Goal: Information Seeking & Learning: Learn about a topic

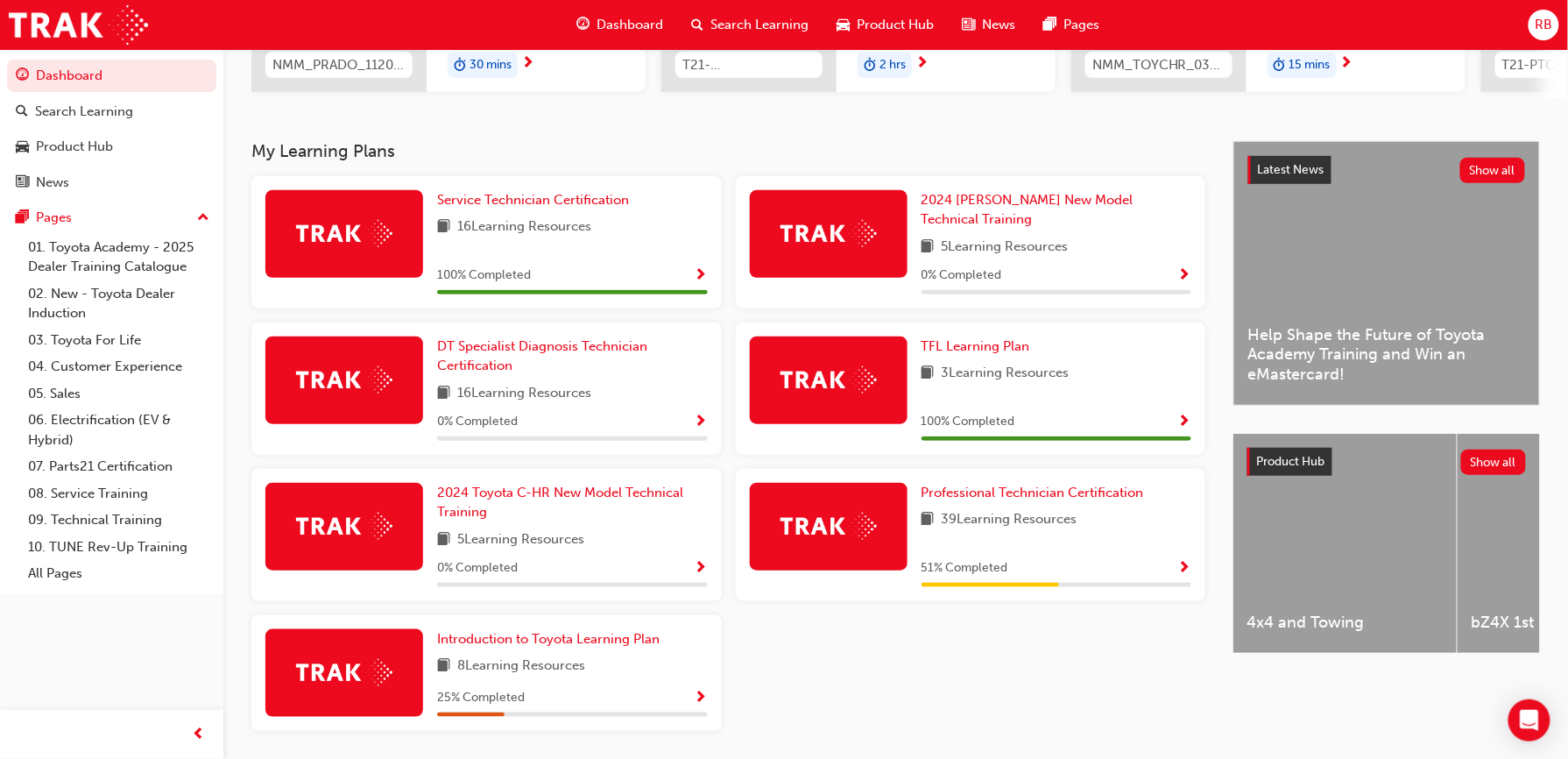
scroll to position [350, 0]
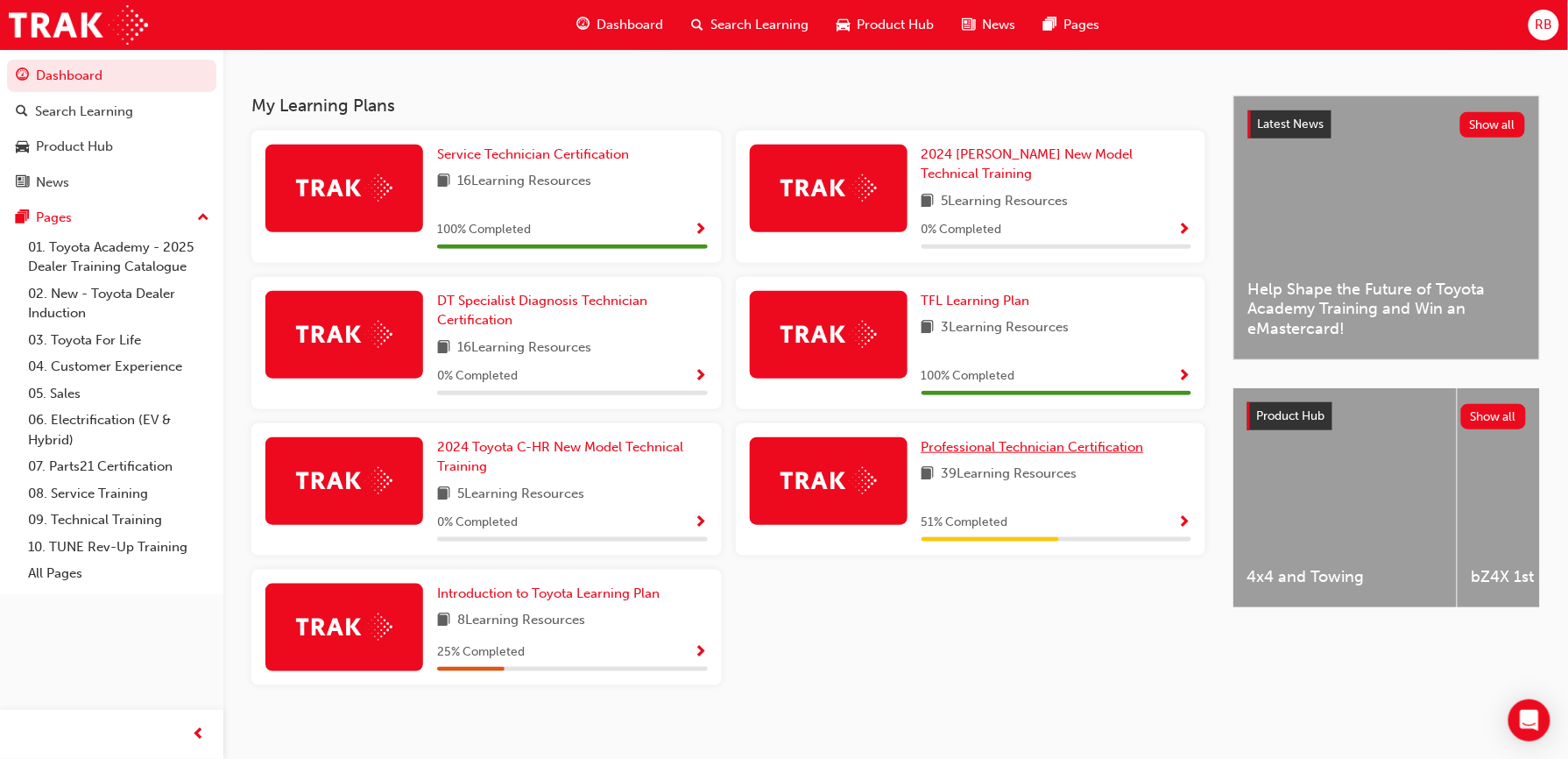
click at [1021, 440] on span "Professional Technician Certification" at bounding box center [1033, 446] width 223 height 16
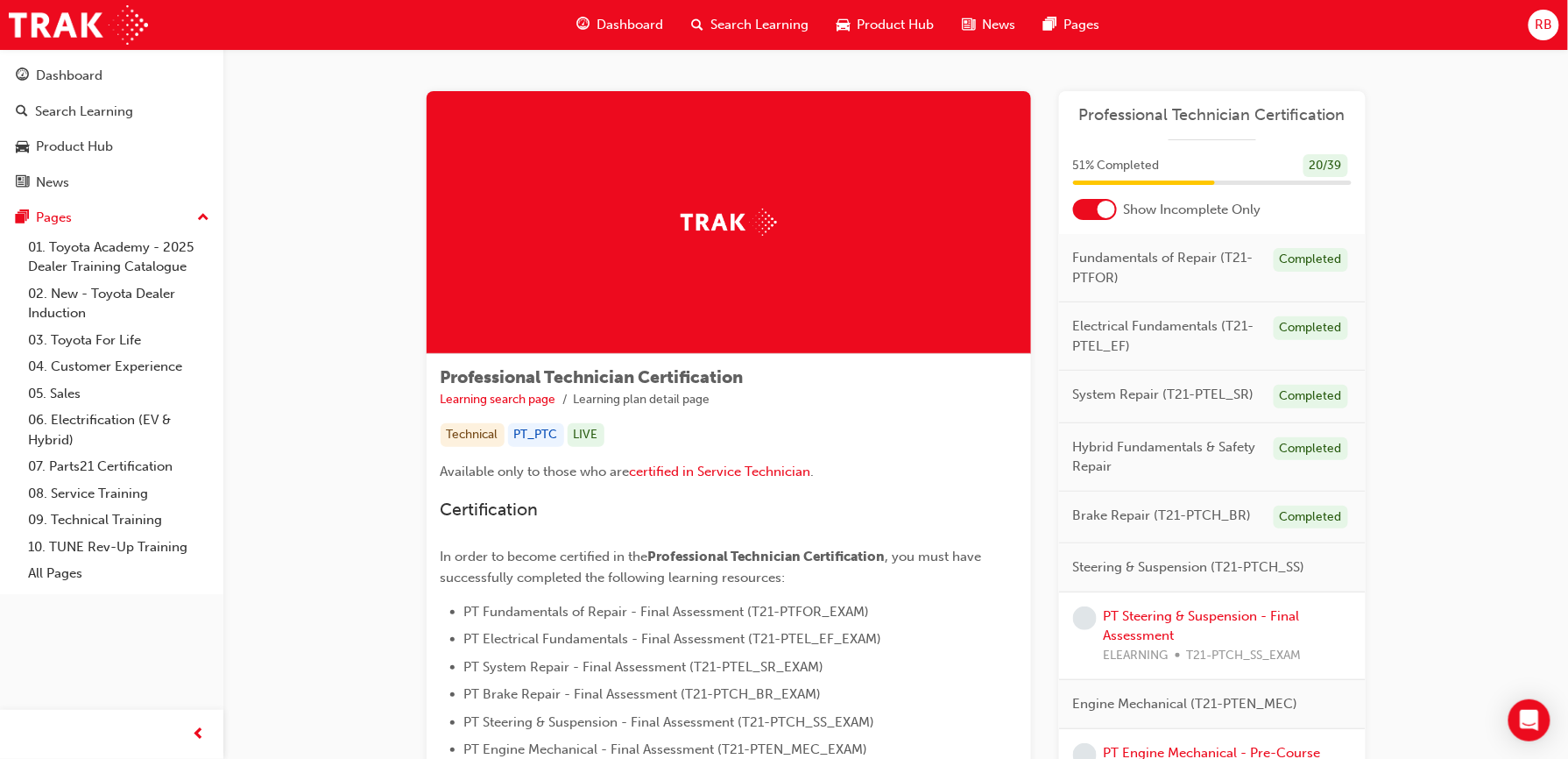
click at [1099, 214] on div at bounding box center [1106, 209] width 18 height 18
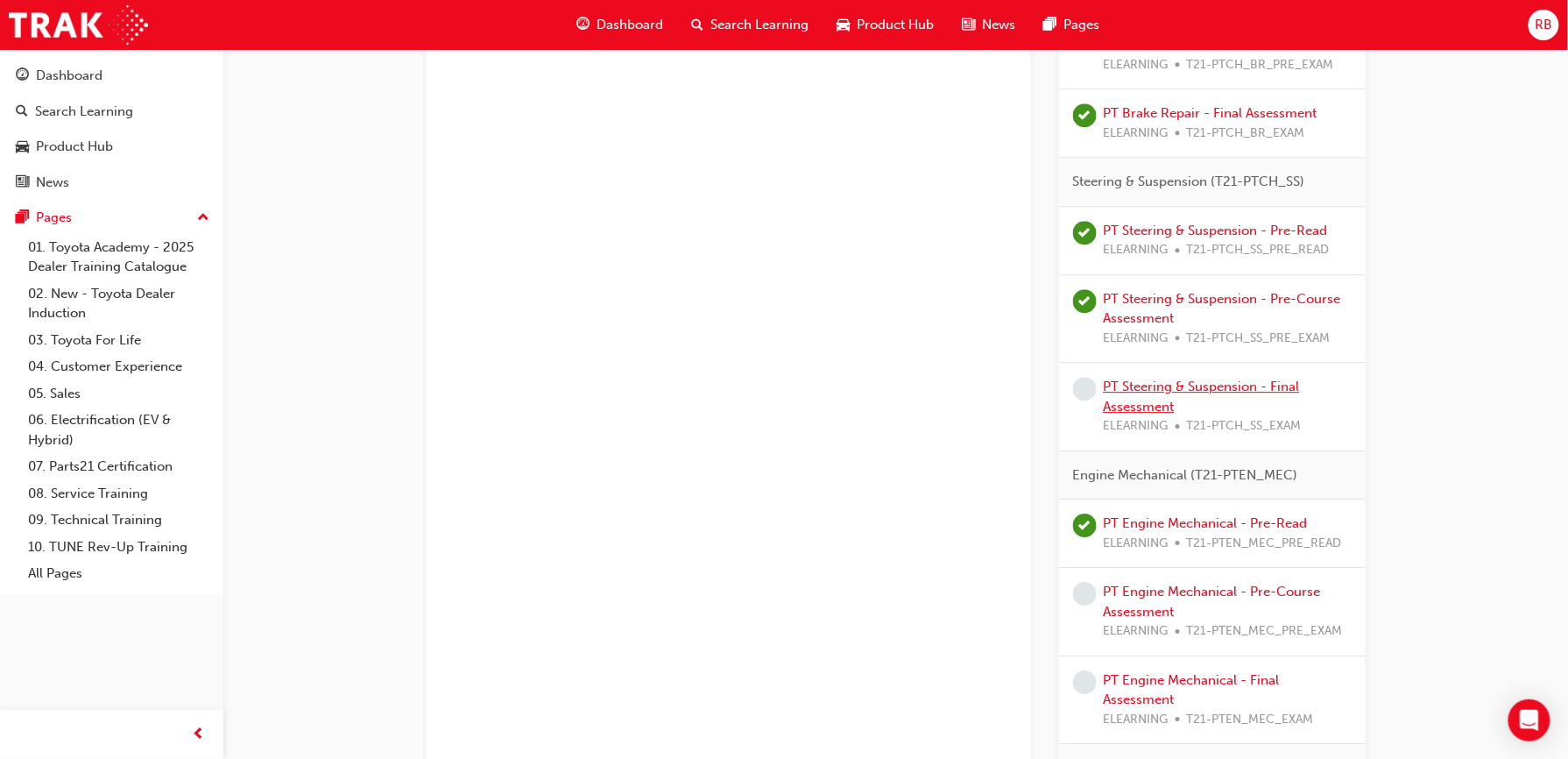
scroll to position [1644, 0]
click at [1133, 414] on link "PT Steering & Suspension - Final Assessment" at bounding box center [1202, 400] width 196 height 36
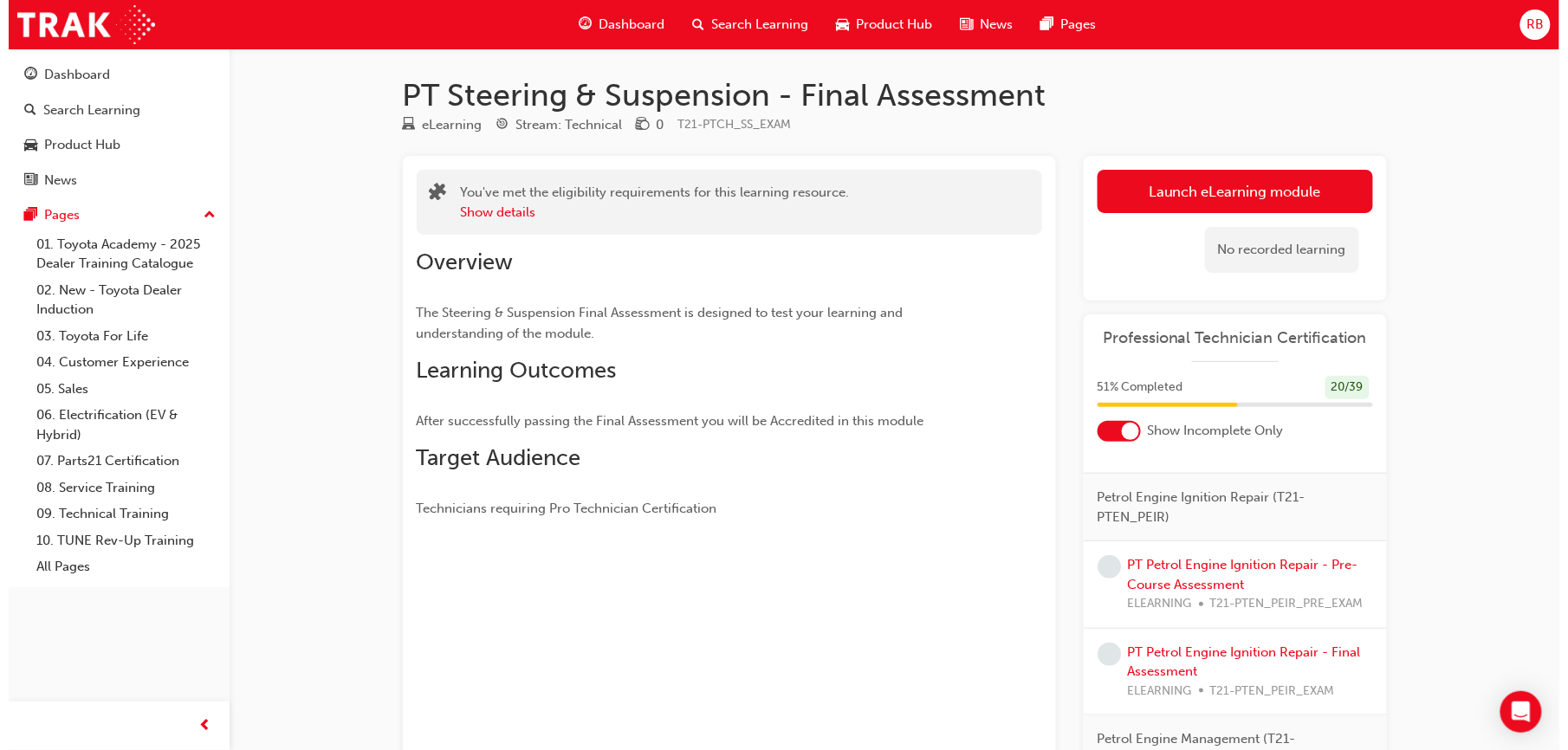
scroll to position [646, 0]
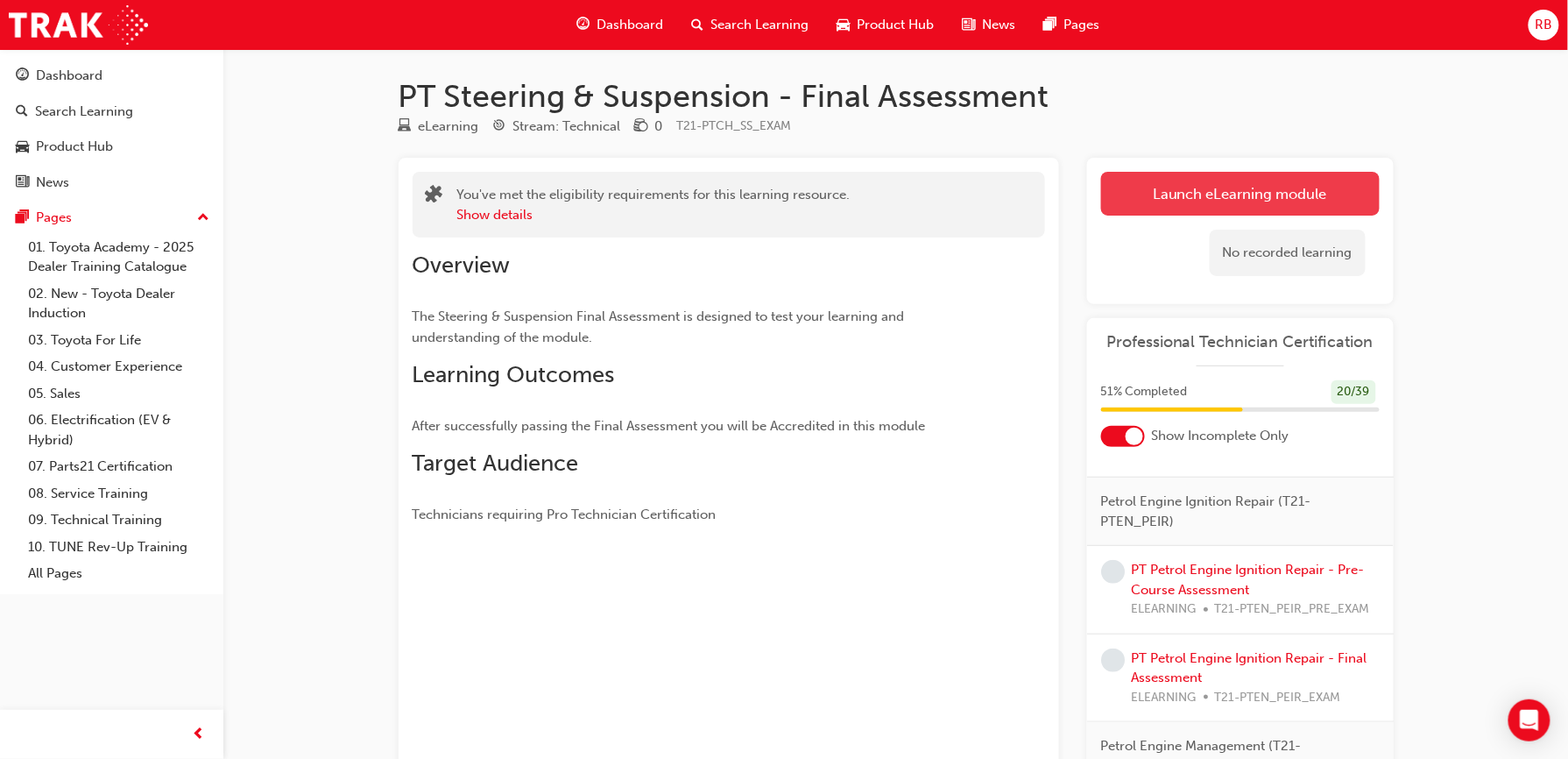
click at [1218, 194] on link "Launch eLearning module" at bounding box center [1240, 194] width 279 height 44
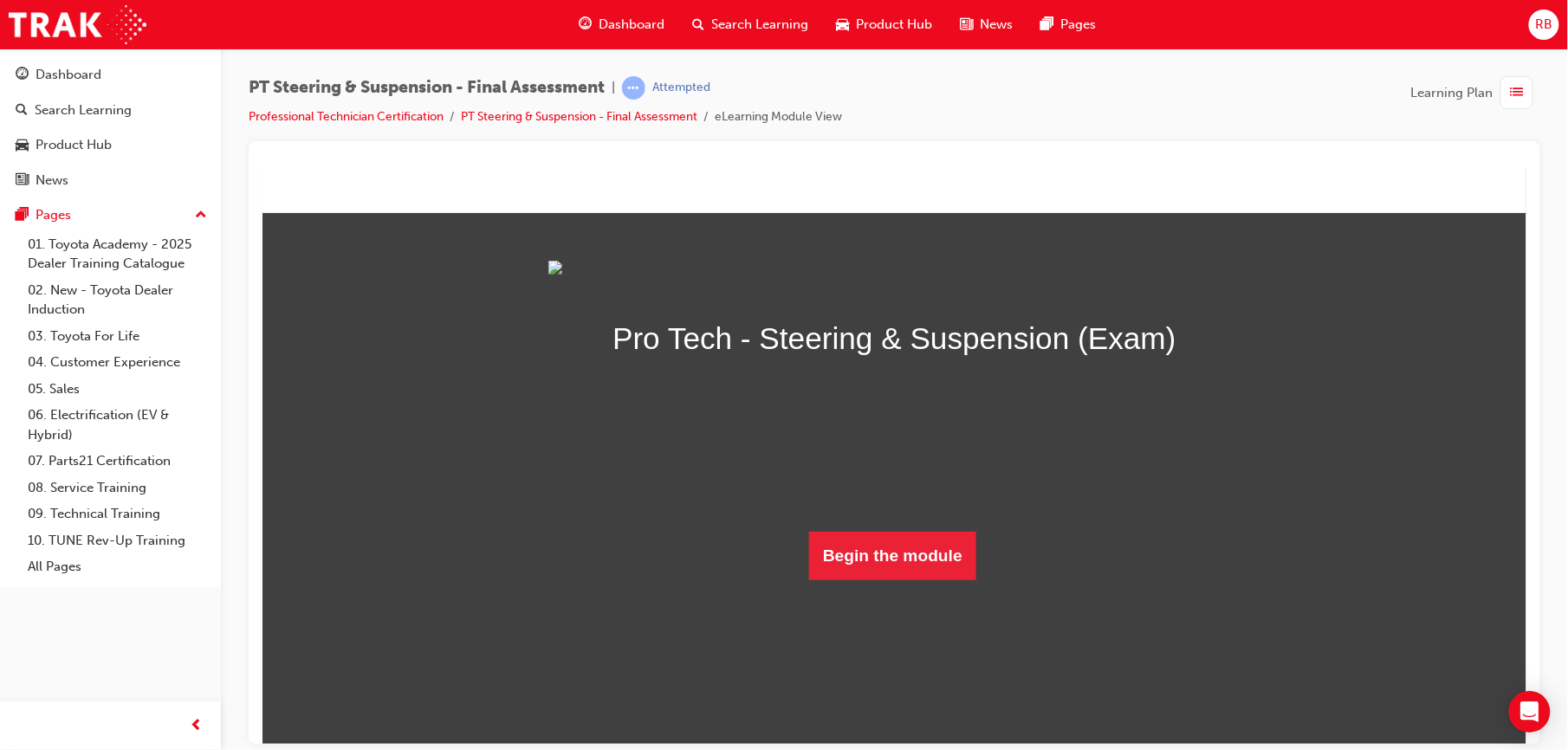
scroll to position [26, 0]
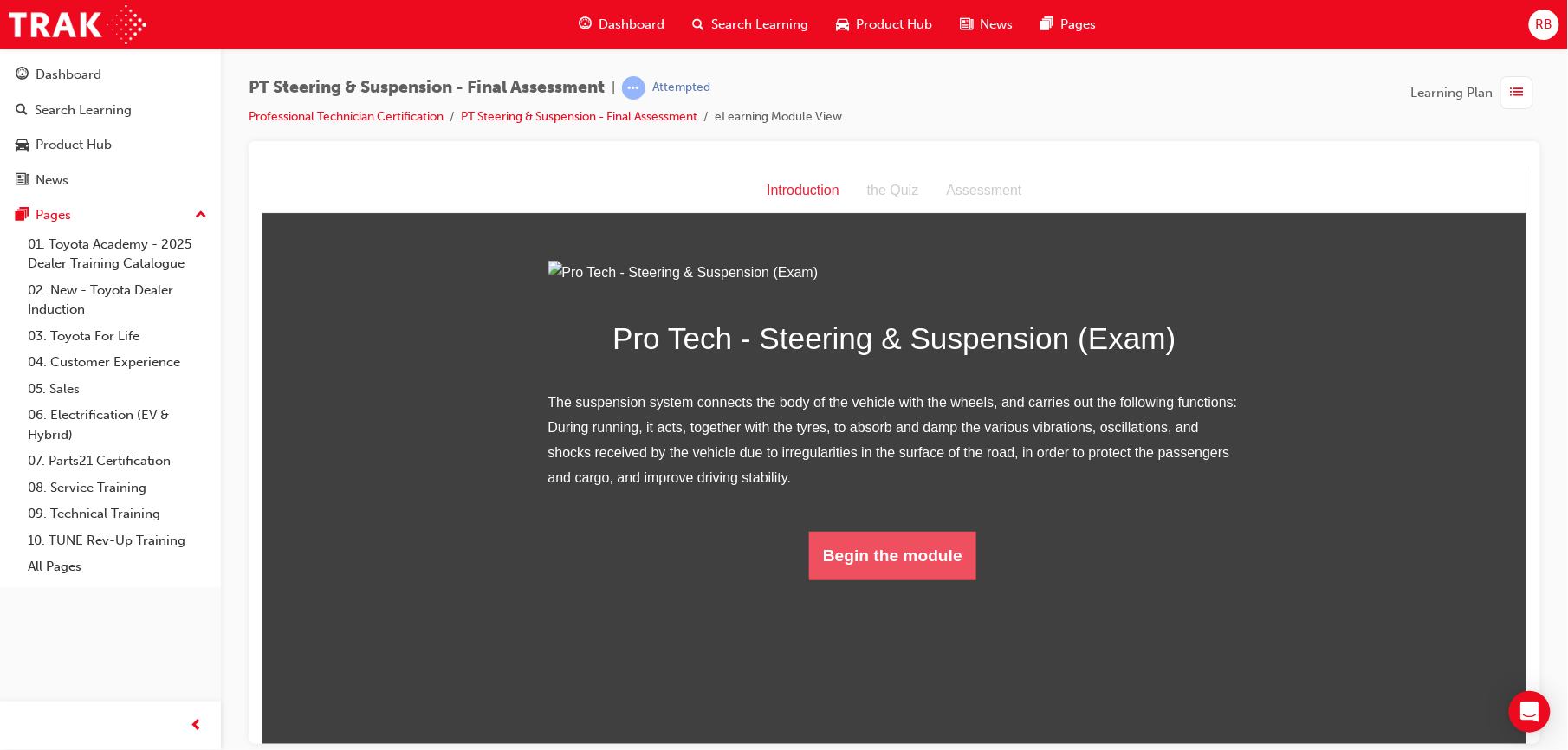
click at [887, 579] on button "Begin the module" at bounding box center [892, 555] width 167 height 48
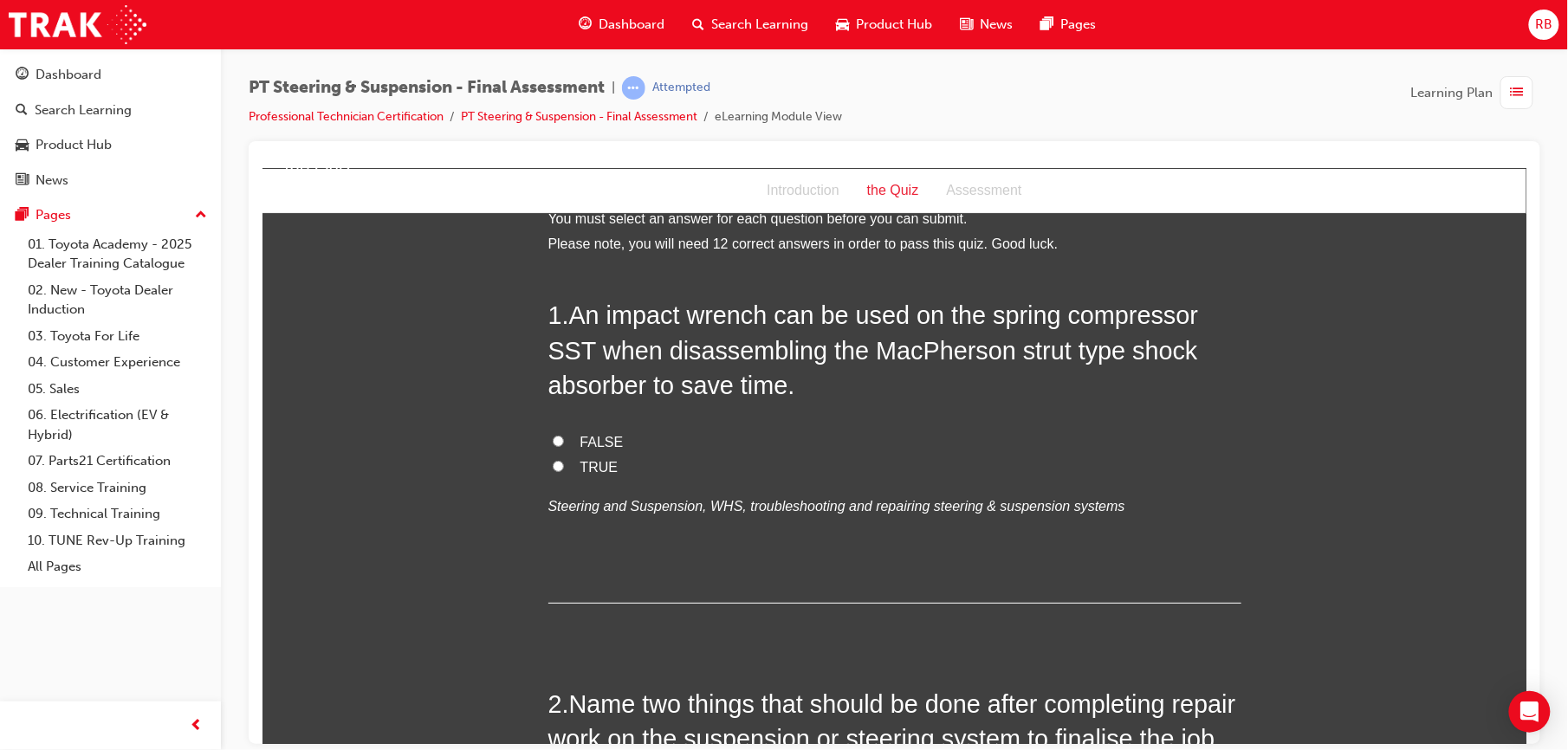
scroll to position [0, 0]
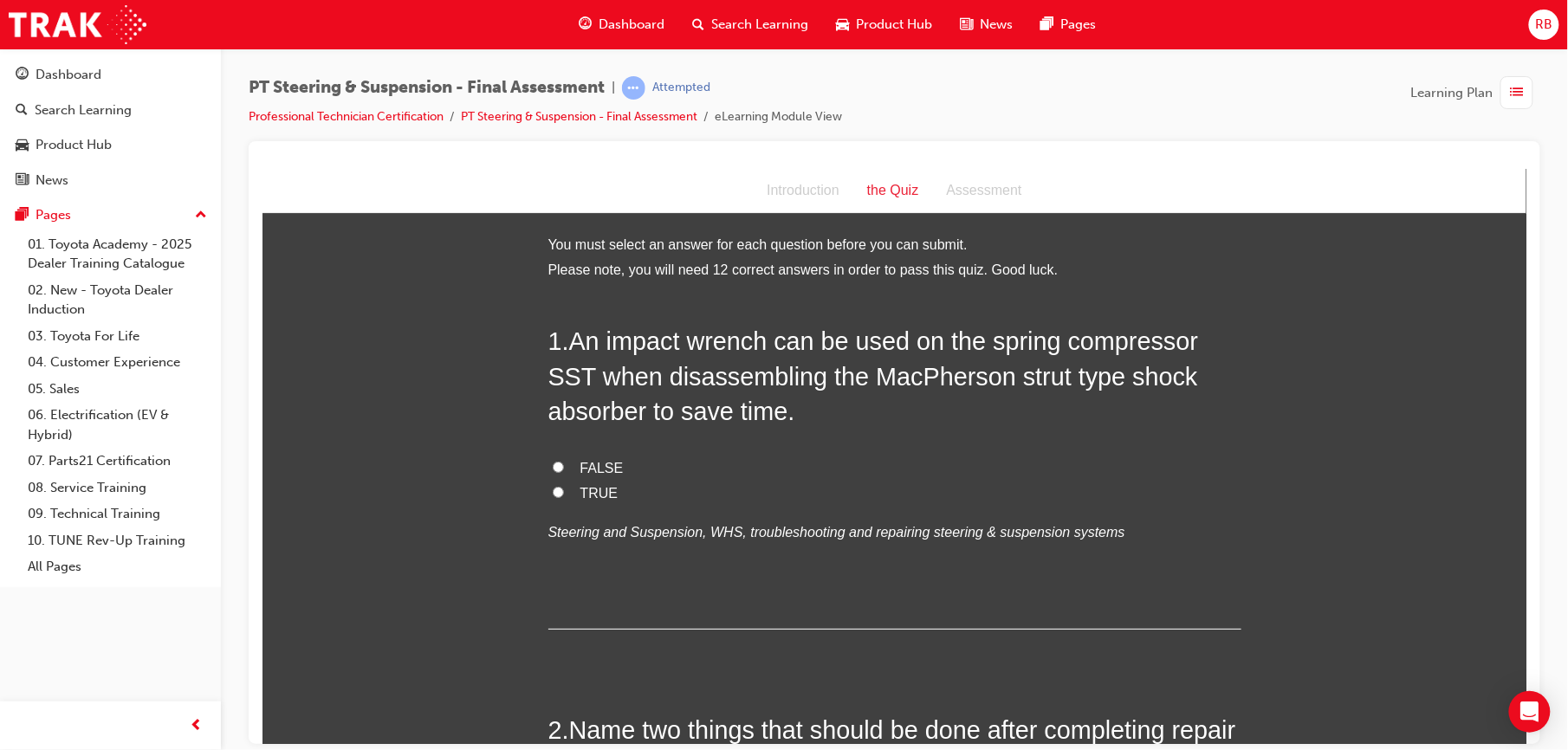
click at [551, 485] on input "TRUE" at bounding box center [557, 491] width 11 height 11
radio input "true"
click at [603, 471] on span "FALSE" at bounding box center [601, 467] width 44 height 15
click at [564, 471] on input "FALSE" at bounding box center [557, 466] width 11 height 11
radio input "true"
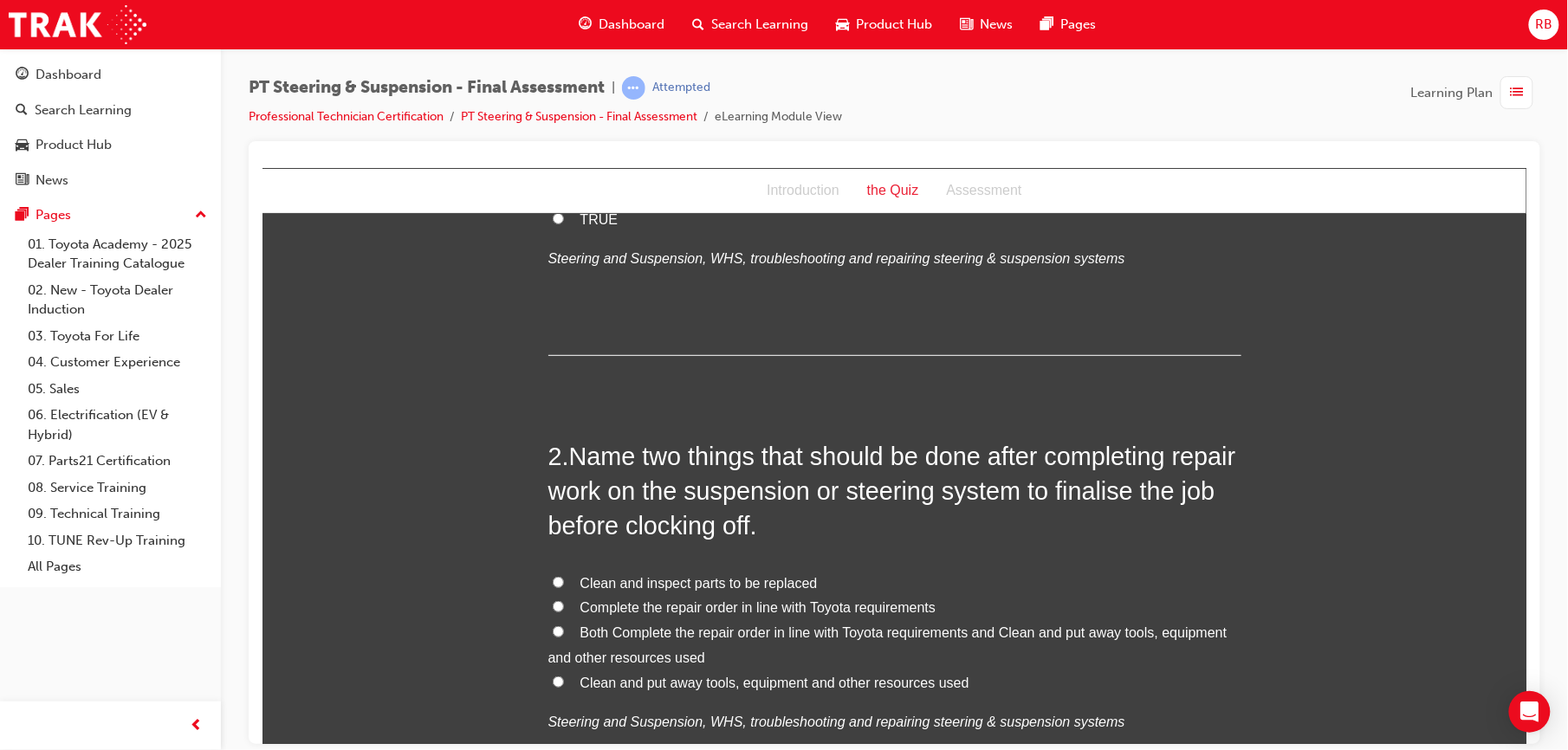
scroll to position [278, 0]
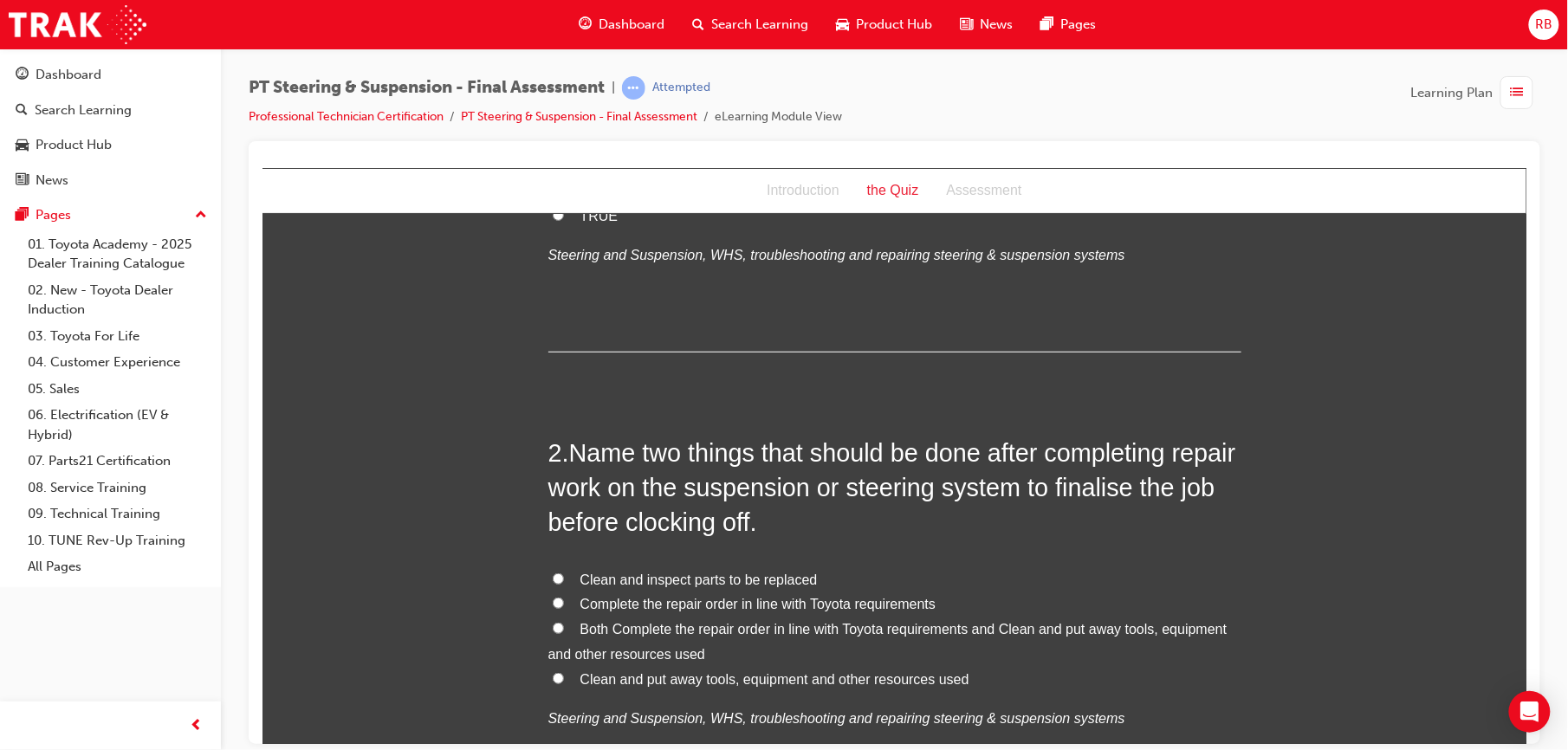
click at [651, 575] on span "Clean and inspect parts to be replaced" at bounding box center [698, 579] width 238 height 15
click at [564, 575] on input "Clean and inspect parts to be replaced" at bounding box center [557, 578] width 11 height 11
radio input "true"
click at [563, 602] on label "Complete the repair order in line with Toyota requirements" at bounding box center [894, 603] width 693 height 25
click at [563, 602] on input "Complete the repair order in line with Toyota requirements" at bounding box center [557, 602] width 11 height 11
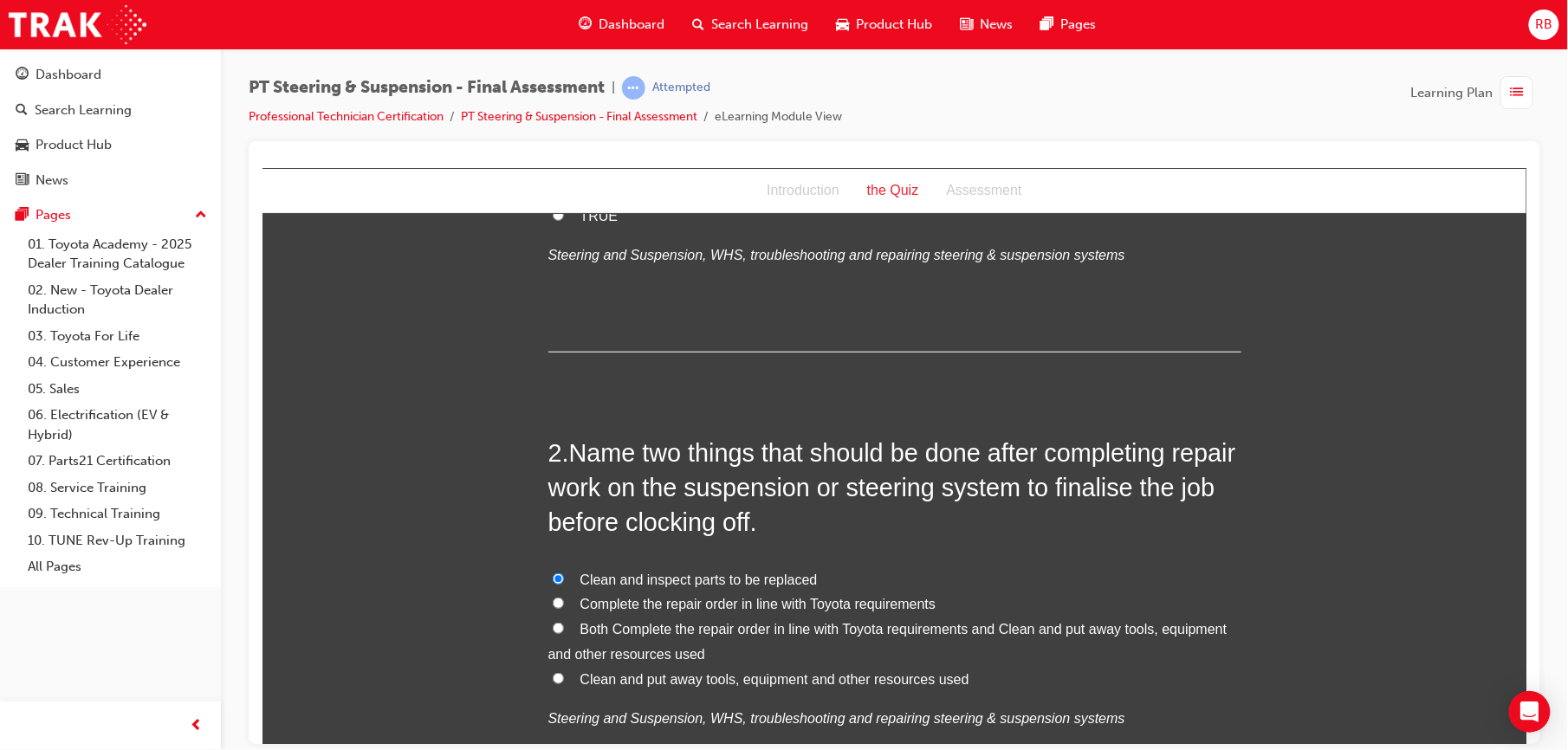
radio input "true"
click at [551, 622] on input "Both Complete the repair order in line with Toyota requirements and Clean and p…" at bounding box center [557, 627] width 11 height 11
radio input "true"
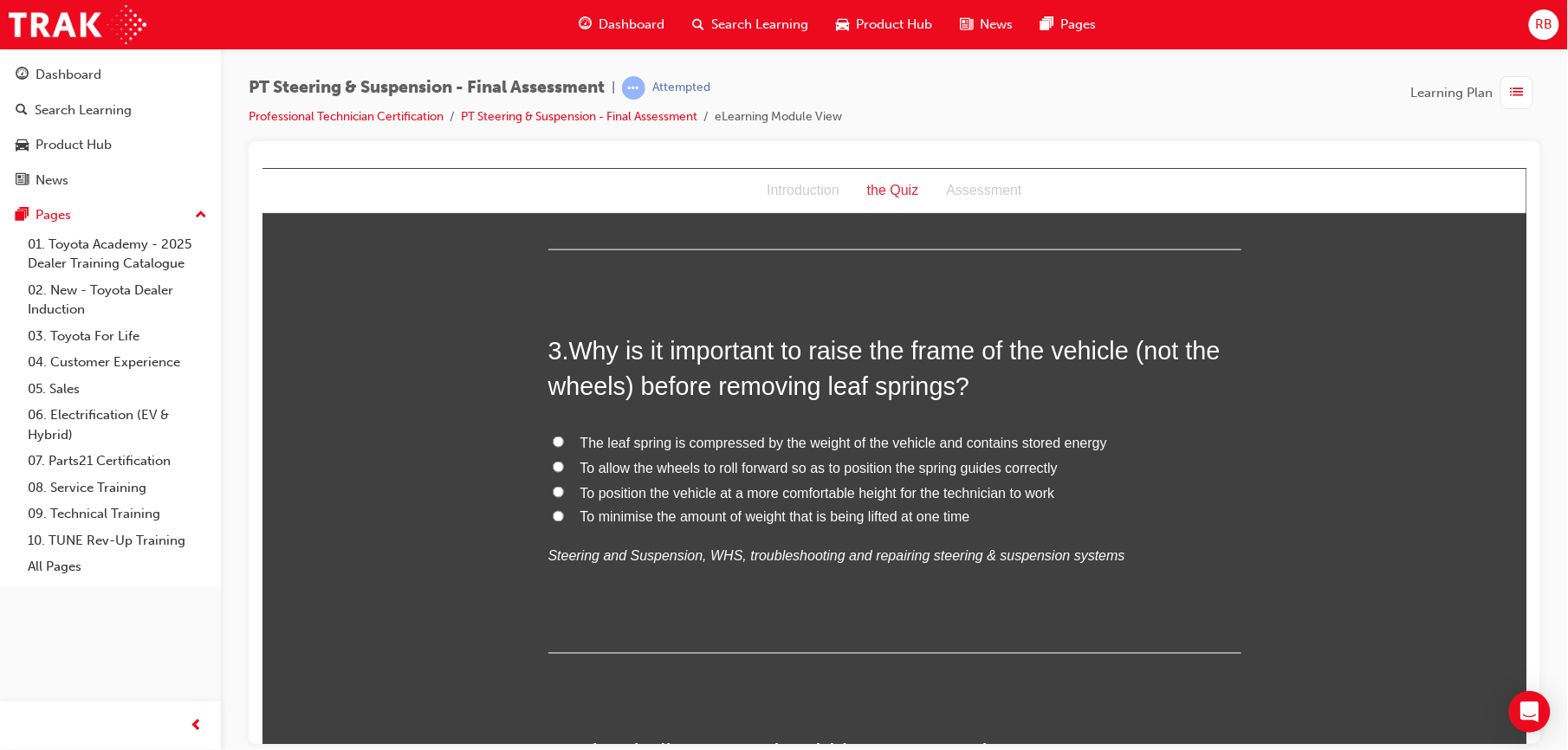
scroll to position [839, 0]
click at [603, 437] on span "The leaf spring is compressed by the weight of the vehicle and contains stored …" at bounding box center [842, 445] width 526 height 15
click at [564, 438] on input "The leaf spring is compressed by the weight of the vehicle and contains stored …" at bounding box center [557, 444] width 11 height 11
radio input "true"
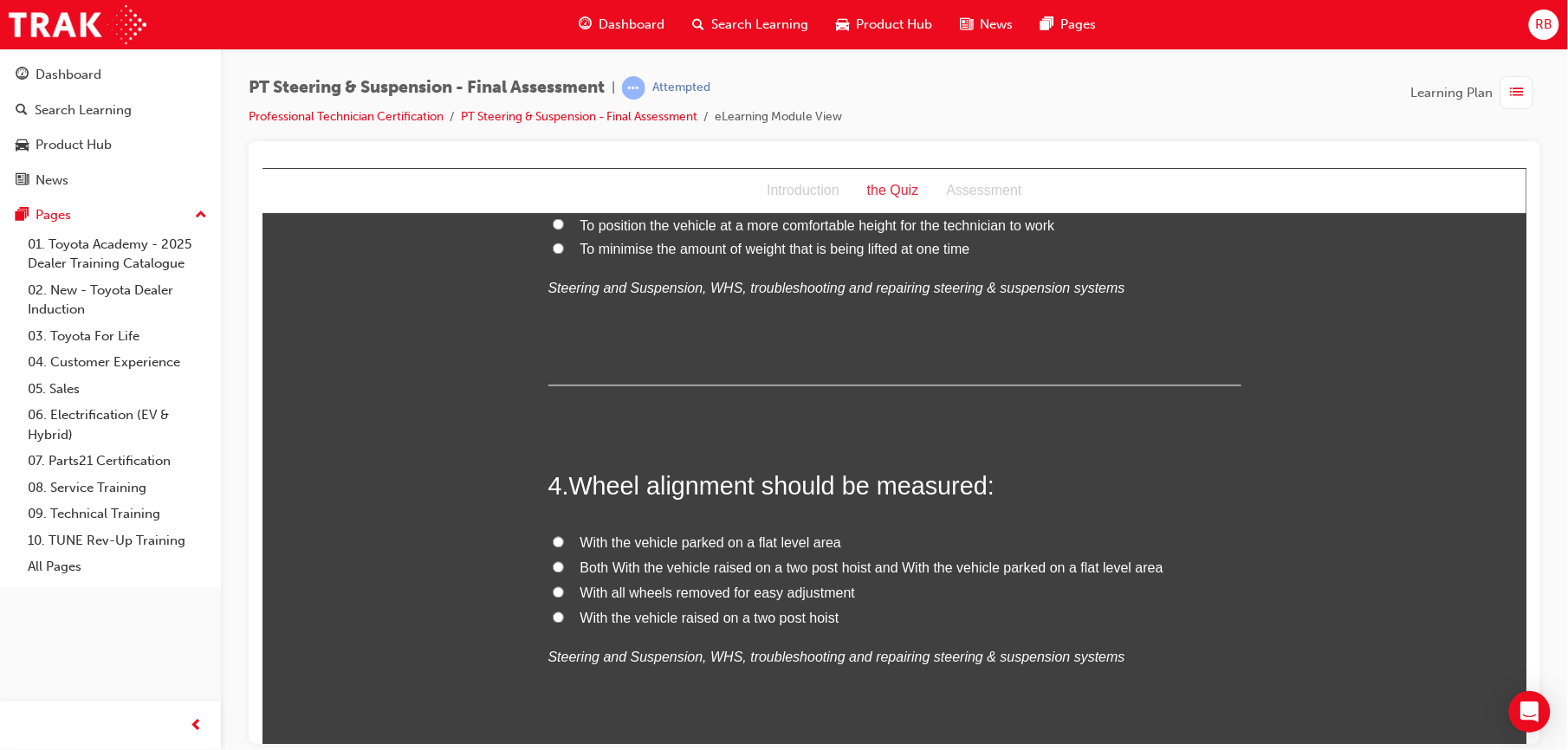
scroll to position [1223, 0]
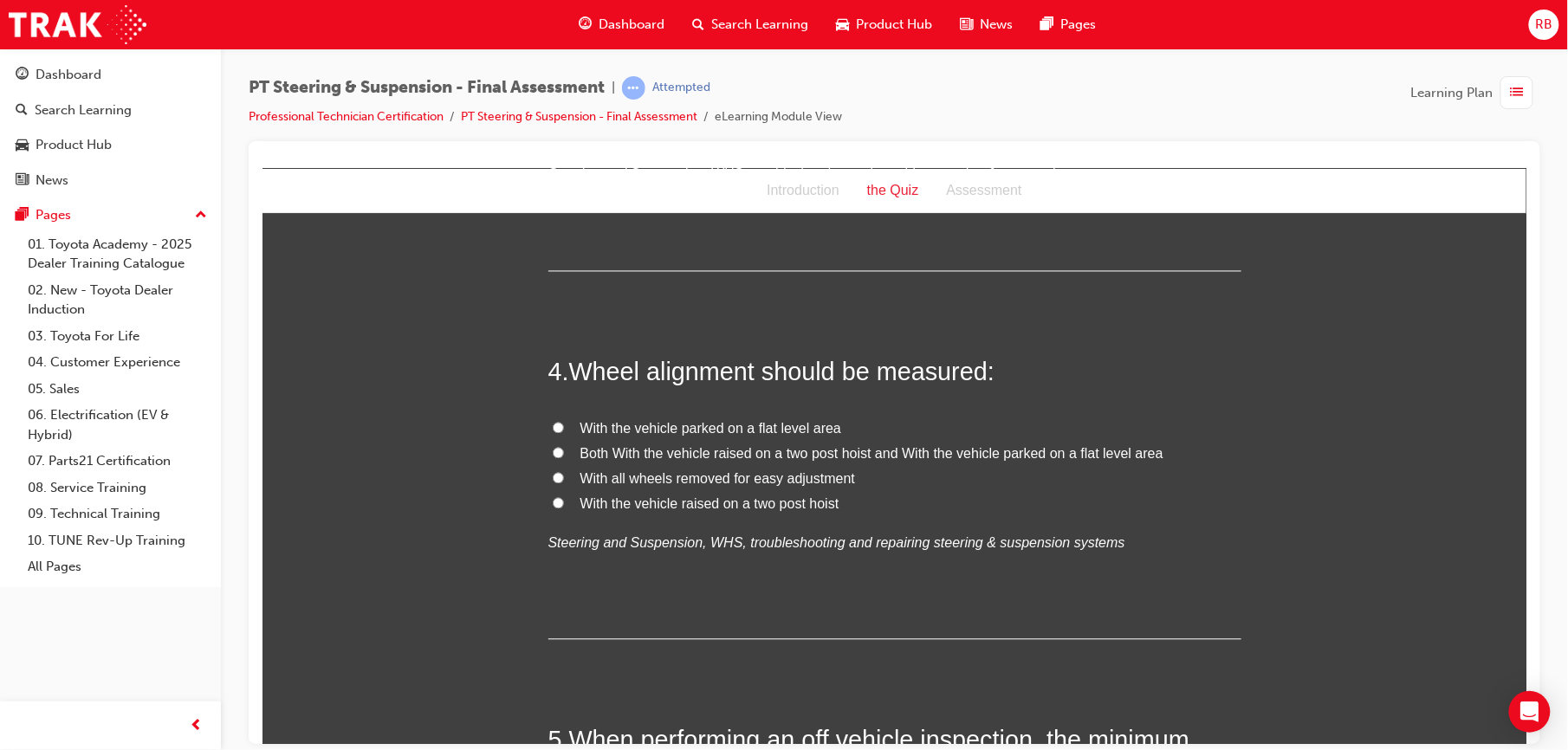
click at [661, 430] on span "With the vehicle parked on a flat level area" at bounding box center [710, 428] width 262 height 15
click at [564, 430] on input "With the vehicle parked on a flat level area" at bounding box center [557, 427] width 11 height 11
radio input "true"
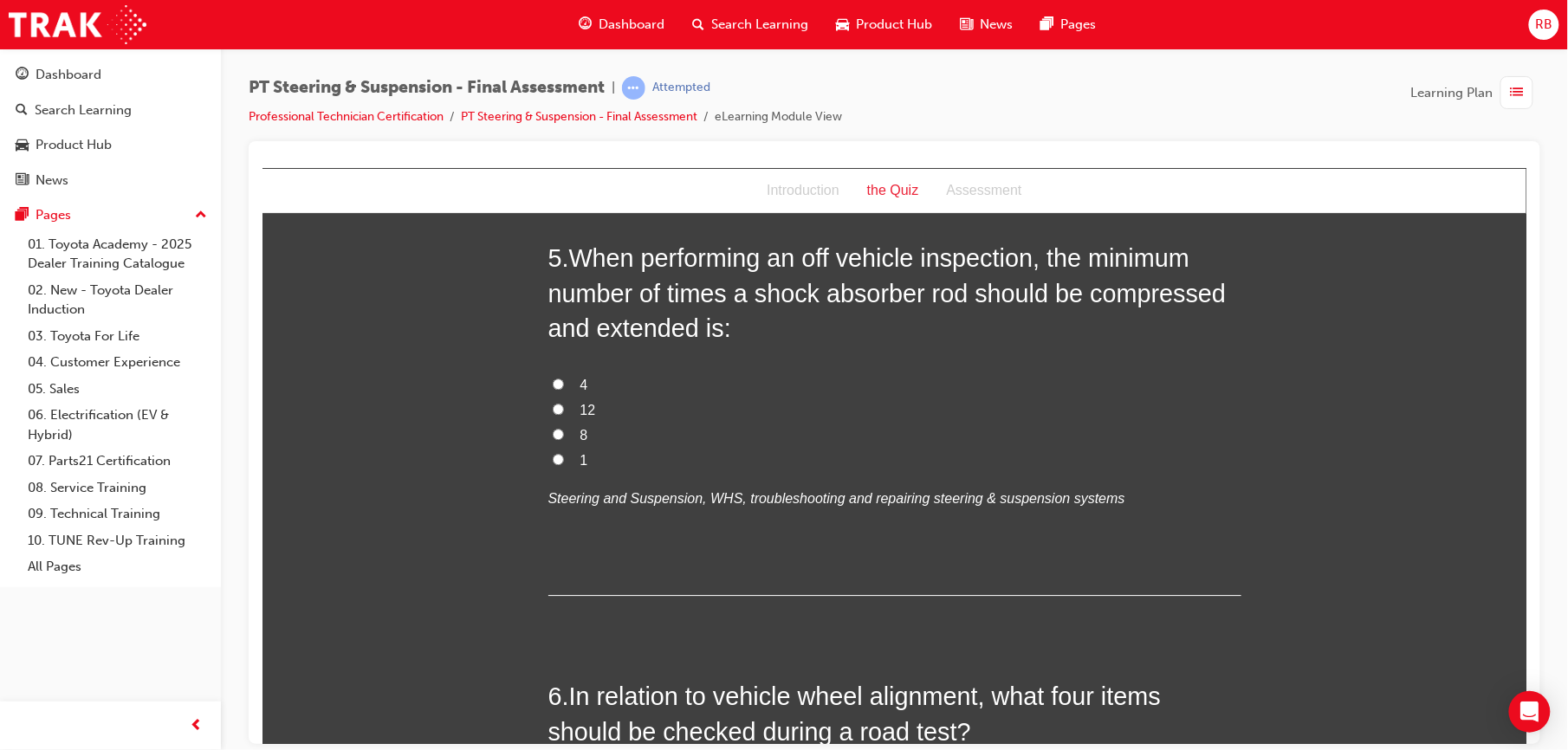
scroll to position [1709, 0]
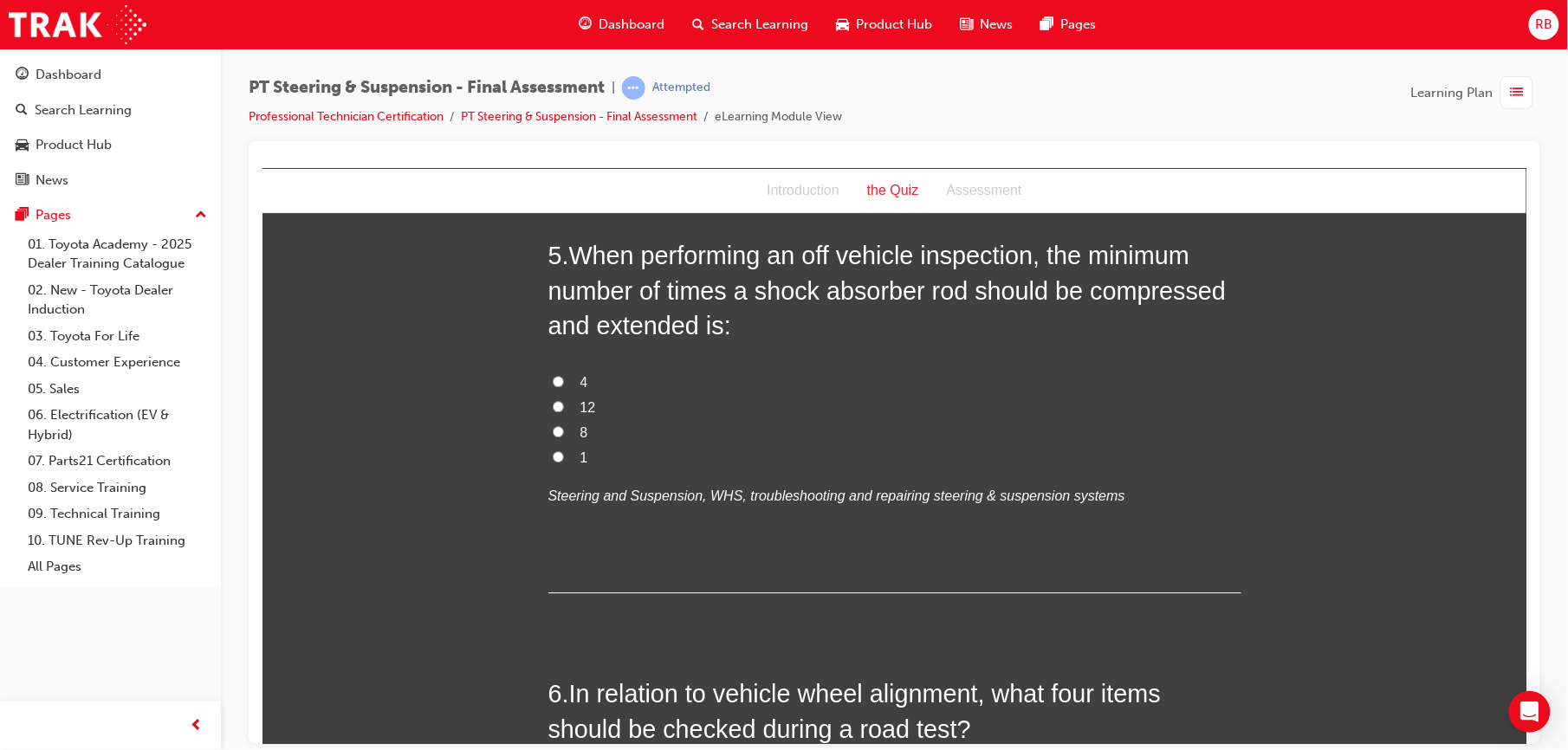
click at [551, 378] on input "4" at bounding box center [557, 381] width 11 height 11
radio input "true"
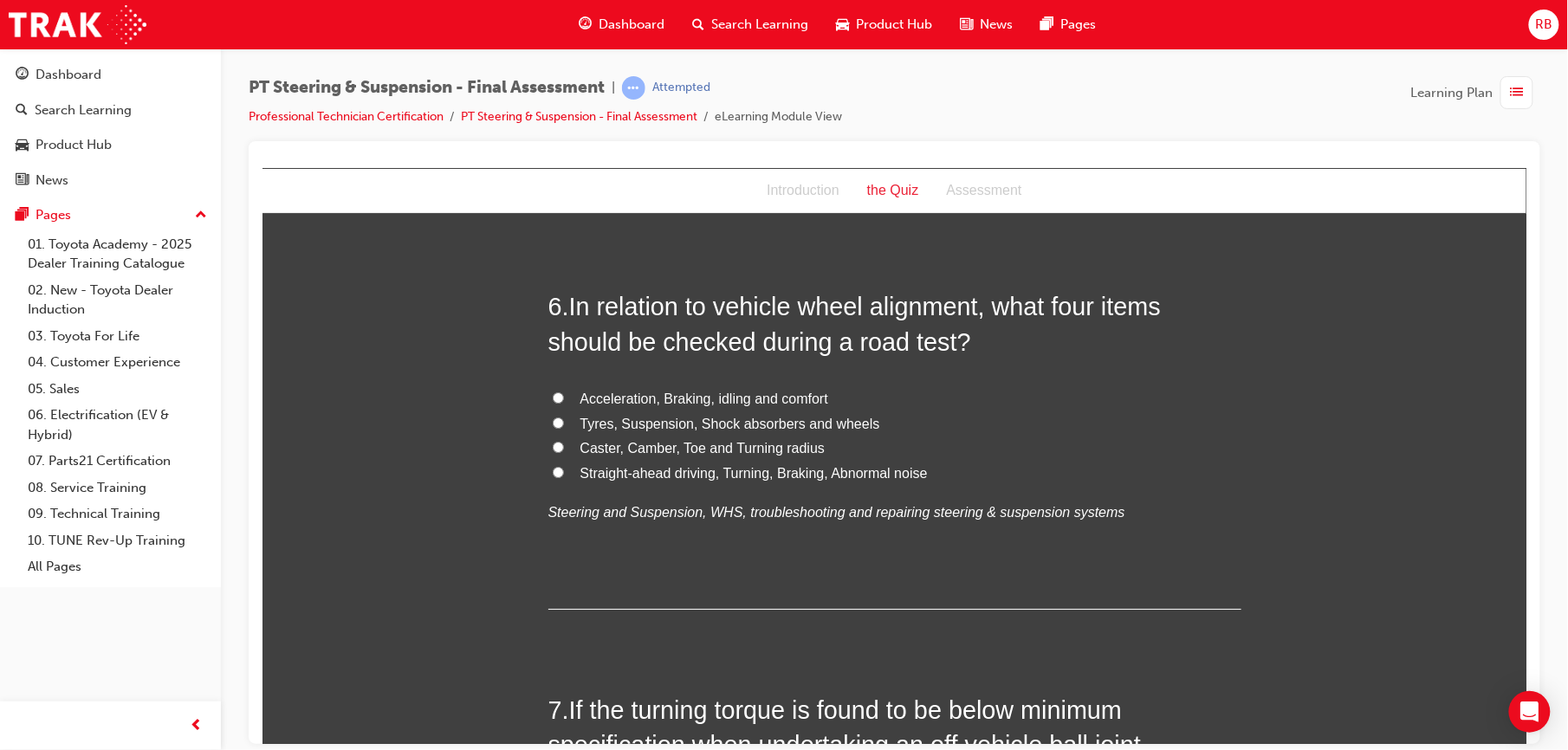
scroll to position [2093, 0]
click at [619, 426] on span "Tyres, Suspension, Shock absorbers and wheels" at bounding box center [729, 426] width 300 height 15
click at [564, 426] on input "Tyres, Suspension, Shock absorbers and wheels" at bounding box center [557, 425] width 11 height 11
radio input "true"
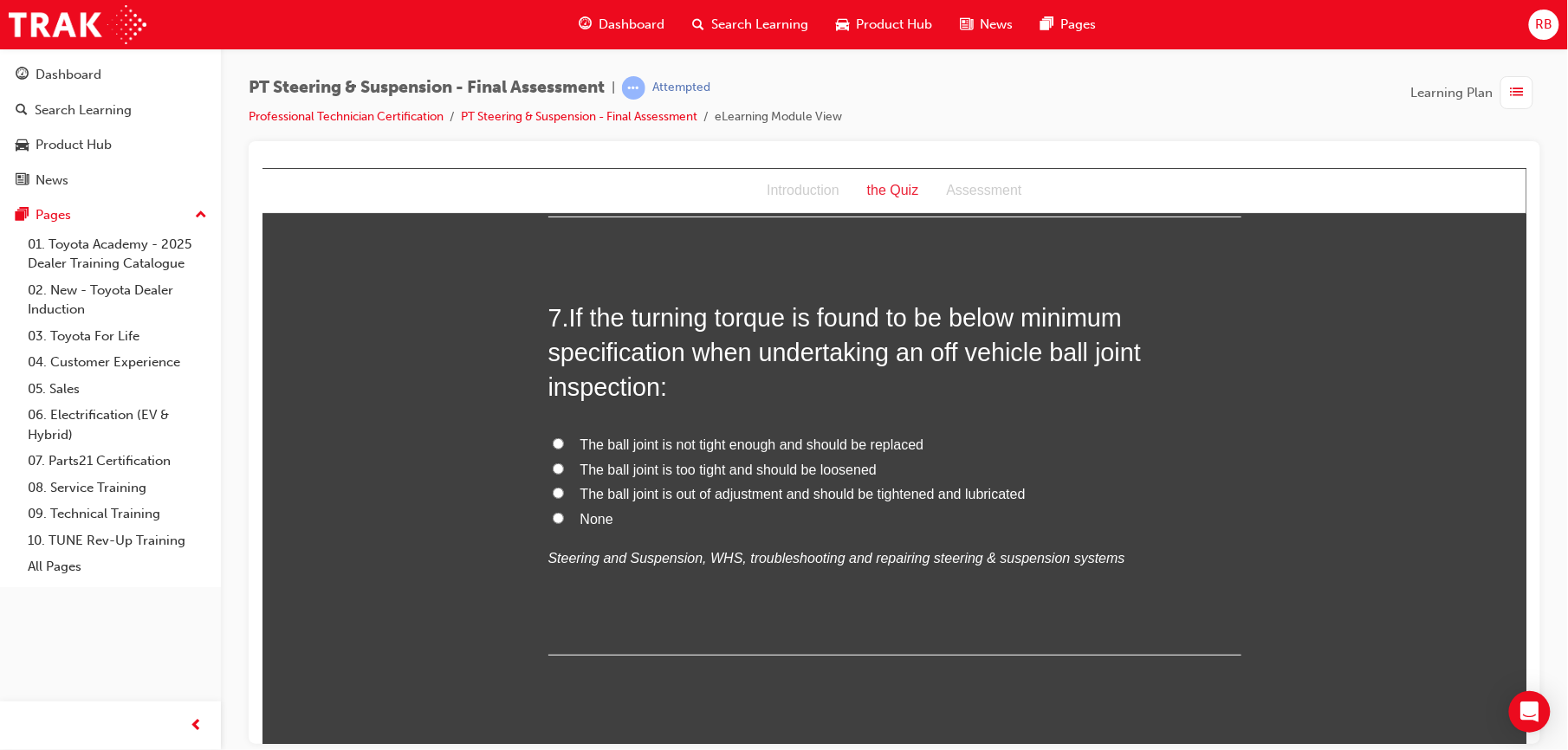
scroll to position [2494, 0]
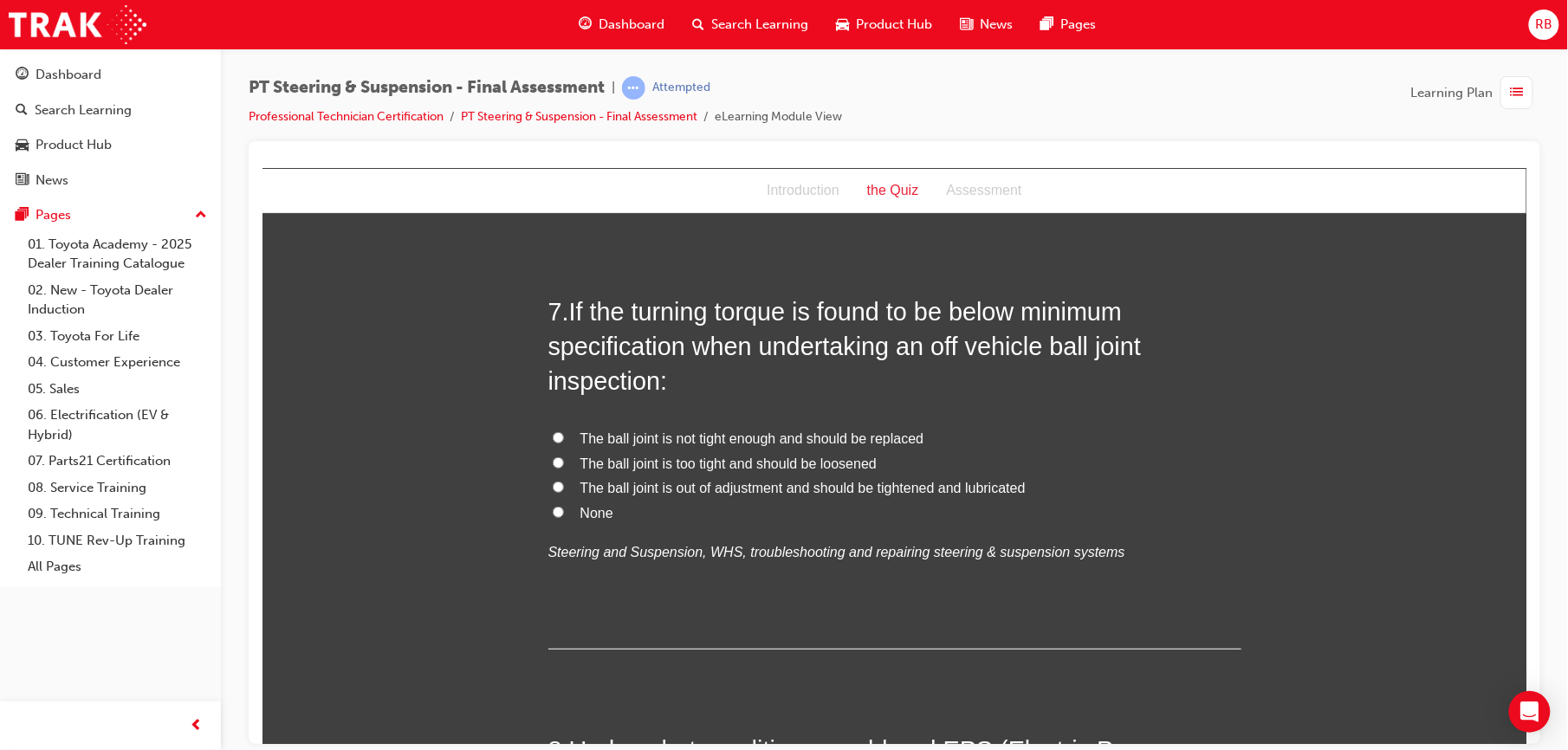
click at [748, 433] on span "The ball joint is not tight enough and should be replaced" at bounding box center [751, 438] width 343 height 15
click at [564, 433] on input "The ball joint is not tight enough and should be replaced" at bounding box center [557, 437] width 11 height 11
radio input "true"
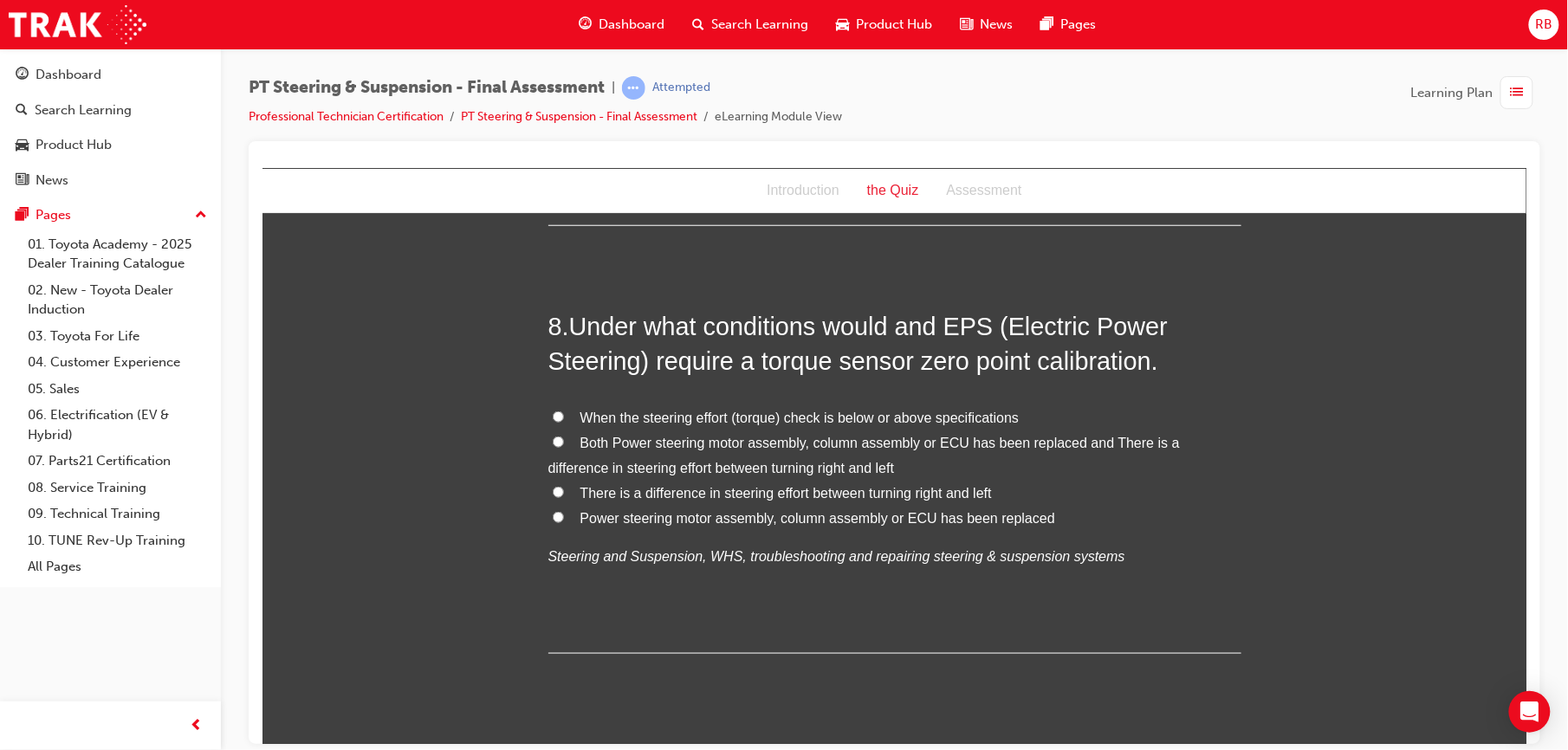
scroll to position [2925, 0]
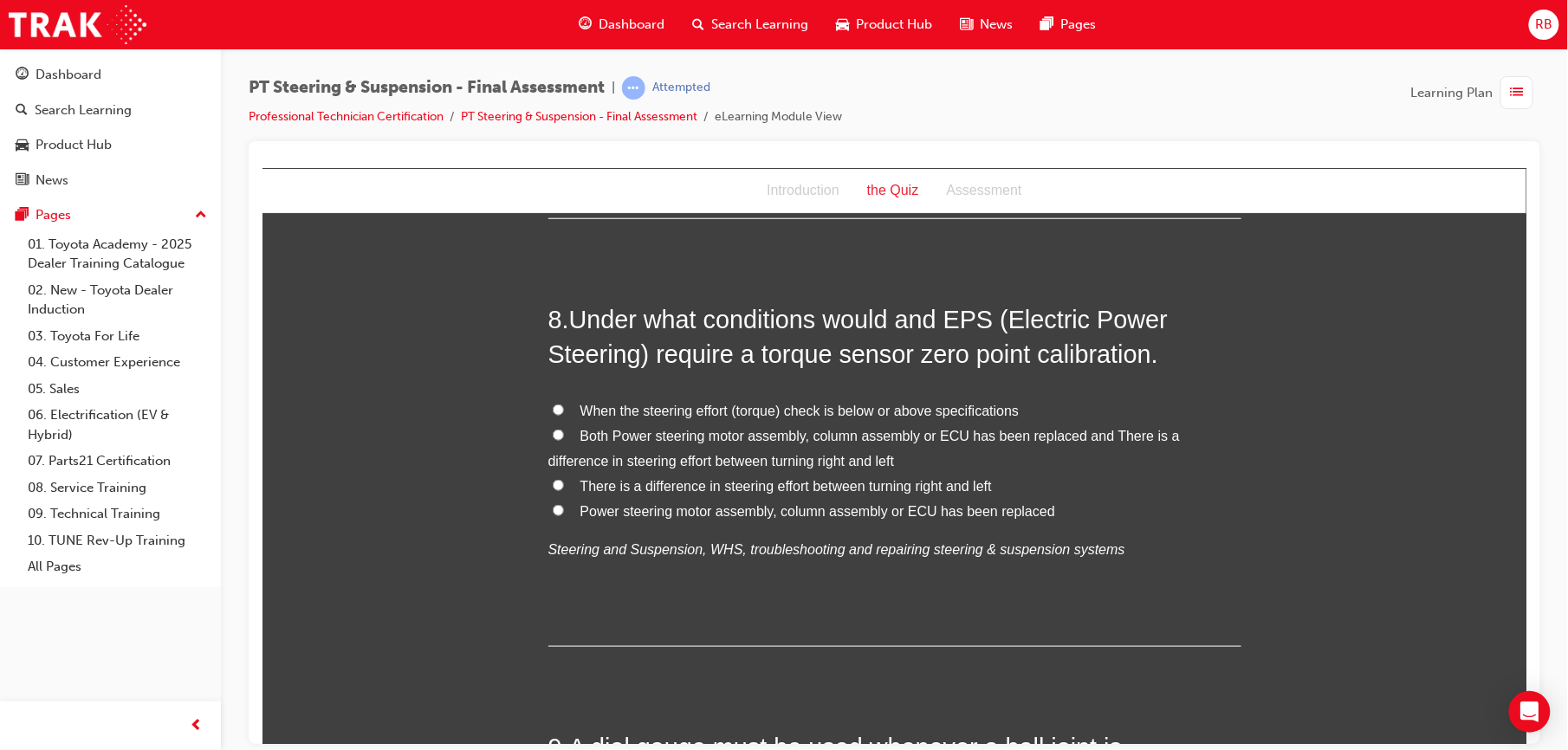
click at [561, 433] on label "Both Power steering motor assembly, column assembly or ECU has been replaced an…" at bounding box center [894, 448] width 693 height 50
click at [561, 433] on input "Both Power steering motor assembly, column assembly or ECU has been replaced an…" at bounding box center [557, 434] width 11 height 11
radio input "true"
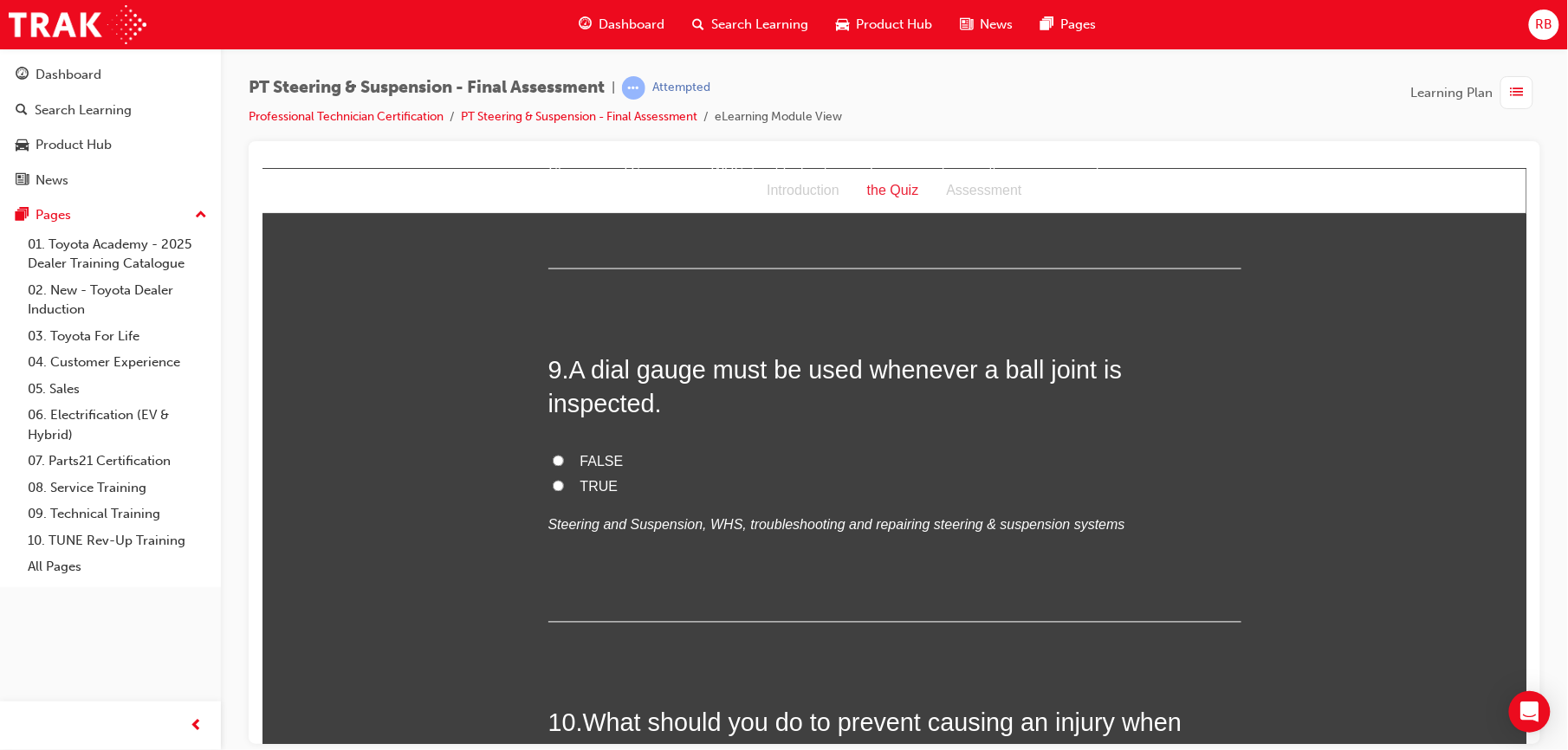
scroll to position [3295, 0]
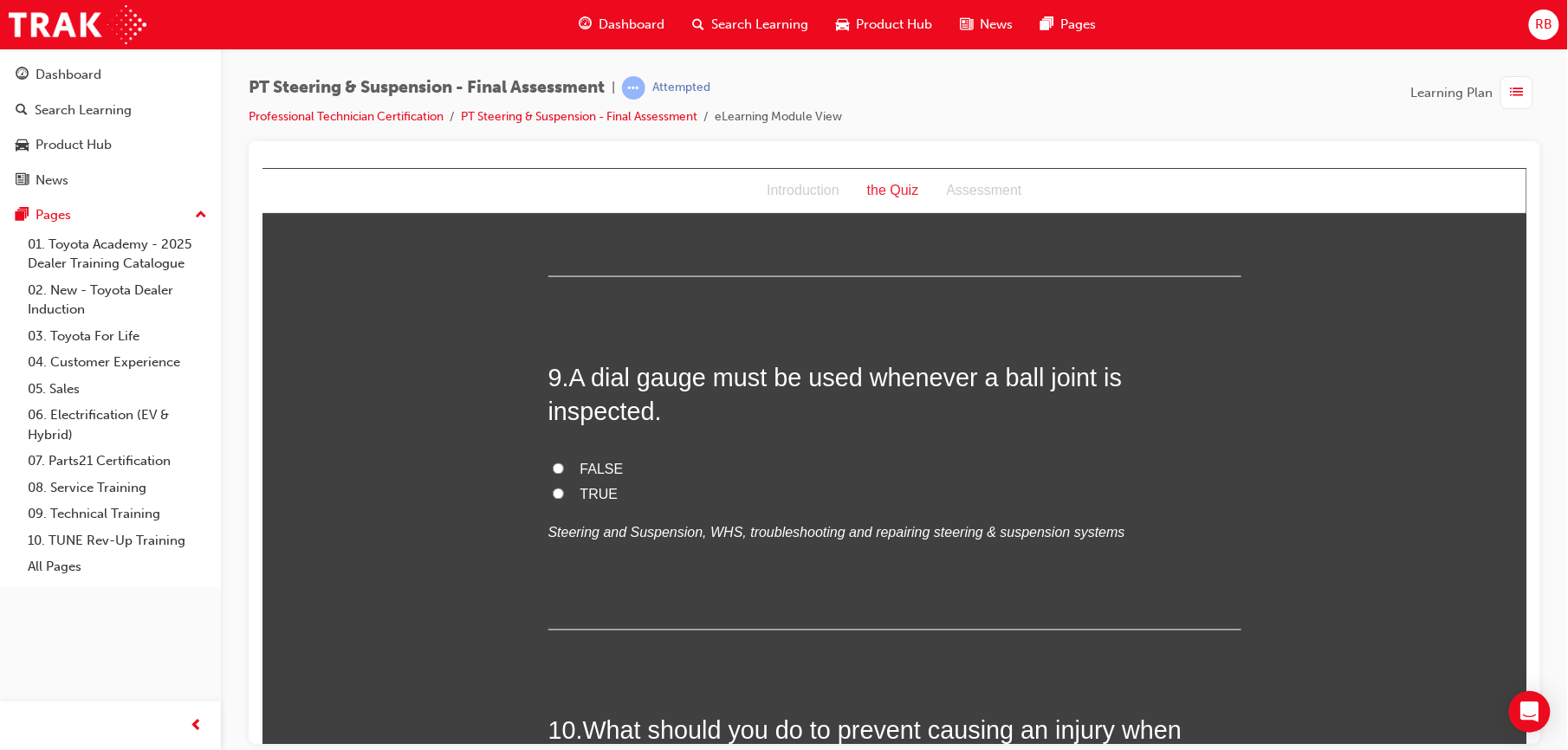
click at [549, 458] on label "FALSE" at bounding box center [894, 470] width 693 height 25
click at [551, 462] on input "FALSE" at bounding box center [557, 468] width 11 height 11
radio input "true"
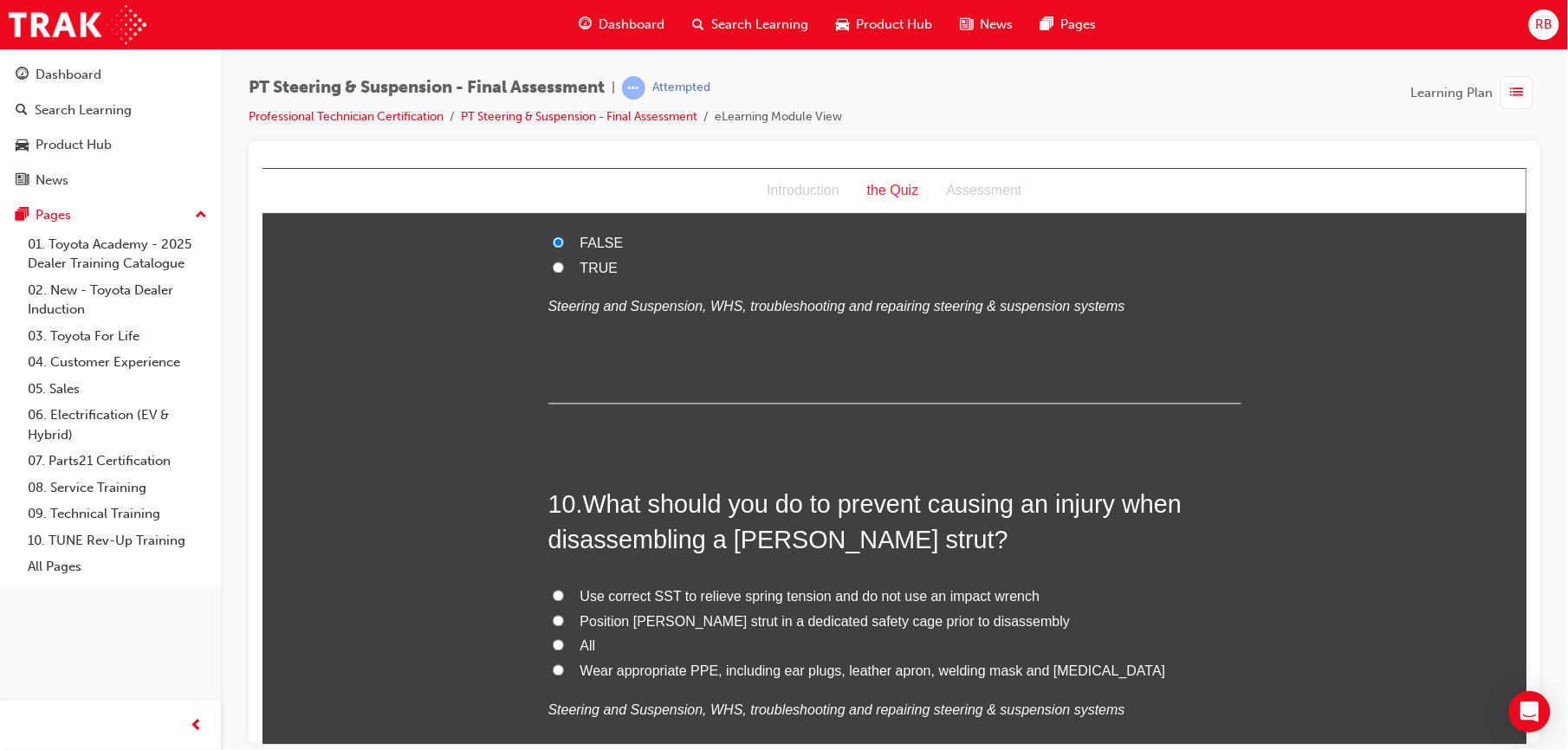
scroll to position [3534, 0]
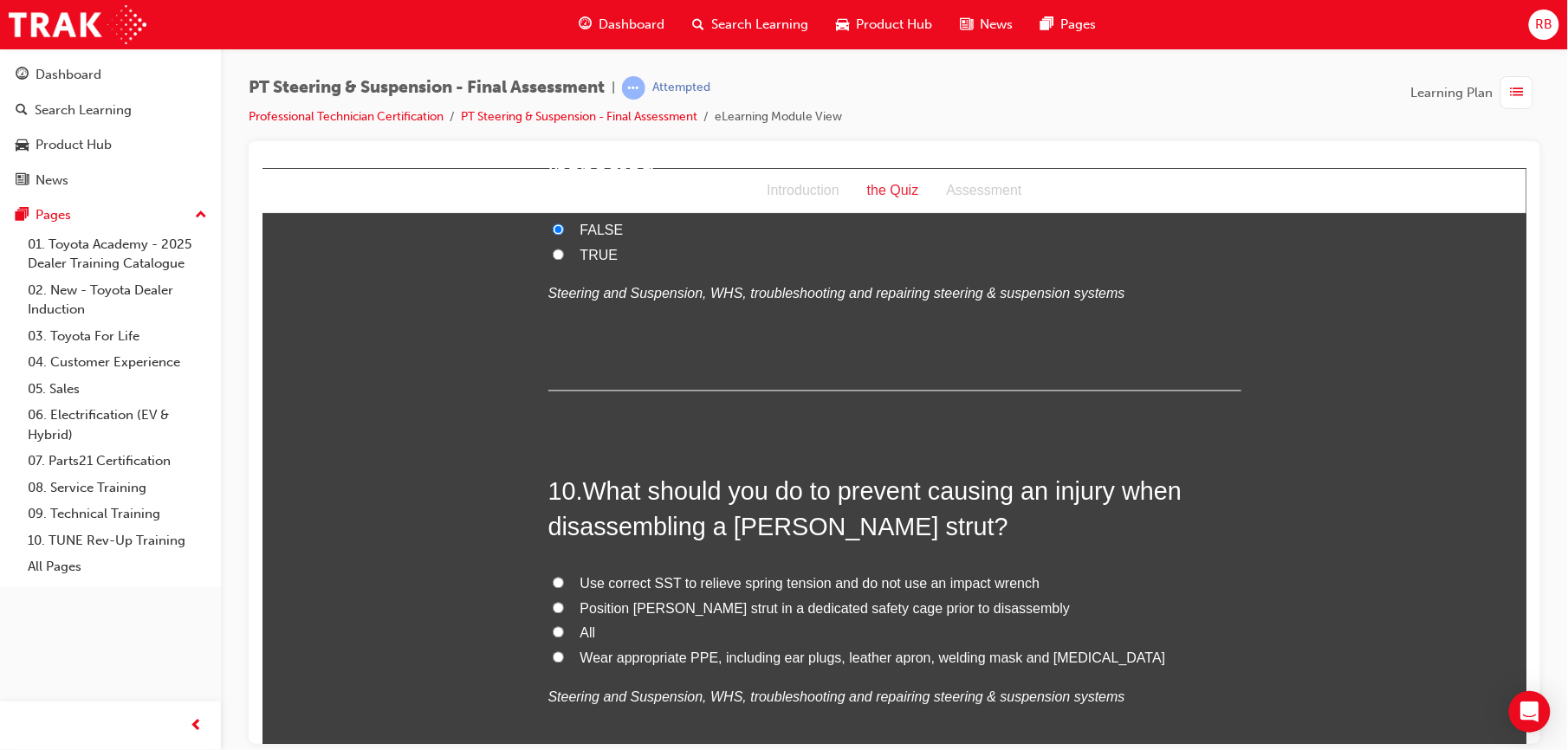
click at [554, 621] on label "All" at bounding box center [894, 633] width 693 height 25
click at [554, 627] on input "All" at bounding box center [557, 632] width 11 height 11
radio input "true"
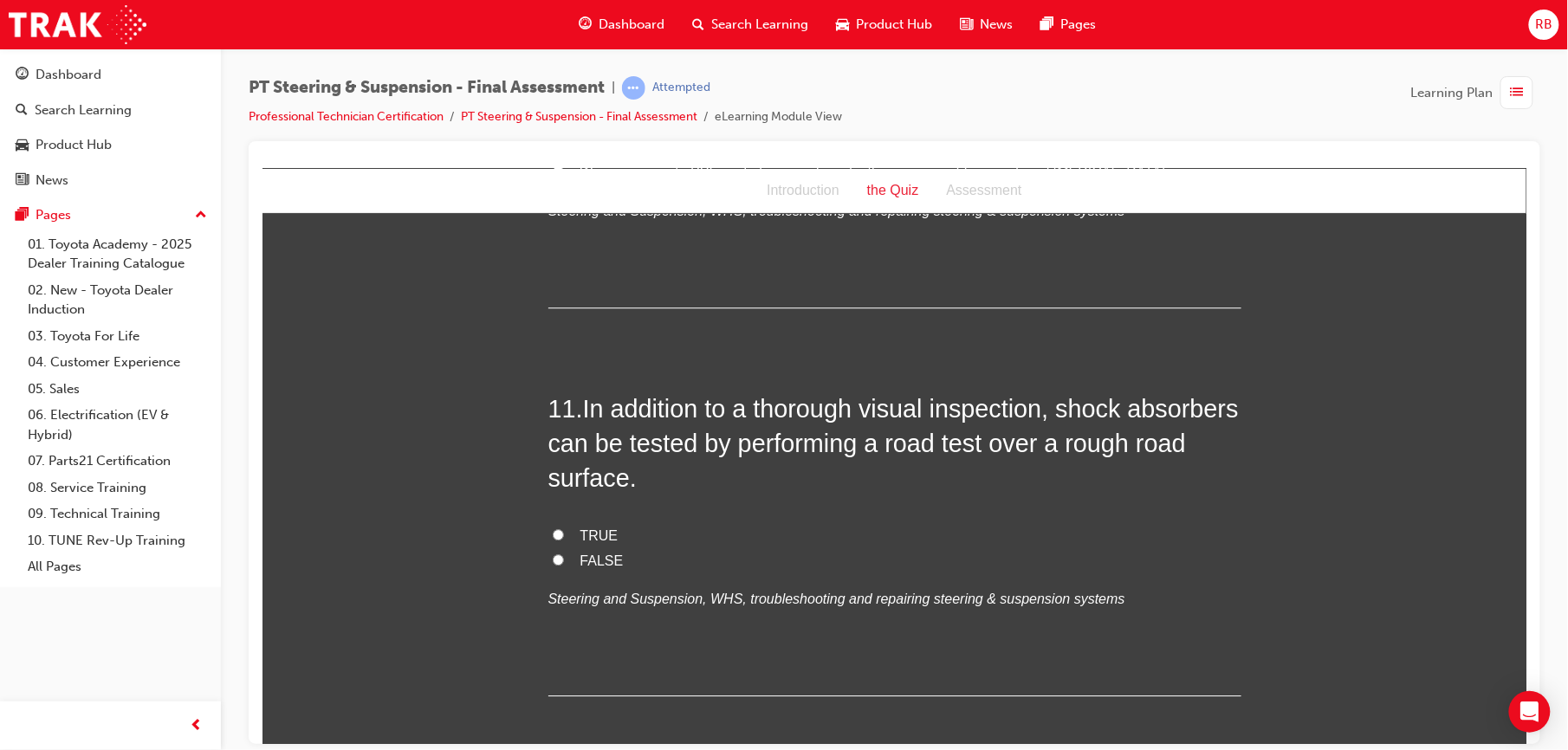
scroll to position [4027, 0]
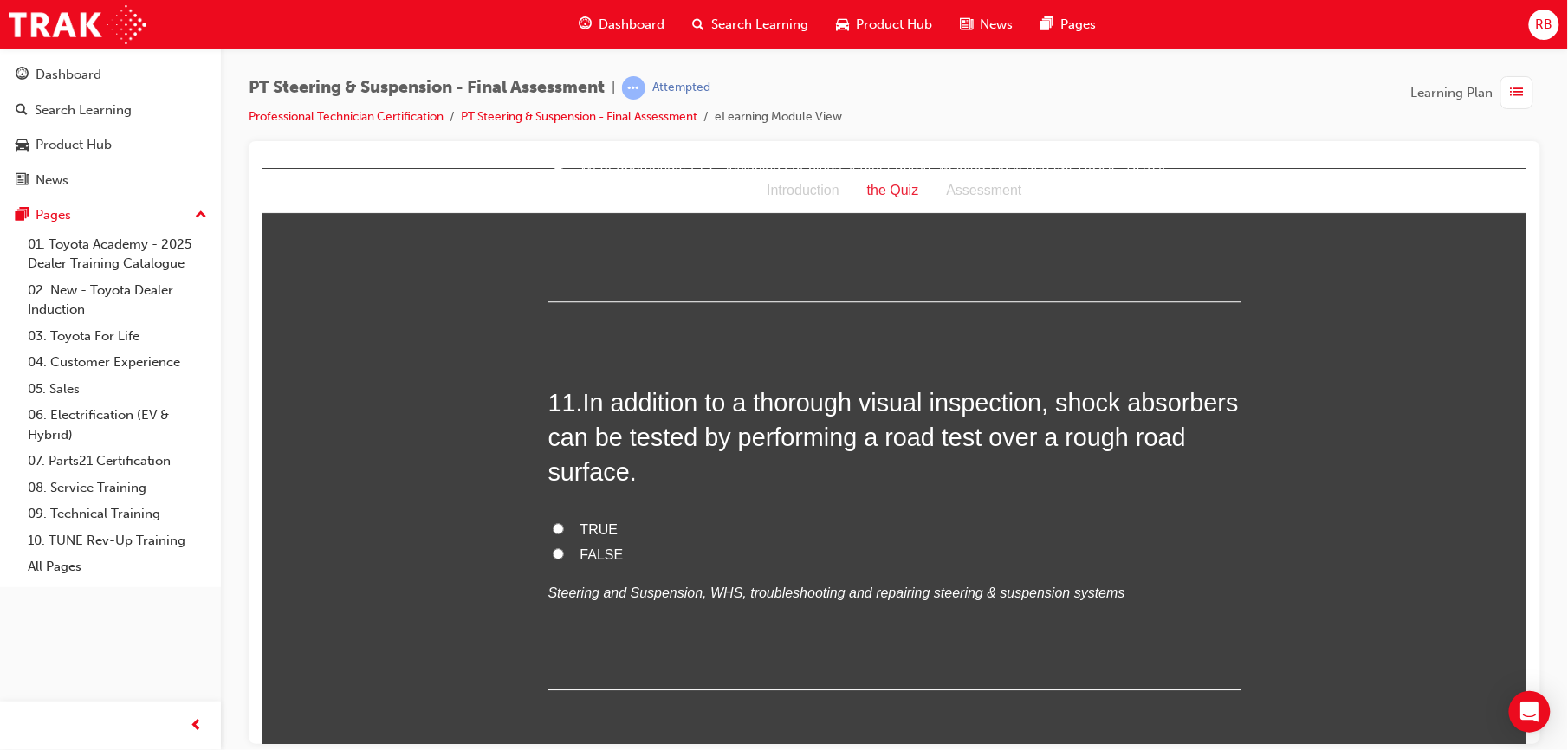
click at [593, 522] on span "TRUE" at bounding box center [598, 529] width 38 height 15
click at [564, 523] on input "TRUE" at bounding box center [557, 528] width 11 height 11
radio input "true"
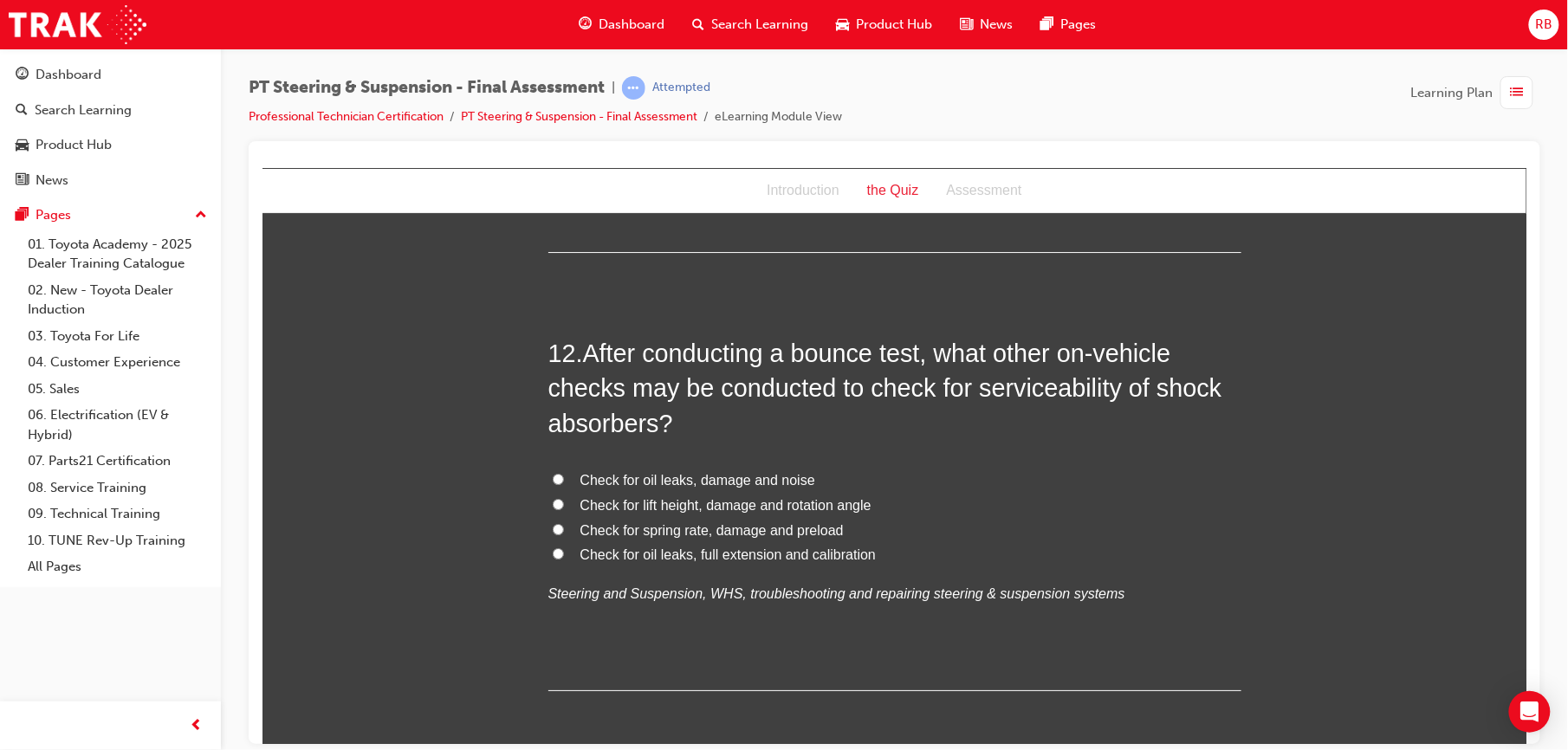
scroll to position [4466, 0]
click at [741, 471] on span "Check for oil leaks, damage and noise" at bounding box center [696, 478] width 235 height 15
click at [564, 472] on input "Check for oil leaks, damage and noise" at bounding box center [557, 477] width 11 height 11
radio input "true"
click at [635, 521] on span "Check for spring rate, damage and preload" at bounding box center [711, 528] width 264 height 15
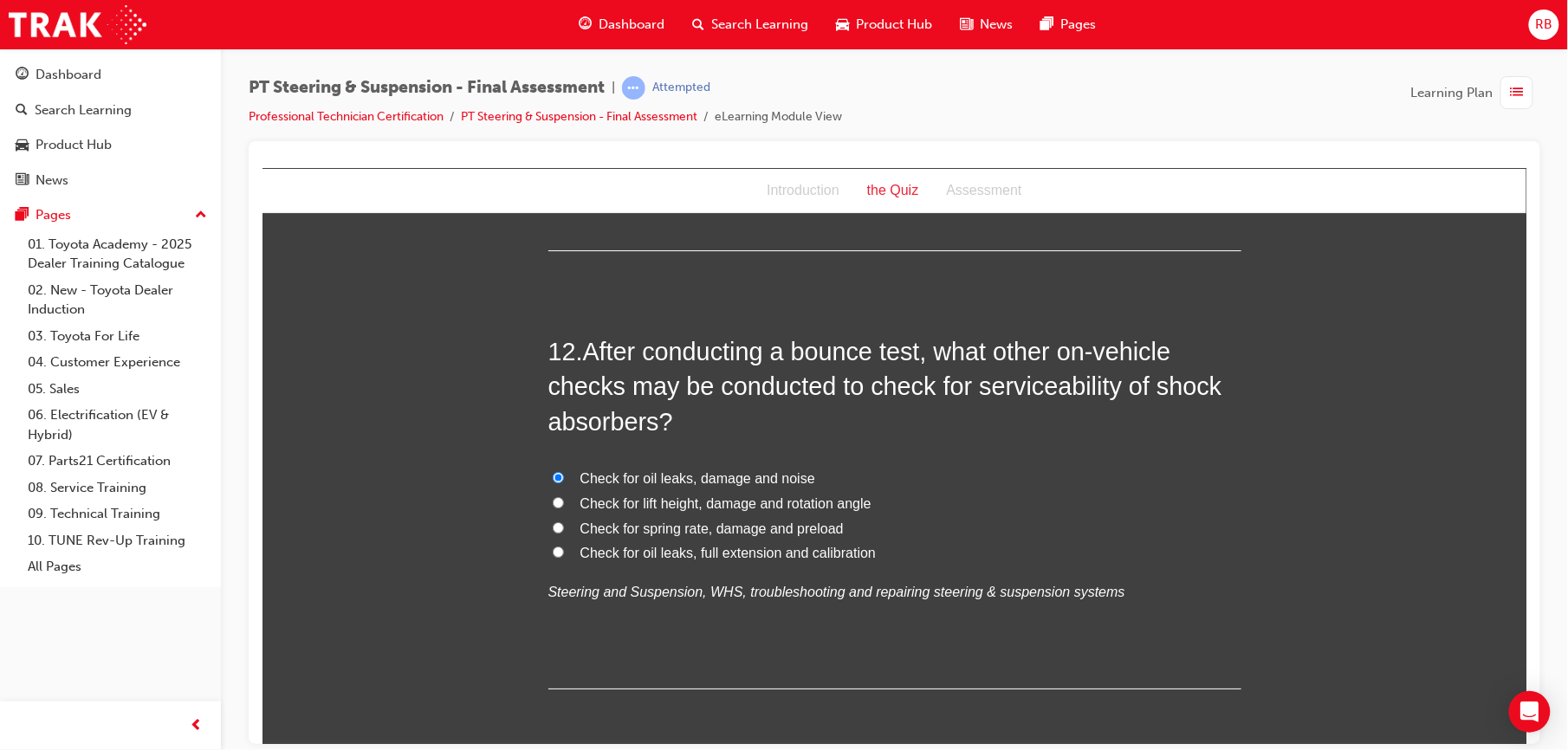
click at [564, 522] on input "Check for spring rate, damage and preload" at bounding box center [557, 527] width 11 height 11
radio input "true"
click at [615, 471] on span "Check for oil leaks, damage and noise" at bounding box center [696, 478] width 235 height 15
click at [564, 472] on input "Check for oil leaks, damage and noise" at bounding box center [557, 477] width 11 height 11
radio input "true"
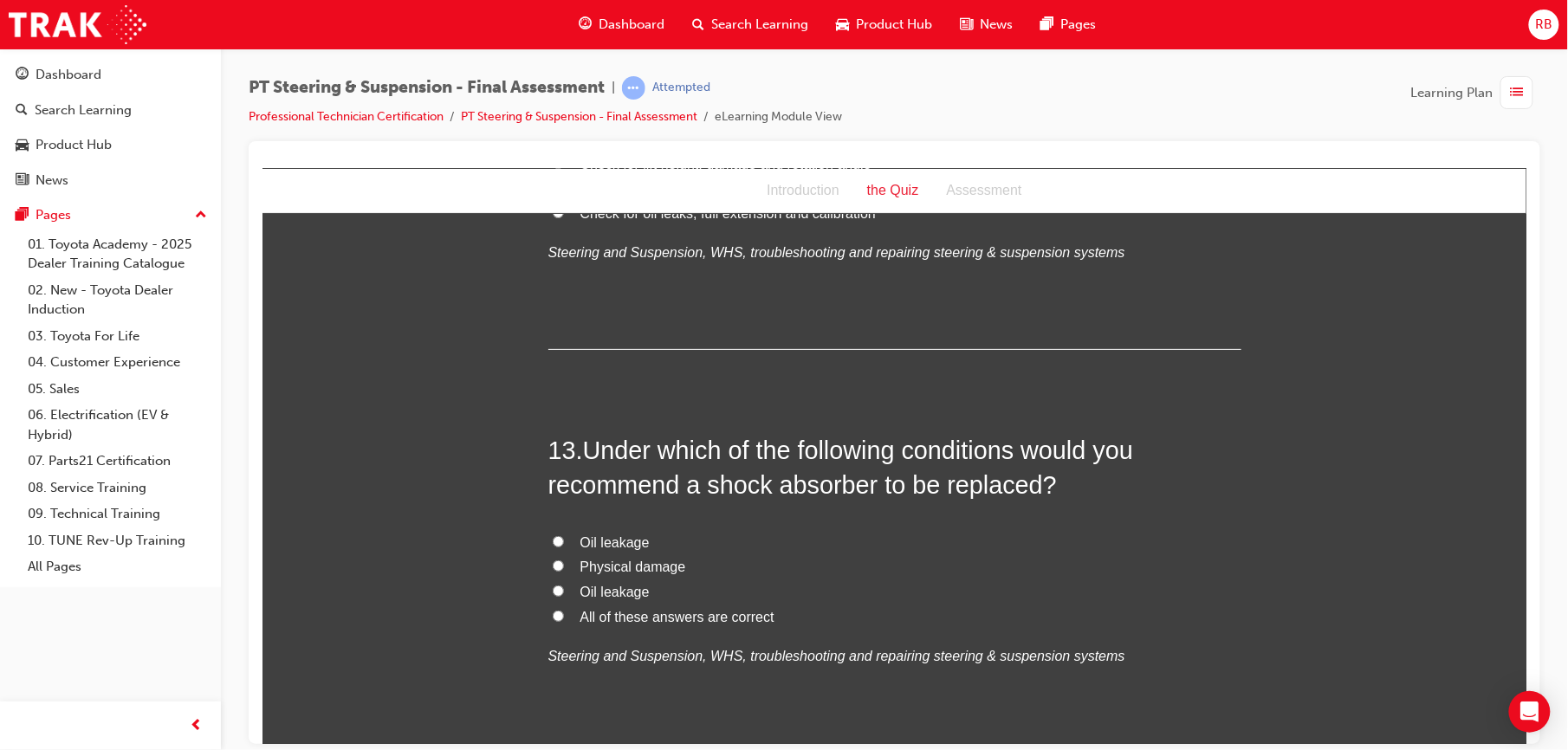
scroll to position [4804, 0]
click at [548, 606] on label "All of these answers are correct" at bounding box center [894, 618] width 693 height 25
click at [551, 612] on input "All of these answers are correct" at bounding box center [557, 617] width 11 height 11
radio input "true"
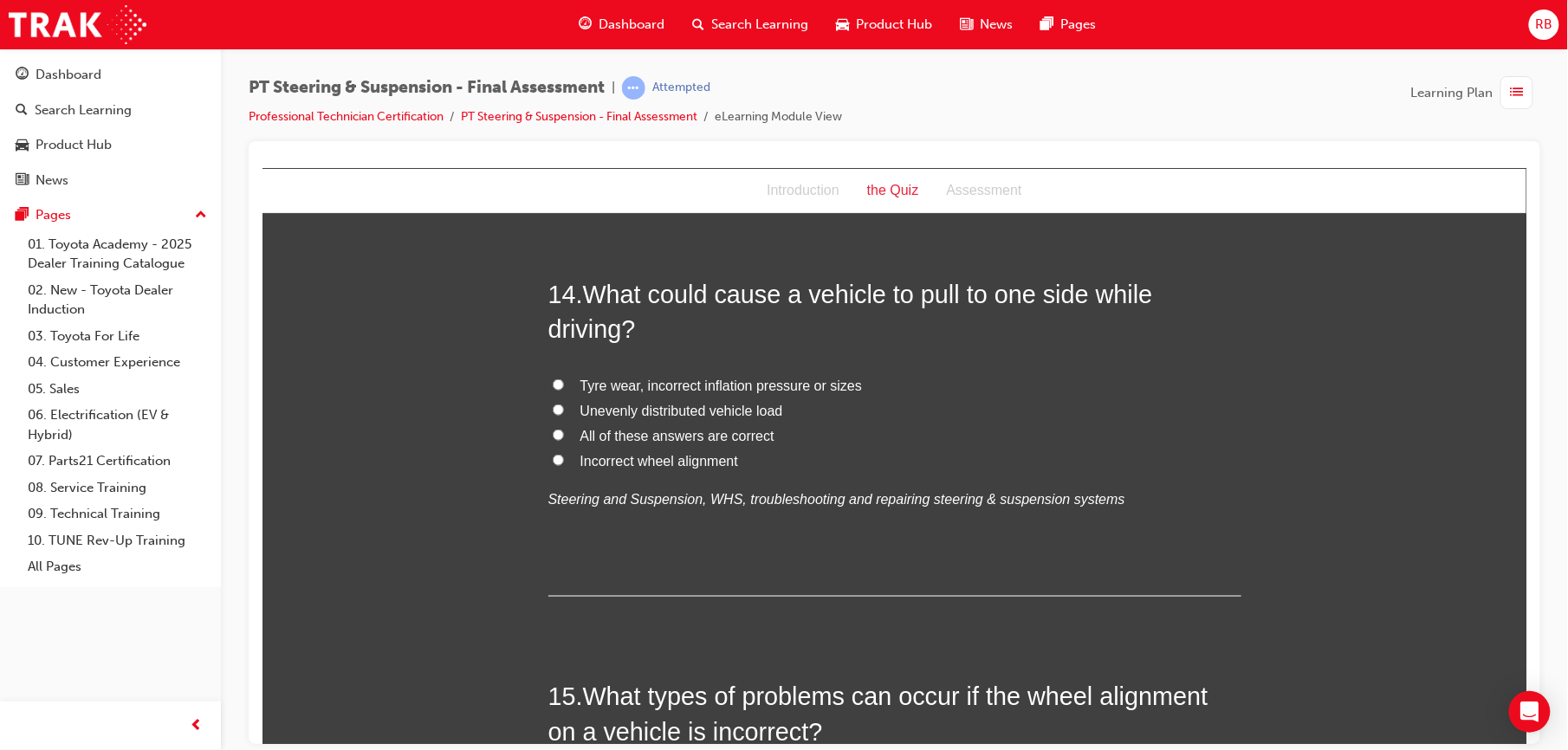
scroll to position [5366, 0]
click at [551, 427] on input "All of these answers are correct" at bounding box center [557, 433] width 11 height 11
radio input "true"
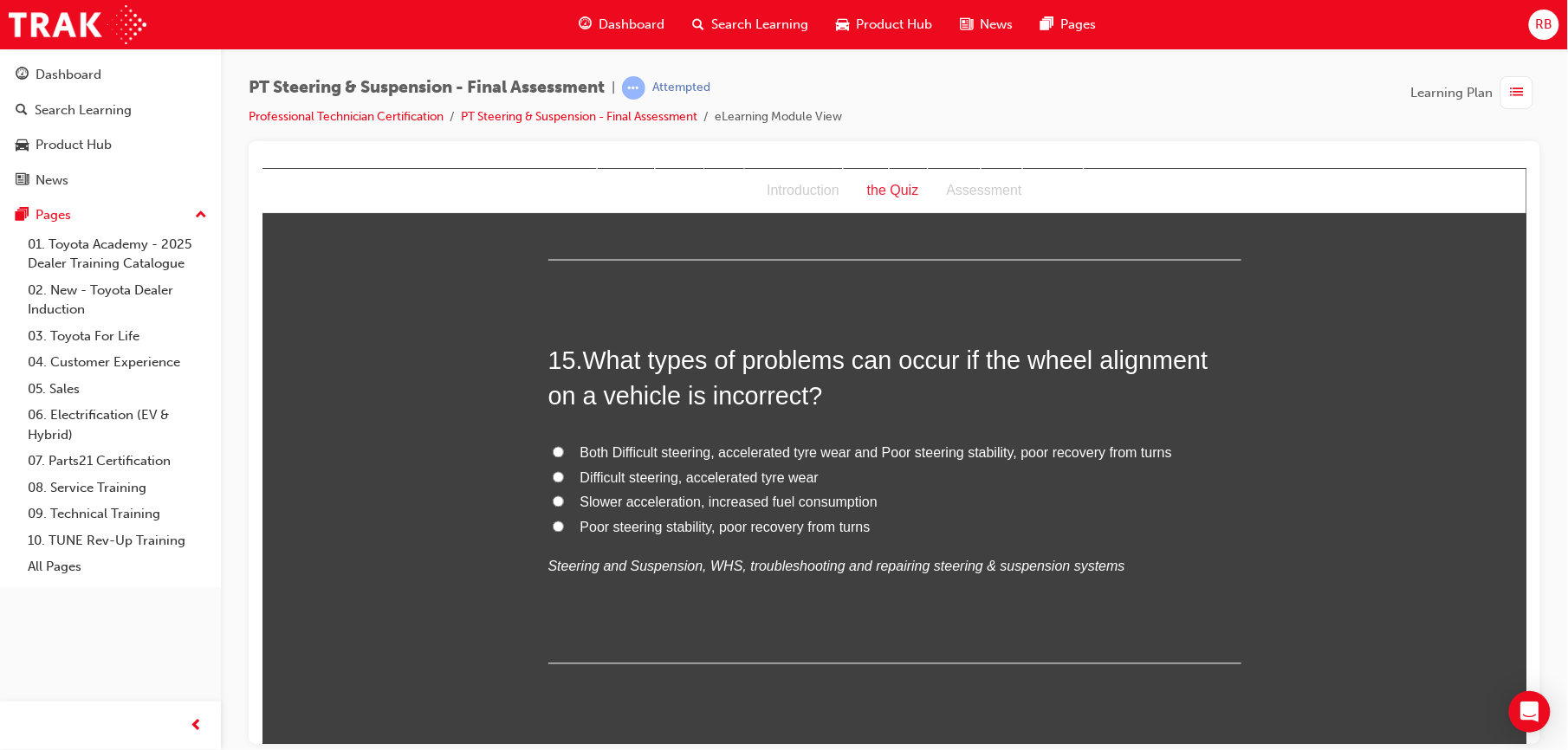
scroll to position [5704, 0]
click at [629, 516] on span "Poor steering stability, poor recovery from turns" at bounding box center [724, 524] width 291 height 15
click at [564, 517] on input "Poor steering stability, poor recovery from turns" at bounding box center [557, 523] width 11 height 11
radio input "true"
click at [562, 437] on label "Both Difficult steering, accelerated tyre wear and Poor steering stability, poo…" at bounding box center [894, 449] width 693 height 25
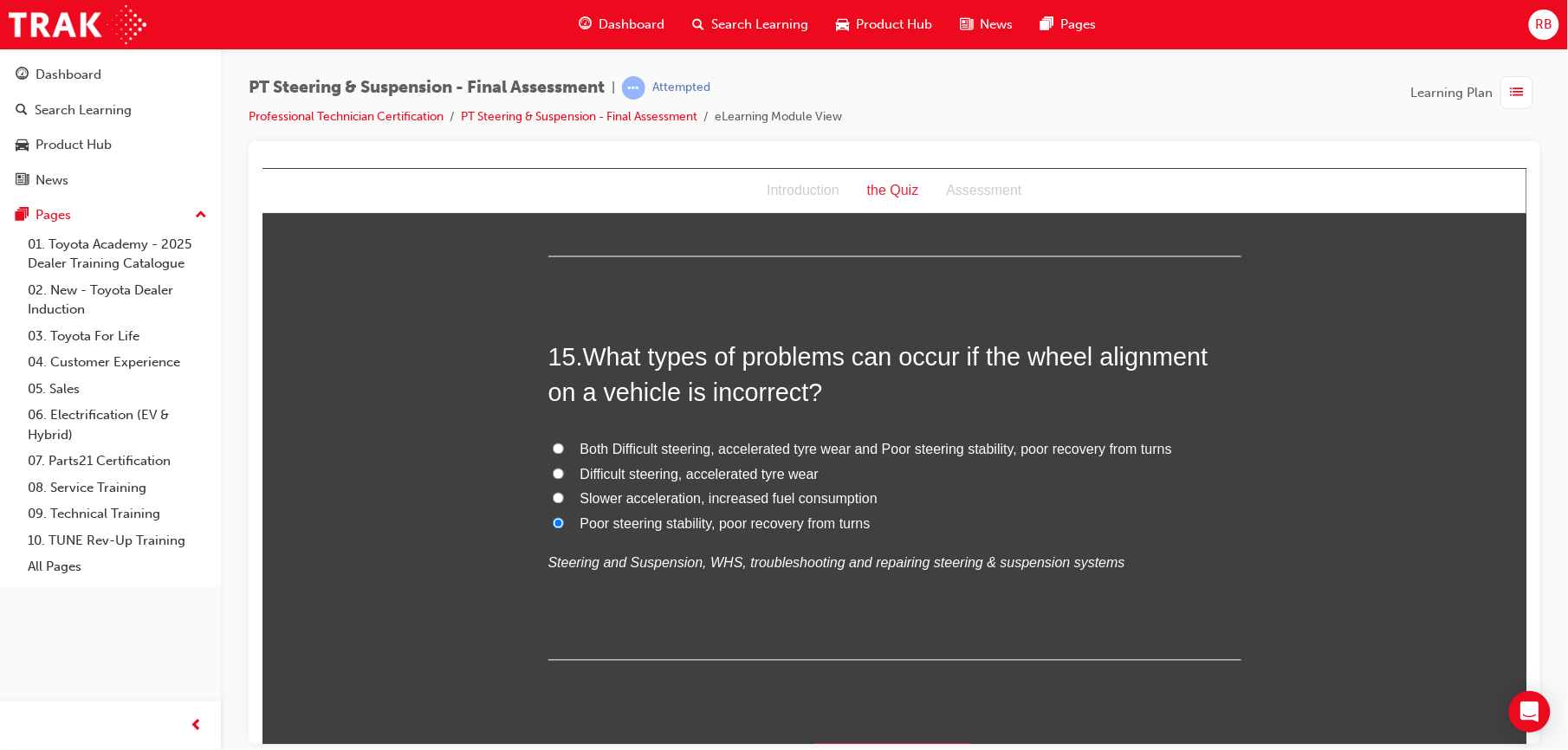
click at [562, 443] on input "Both Difficult steering, accelerated tyre wear and Poor steering stability, poo…" at bounding box center [557, 448] width 11 height 11
radio input "true"
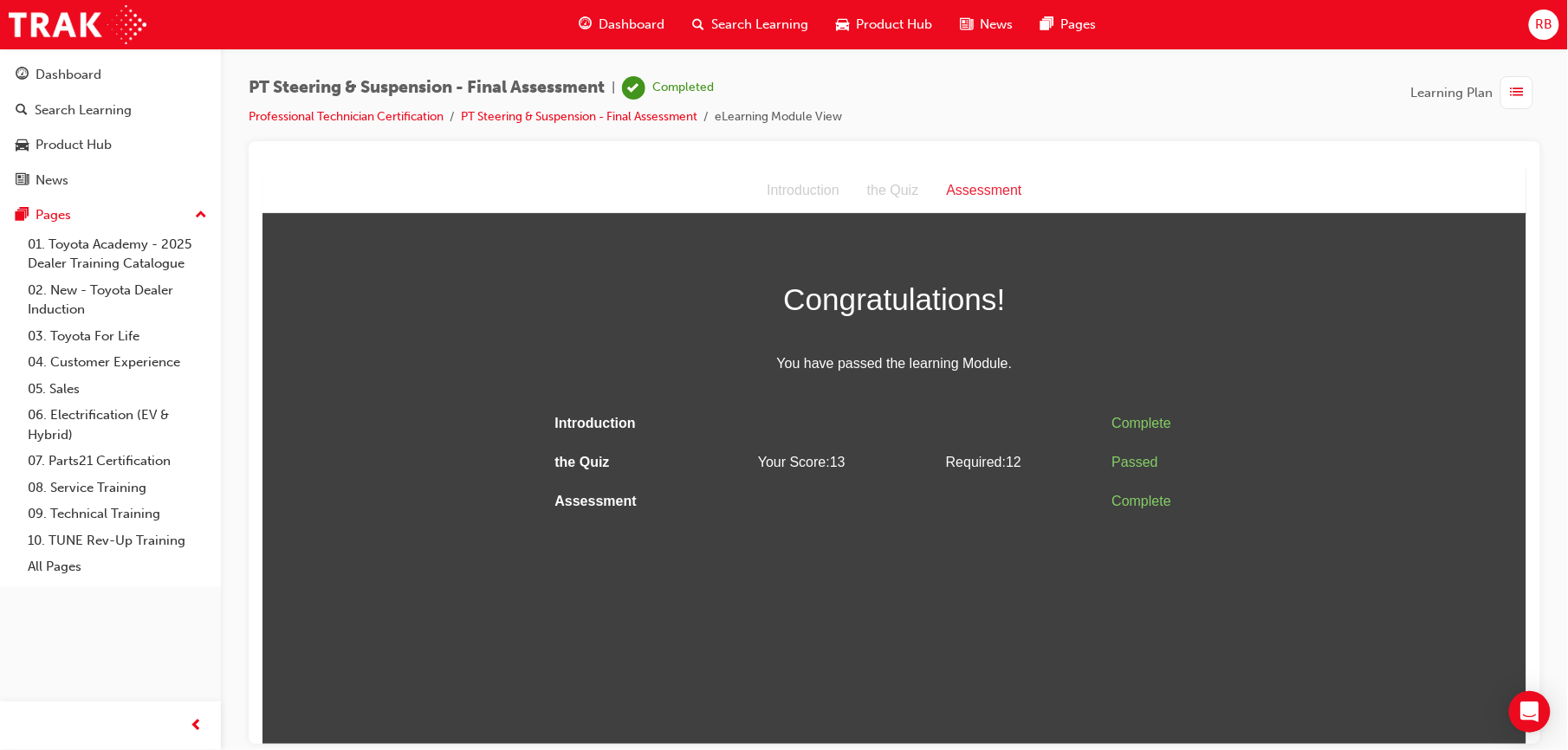
click at [1515, 97] on span "list-icon" at bounding box center [1517, 93] width 13 height 21
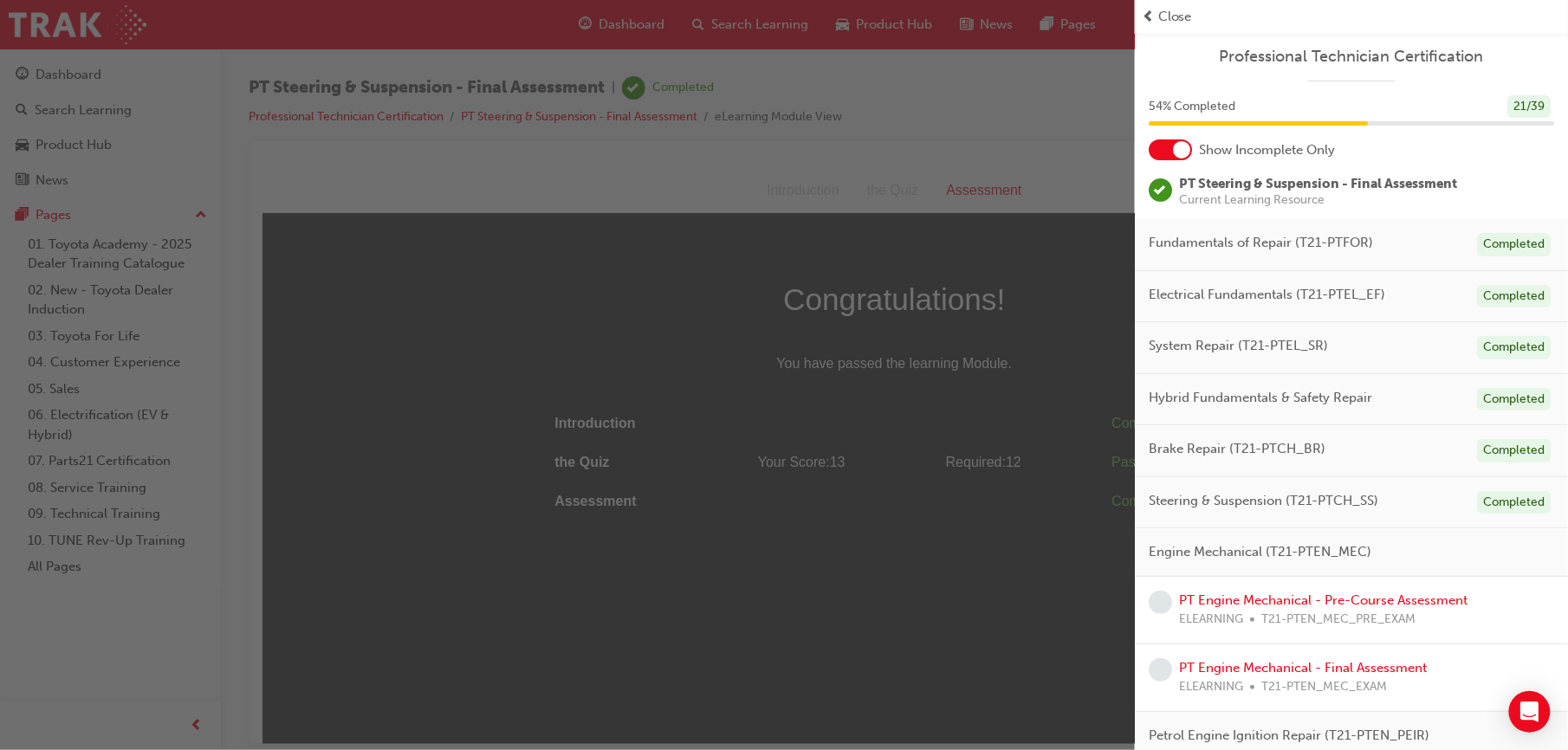
click at [1165, 144] on div at bounding box center [1170, 149] width 44 height 20
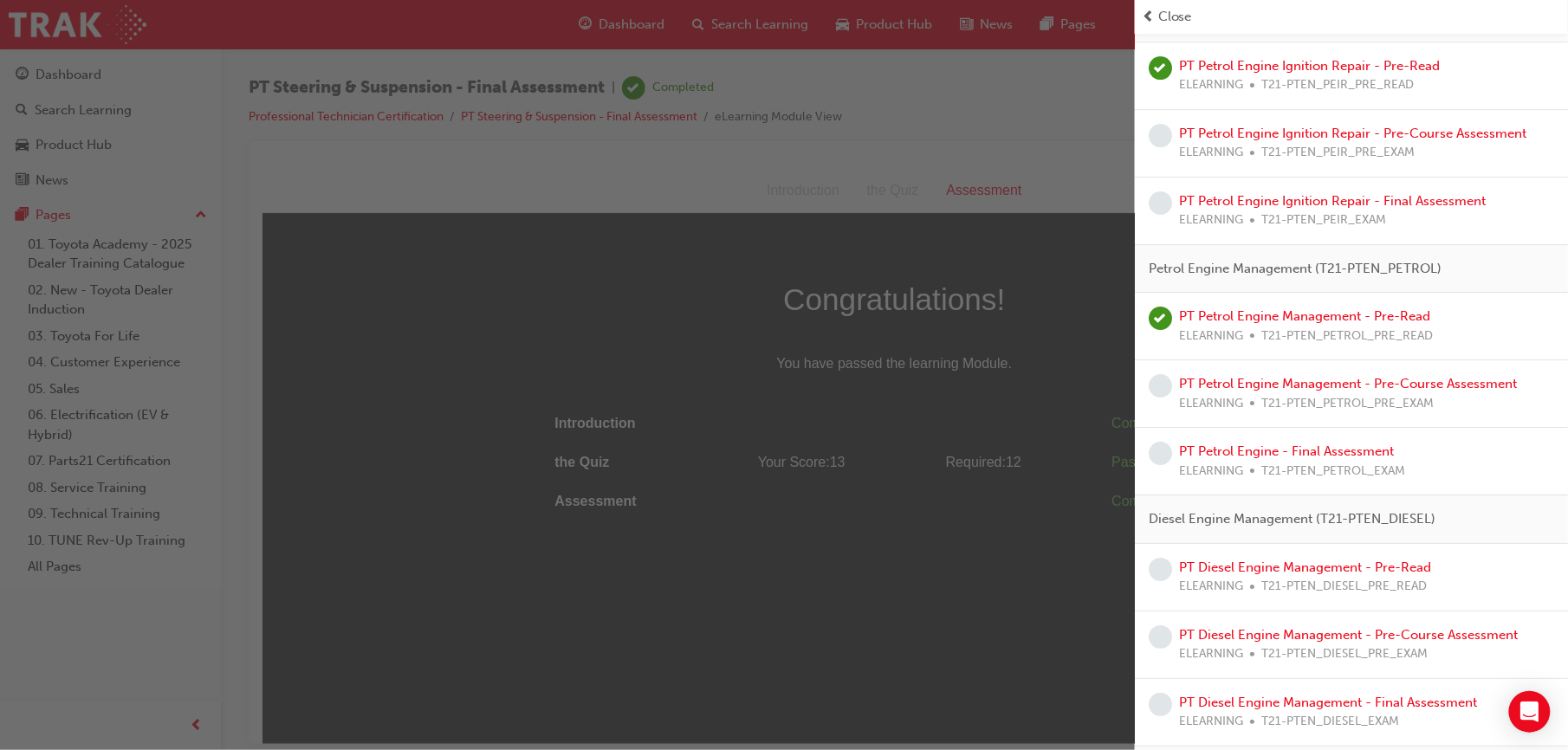
scroll to position [1799, 0]
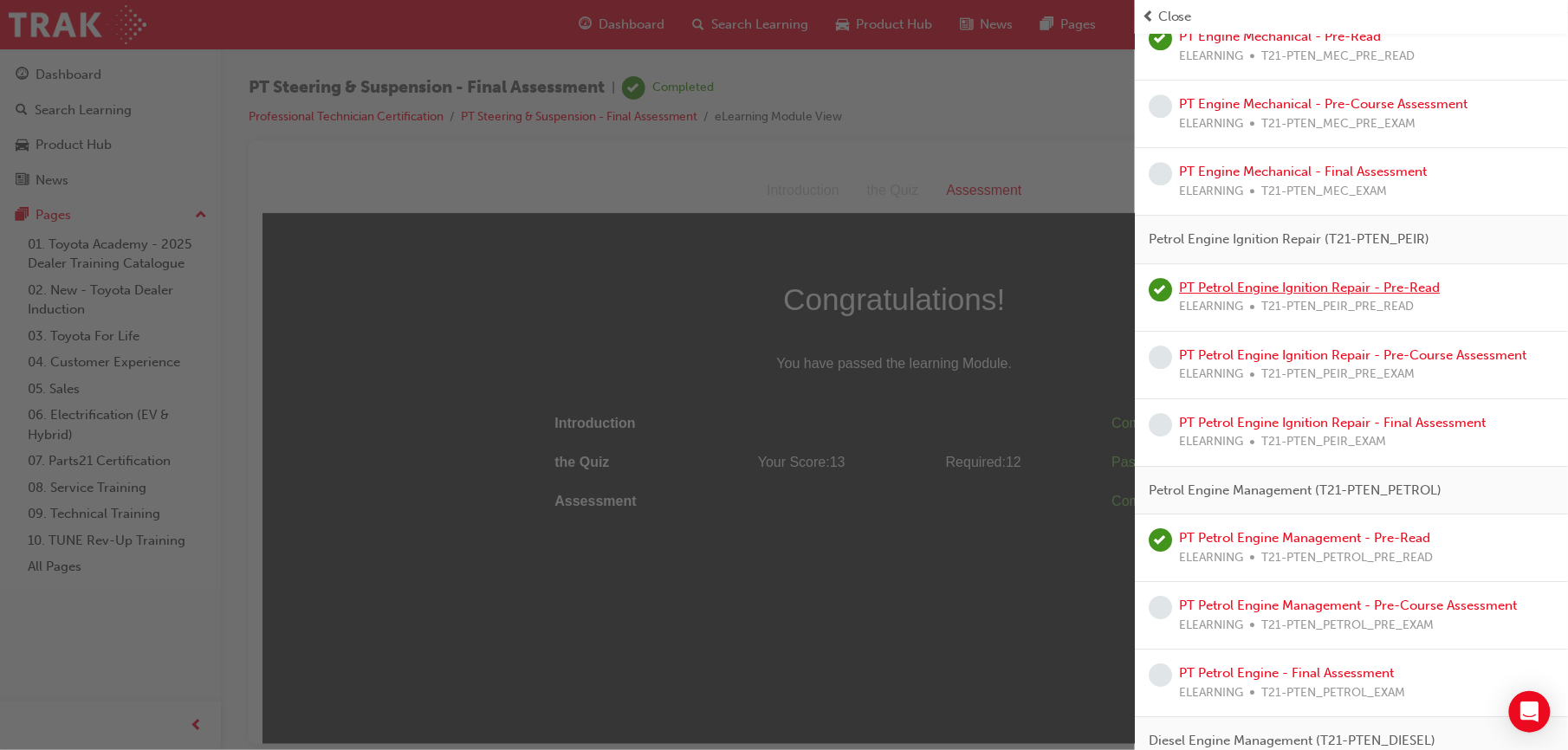
click at [1249, 295] on link "PT Petrol Engine Ignition Repair - Pre-Read" at bounding box center [1309, 287] width 261 height 16
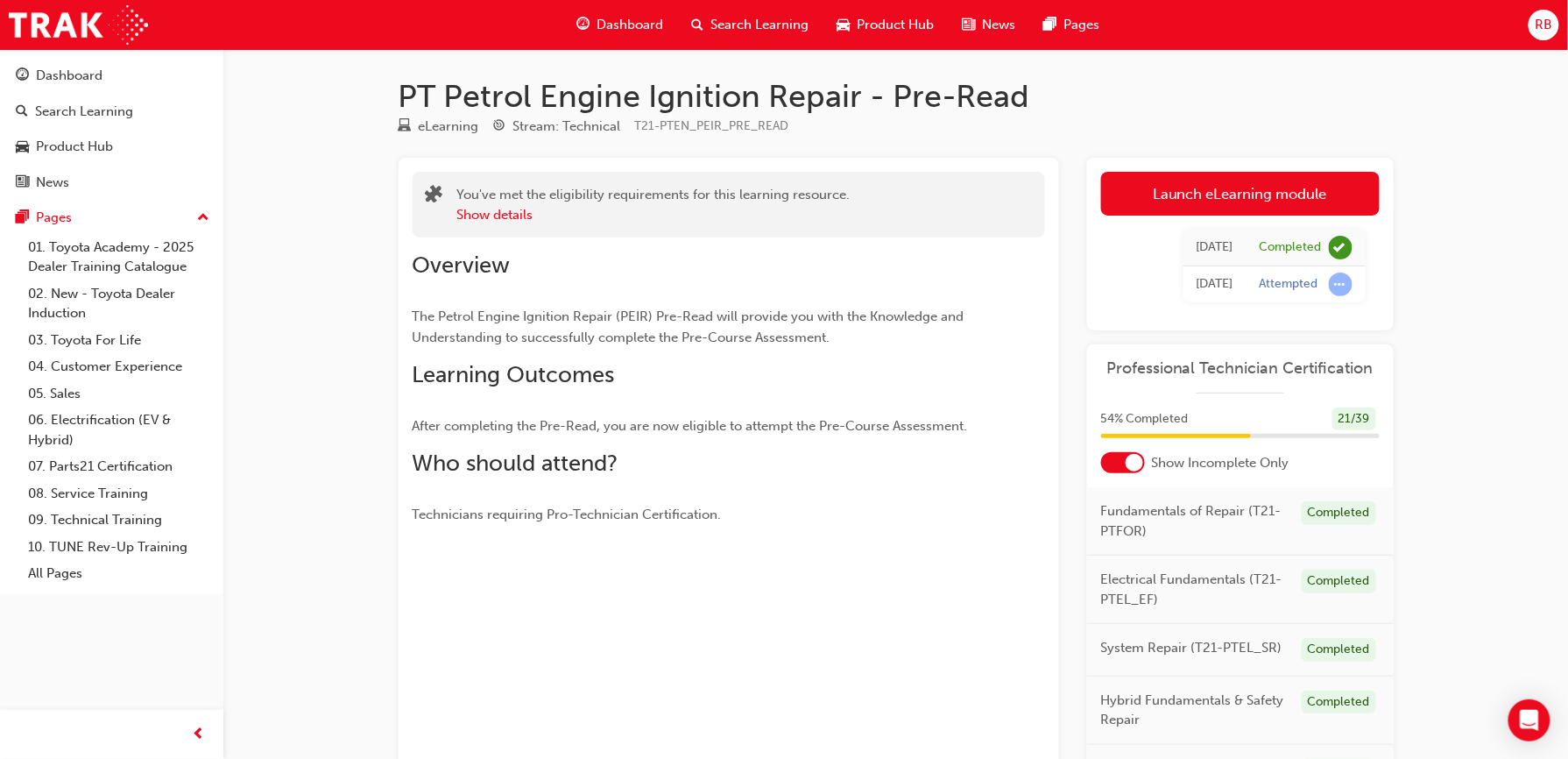
click at [1158, 219] on div "[DATE] Completed [DATE] Attempted" at bounding box center [1240, 266] width 279 height 101
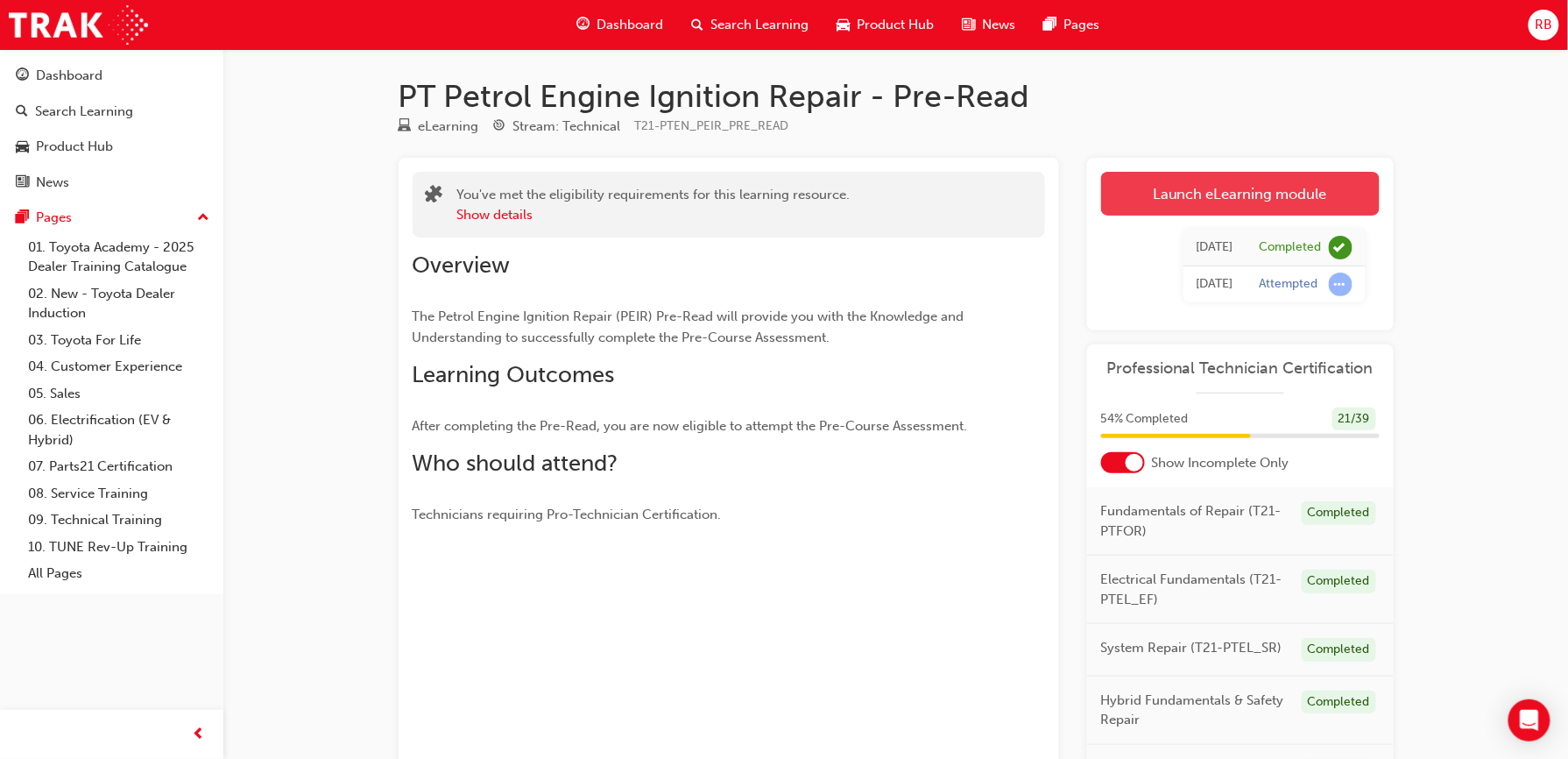
click at [1158, 212] on link "Launch eLearning module" at bounding box center [1240, 194] width 279 height 44
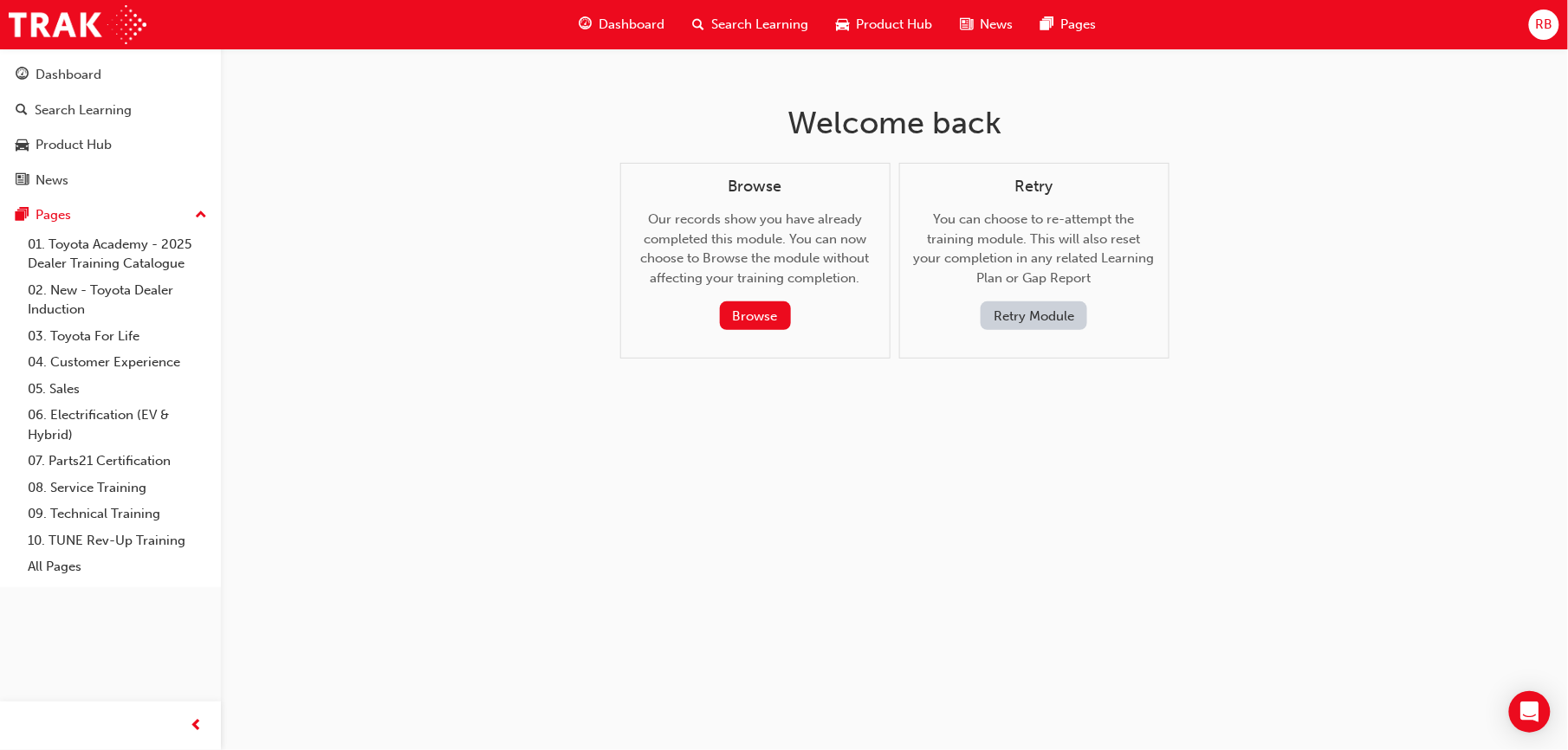
click at [1052, 327] on button "Retry Module" at bounding box center [1033, 316] width 107 height 29
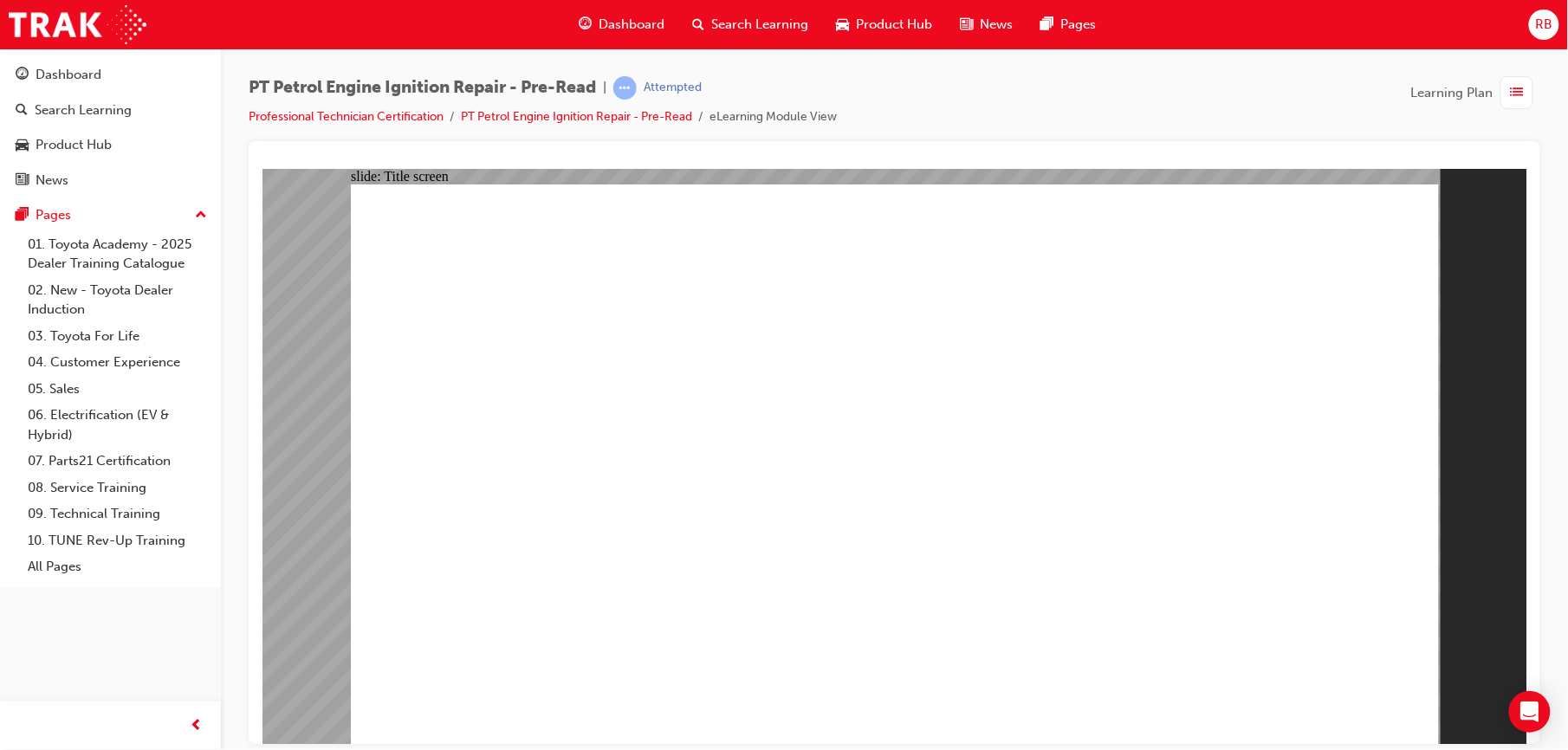
click at [1511, 83] on span "list-icon" at bounding box center [1517, 93] width 13 height 21
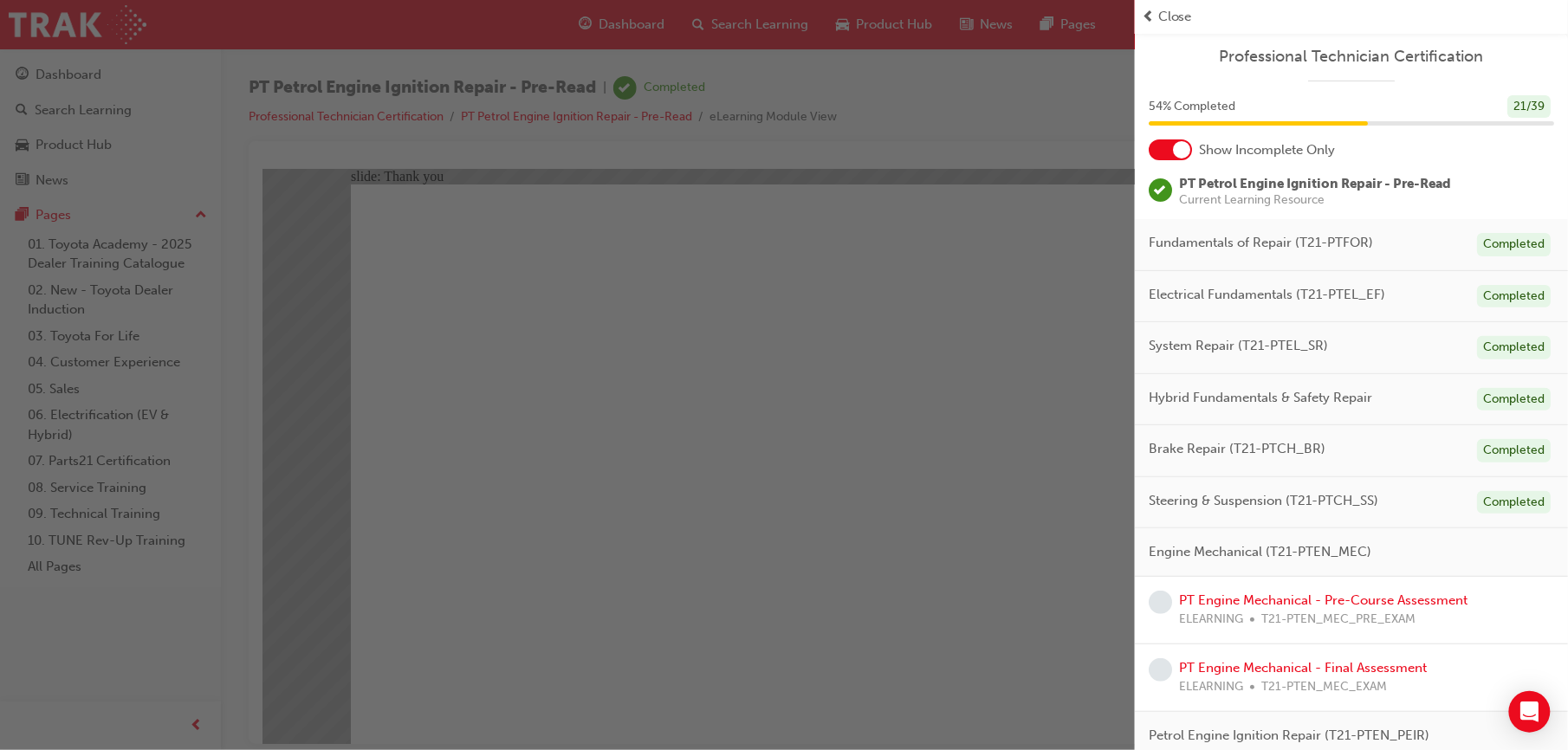
click at [1173, 144] on div at bounding box center [1170, 149] width 44 height 20
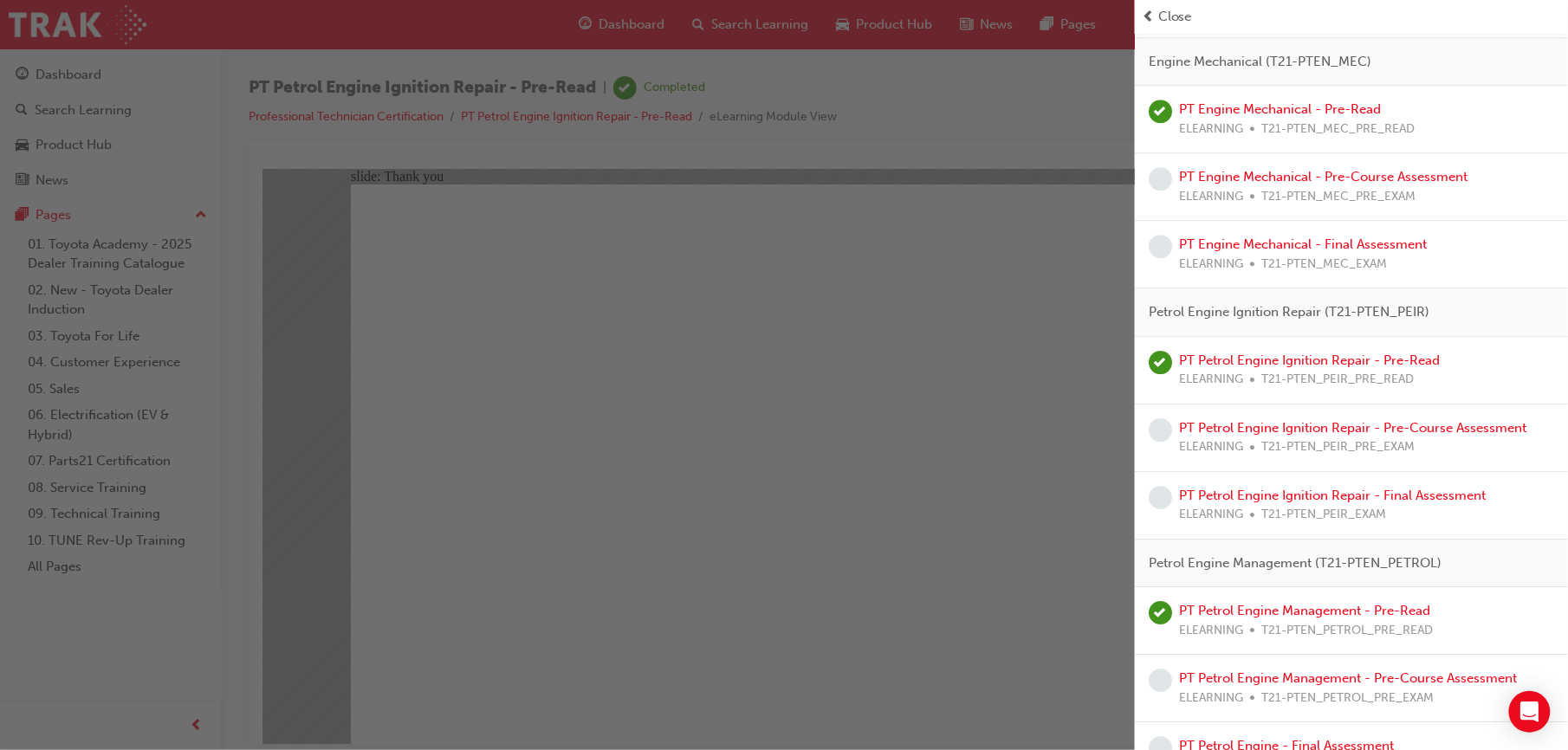
scroll to position [1722, 0]
click at [1193, 188] on link "PT Engine Mechanical - Pre-Course Assessment" at bounding box center [1323, 181] width 289 height 16
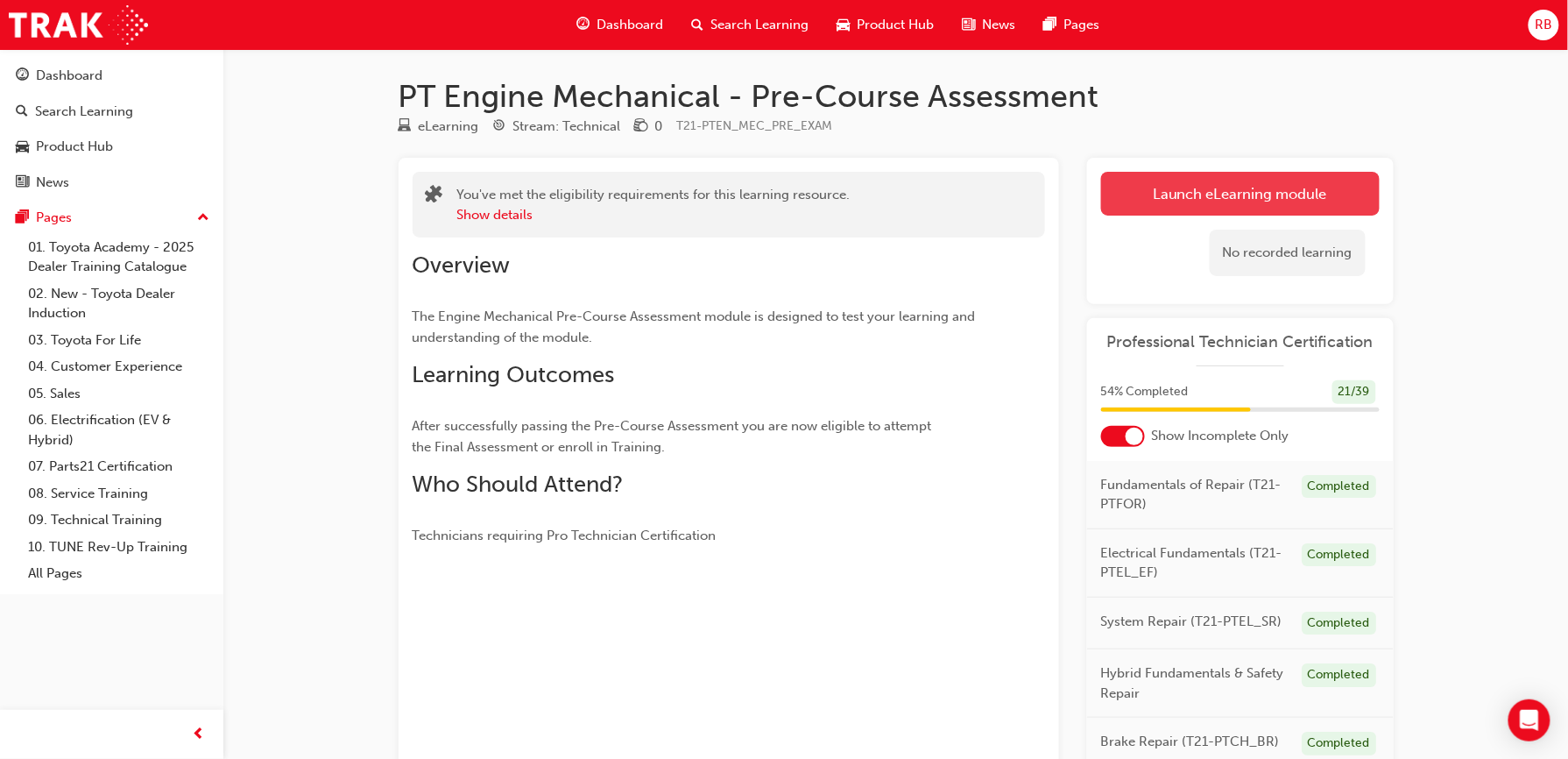
click at [1178, 186] on link "Launch eLearning module" at bounding box center [1240, 194] width 279 height 44
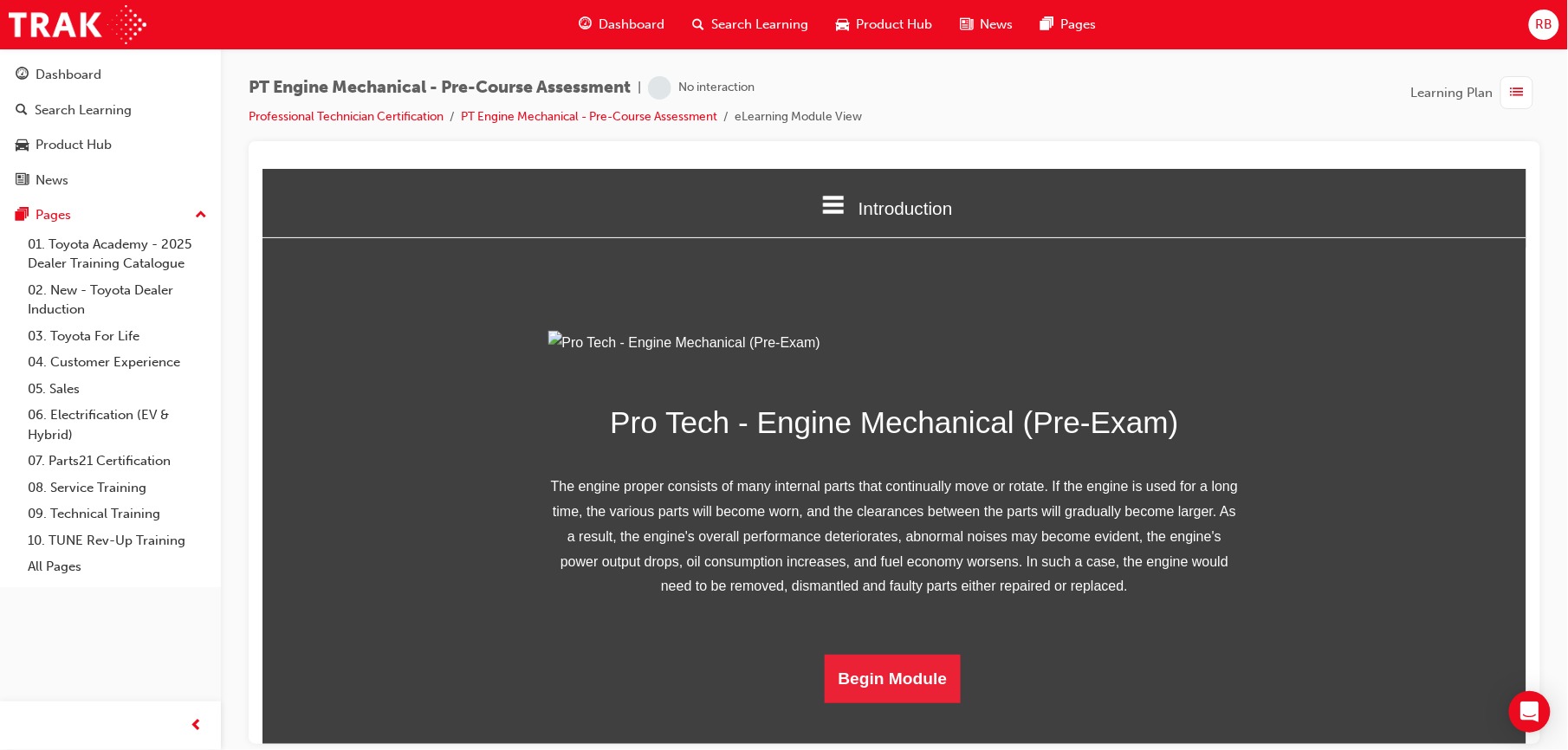
scroll to position [149, 0]
click at [867, 703] on button "Begin Module" at bounding box center [891, 678] width 136 height 48
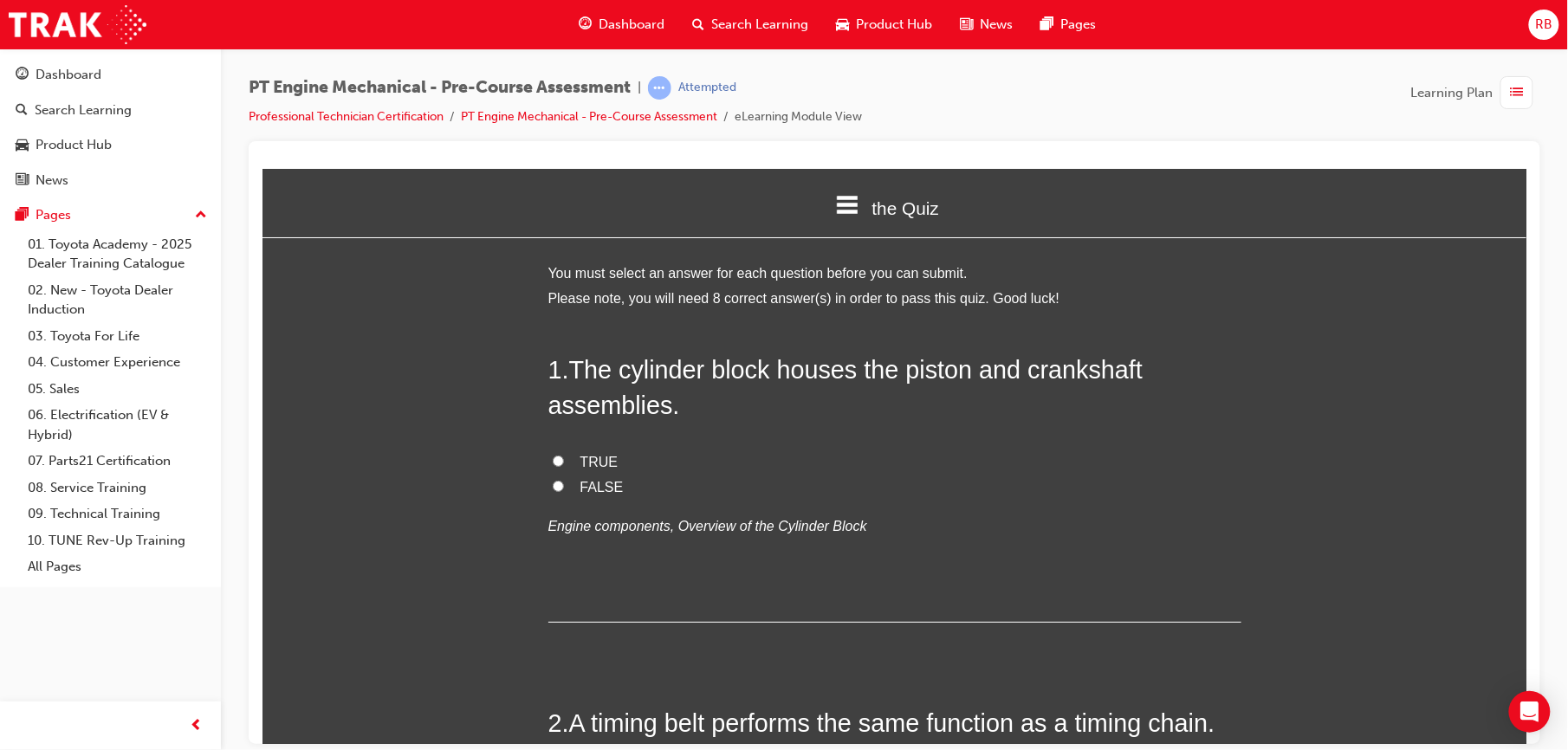
click at [603, 458] on span "TRUE" at bounding box center [598, 461] width 38 height 15
click at [564, 458] on input "TRUE" at bounding box center [557, 460] width 11 height 11
radio input "true"
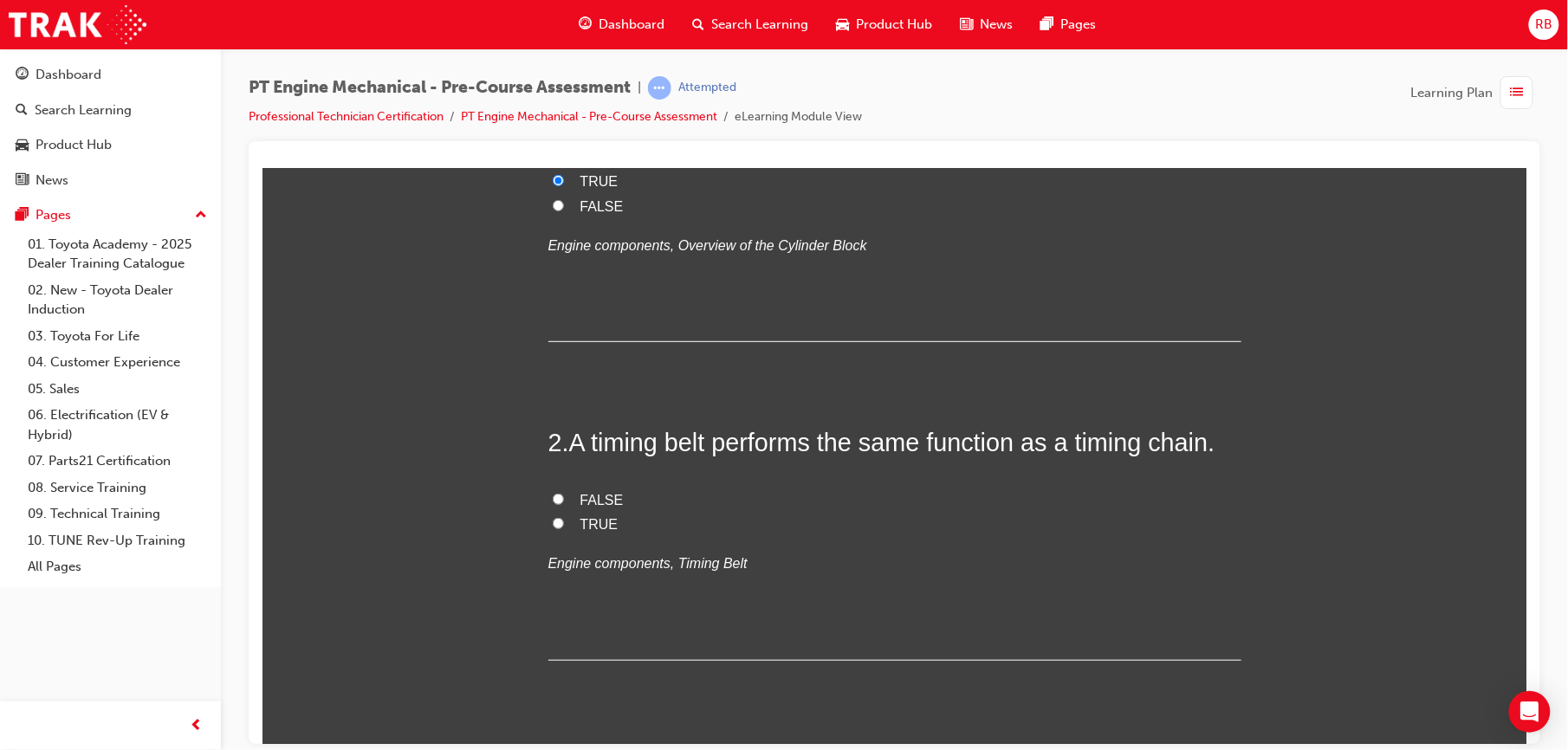
scroll to position [316, 0]
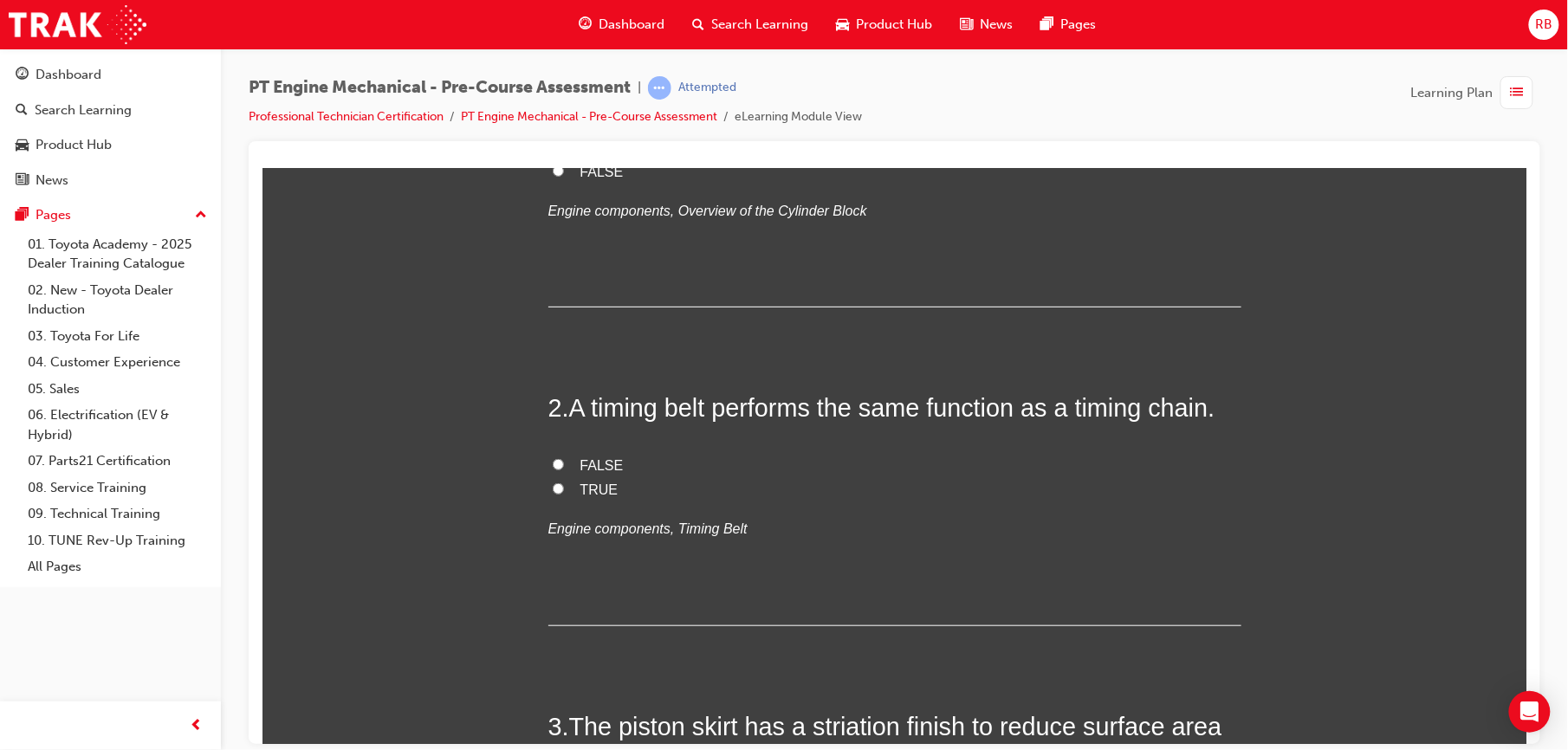
click at [551, 485] on input "TRUE" at bounding box center [557, 488] width 11 height 11
radio input "true"
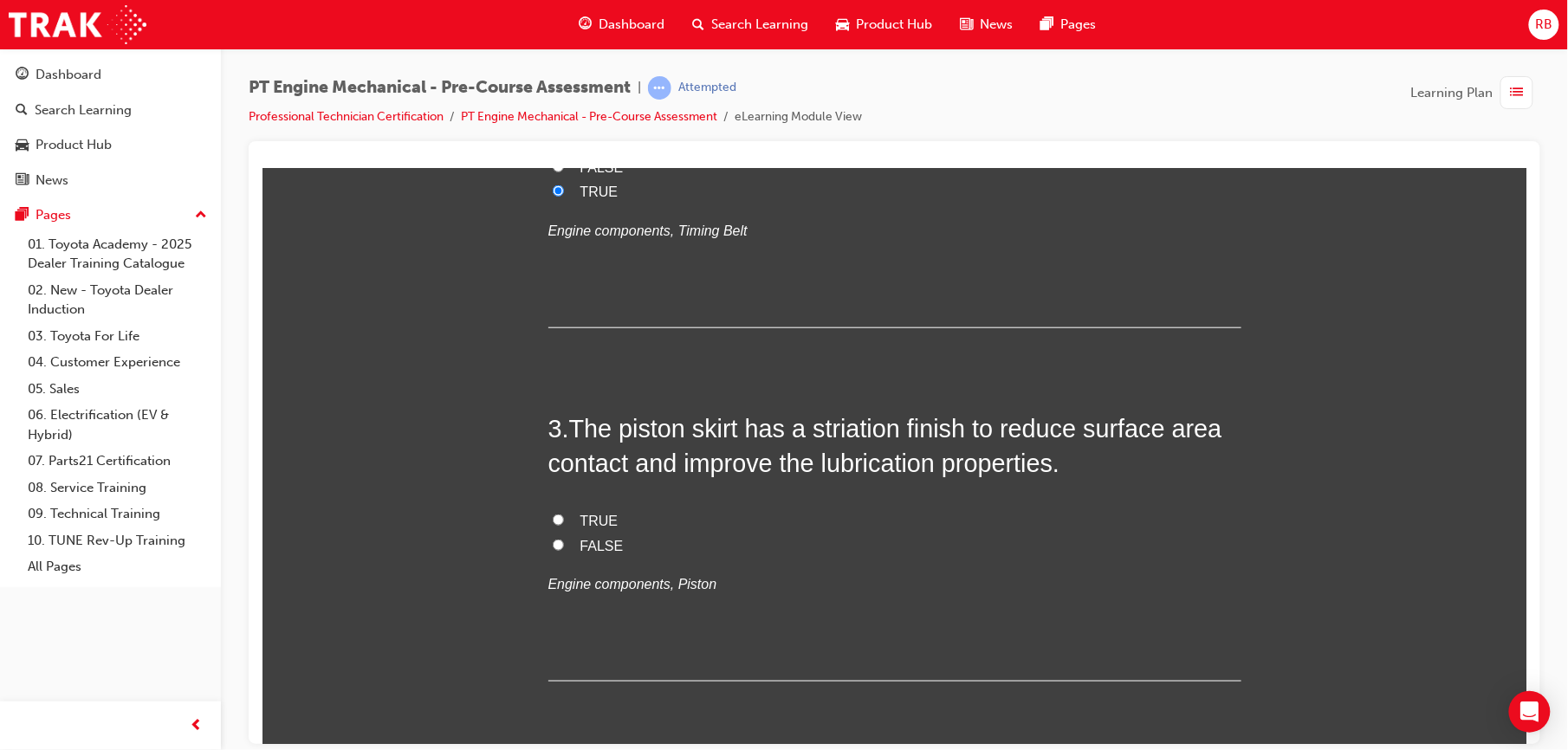
scroll to position [624, 0]
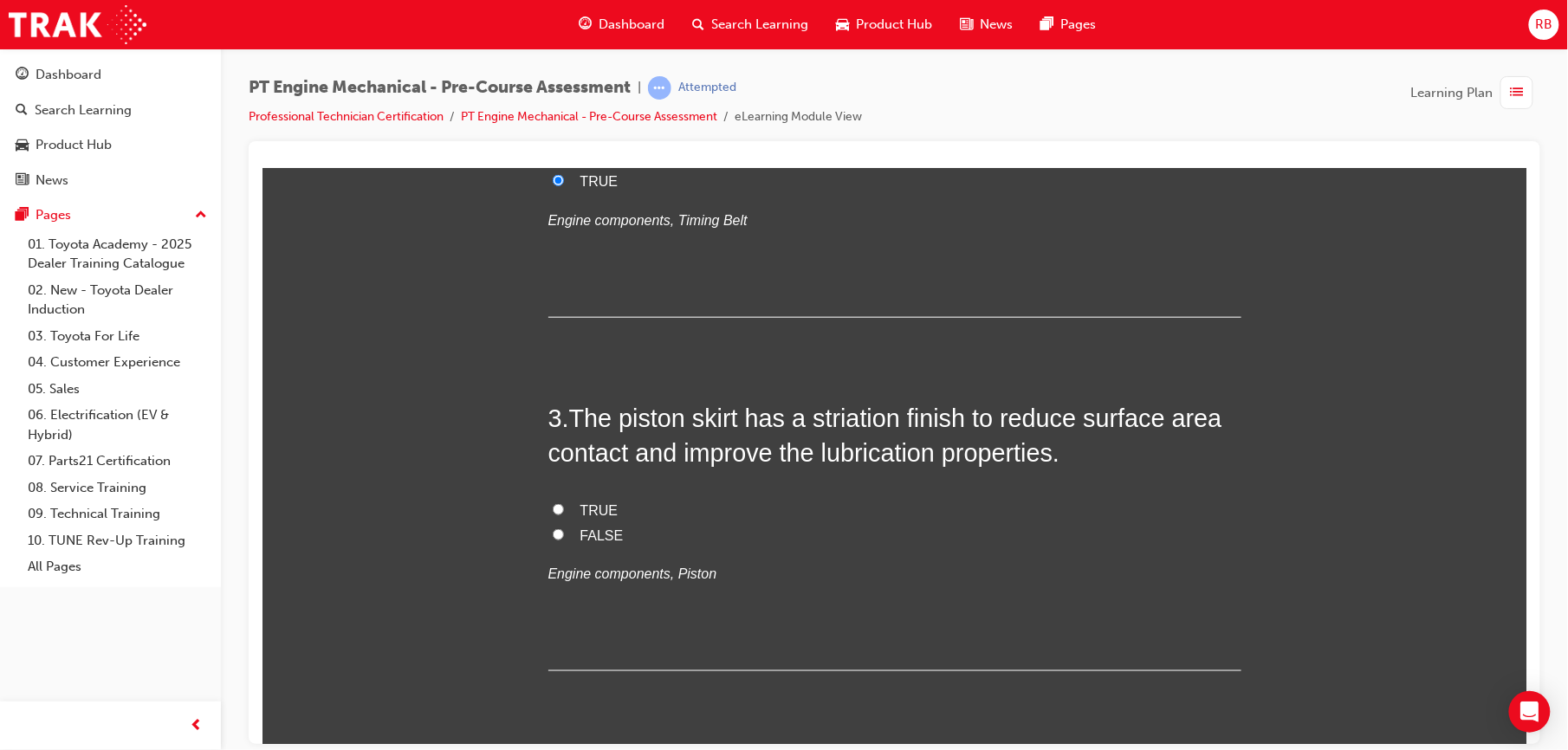
click at [565, 513] on label "TRUE" at bounding box center [894, 511] width 693 height 25
click at [564, 513] on input "TRUE" at bounding box center [557, 509] width 11 height 11
radio input "true"
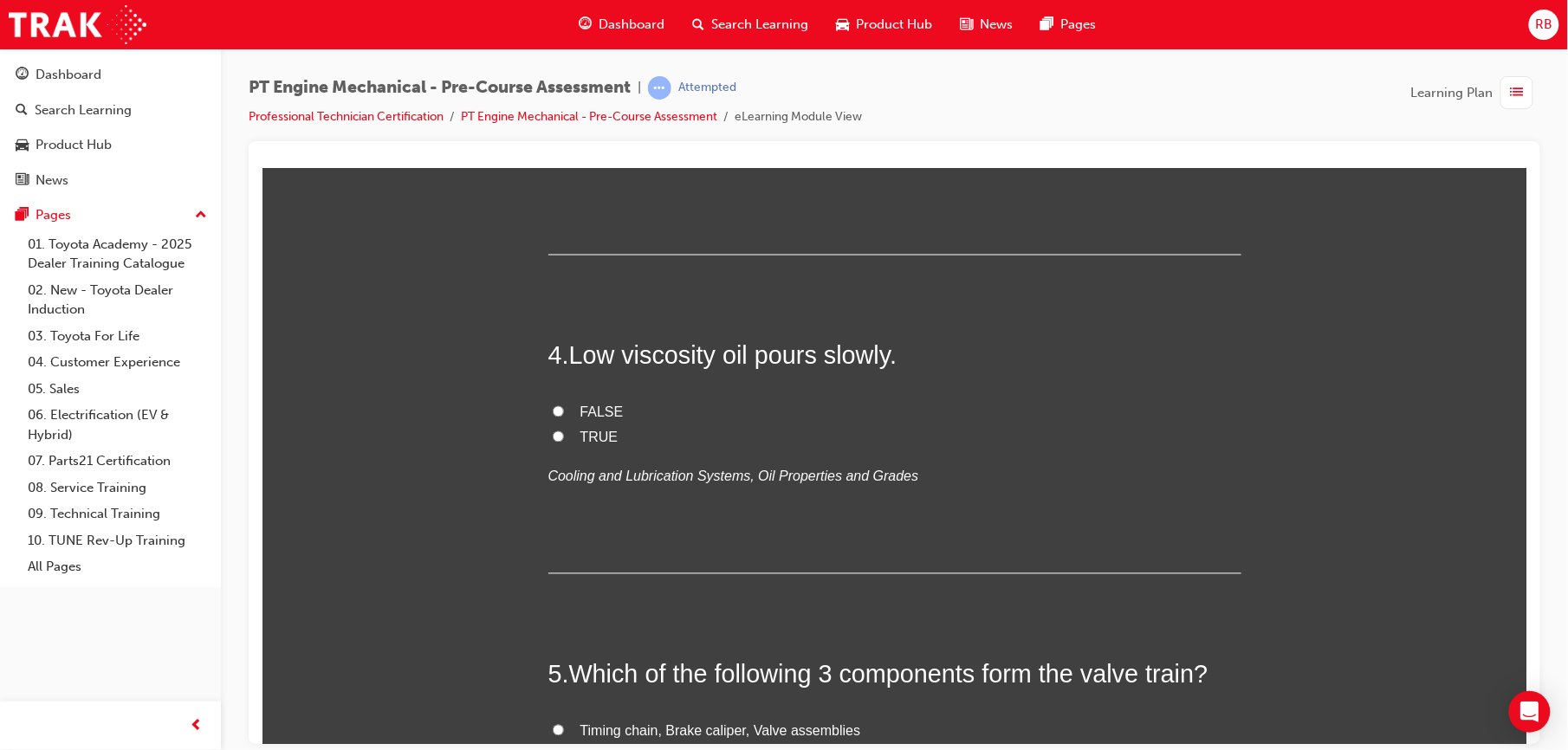
scroll to position [1054, 0]
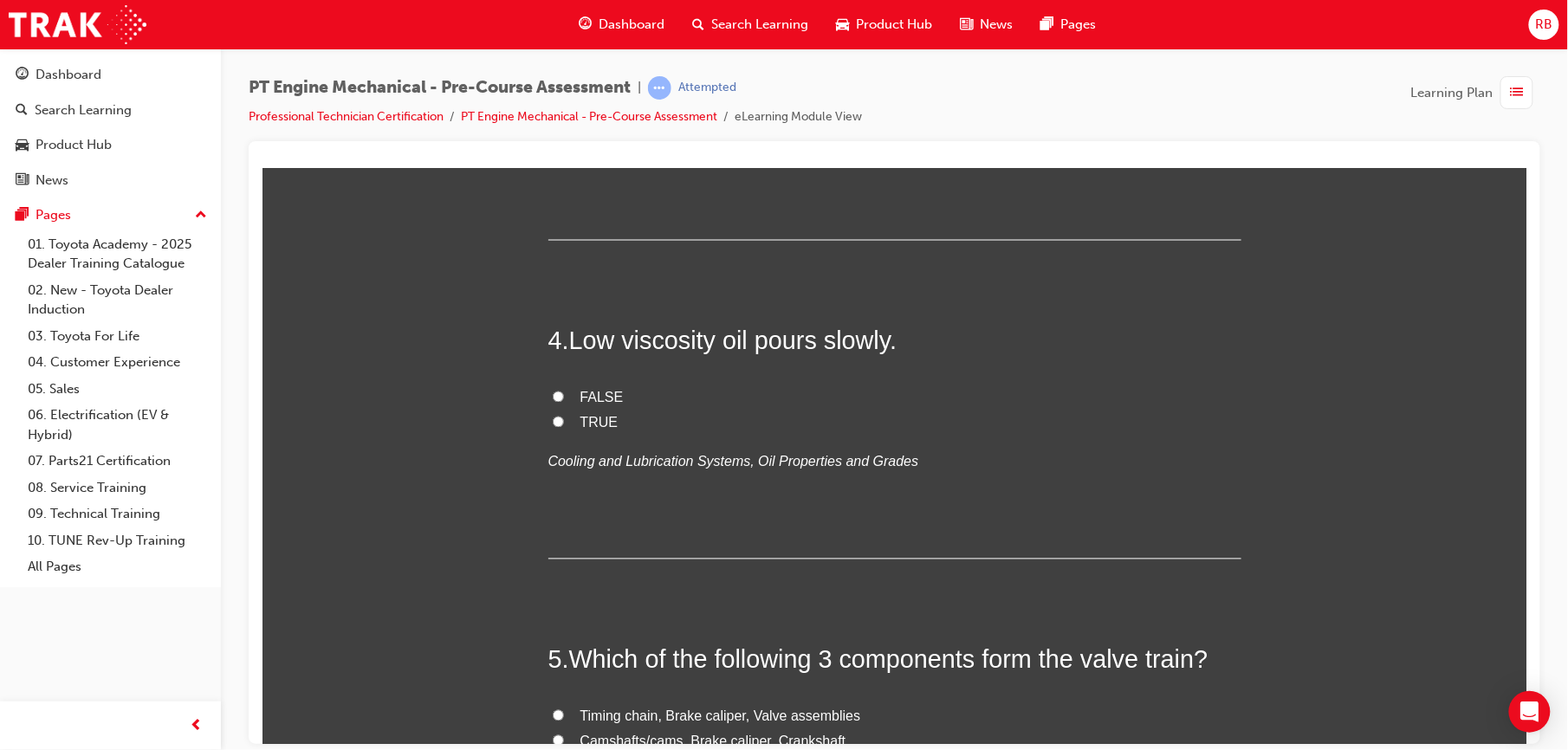
click at [591, 415] on span "TRUE" at bounding box center [598, 422] width 38 height 15
click at [564, 416] on input "TRUE" at bounding box center [557, 421] width 11 height 11
radio input "true"
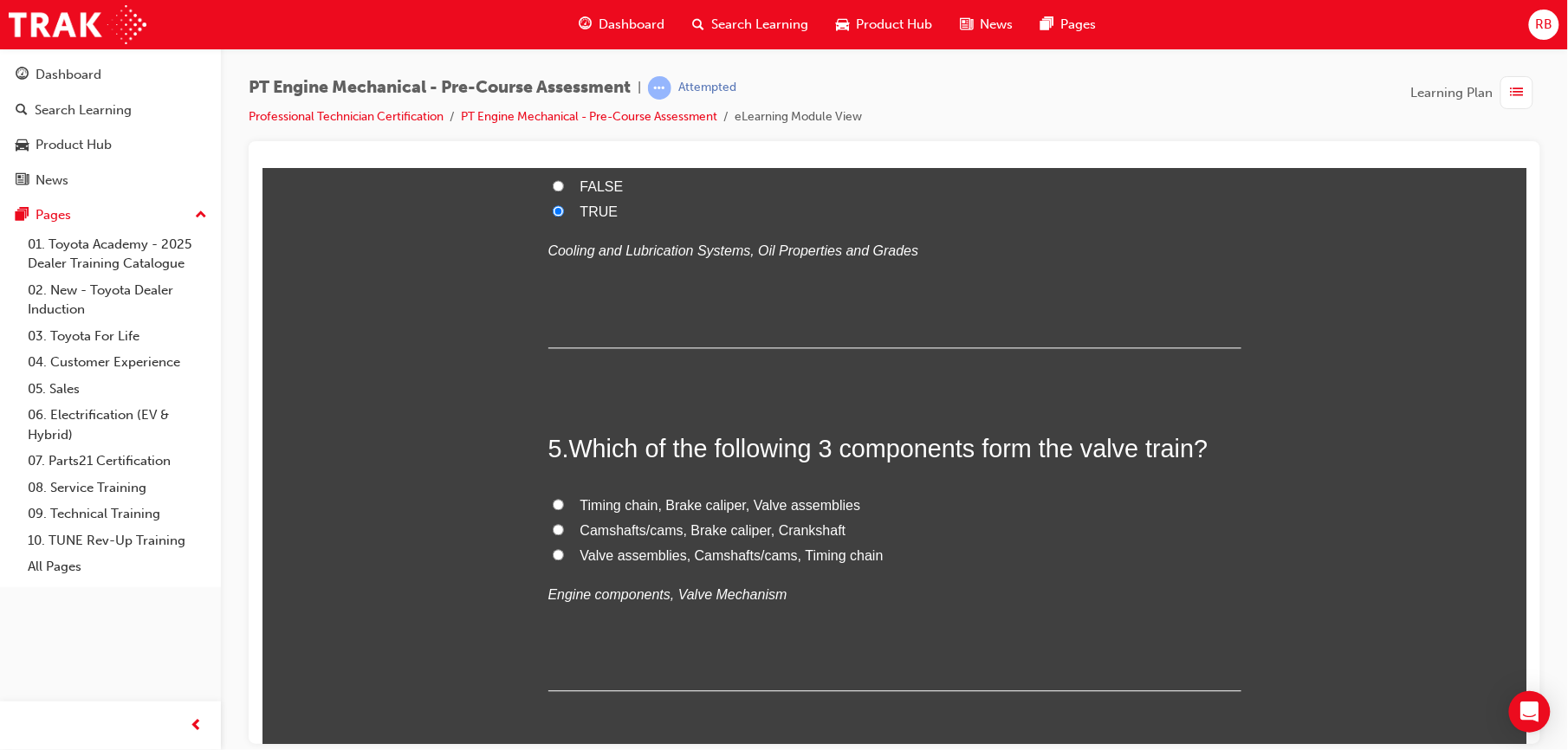
scroll to position [1286, 0]
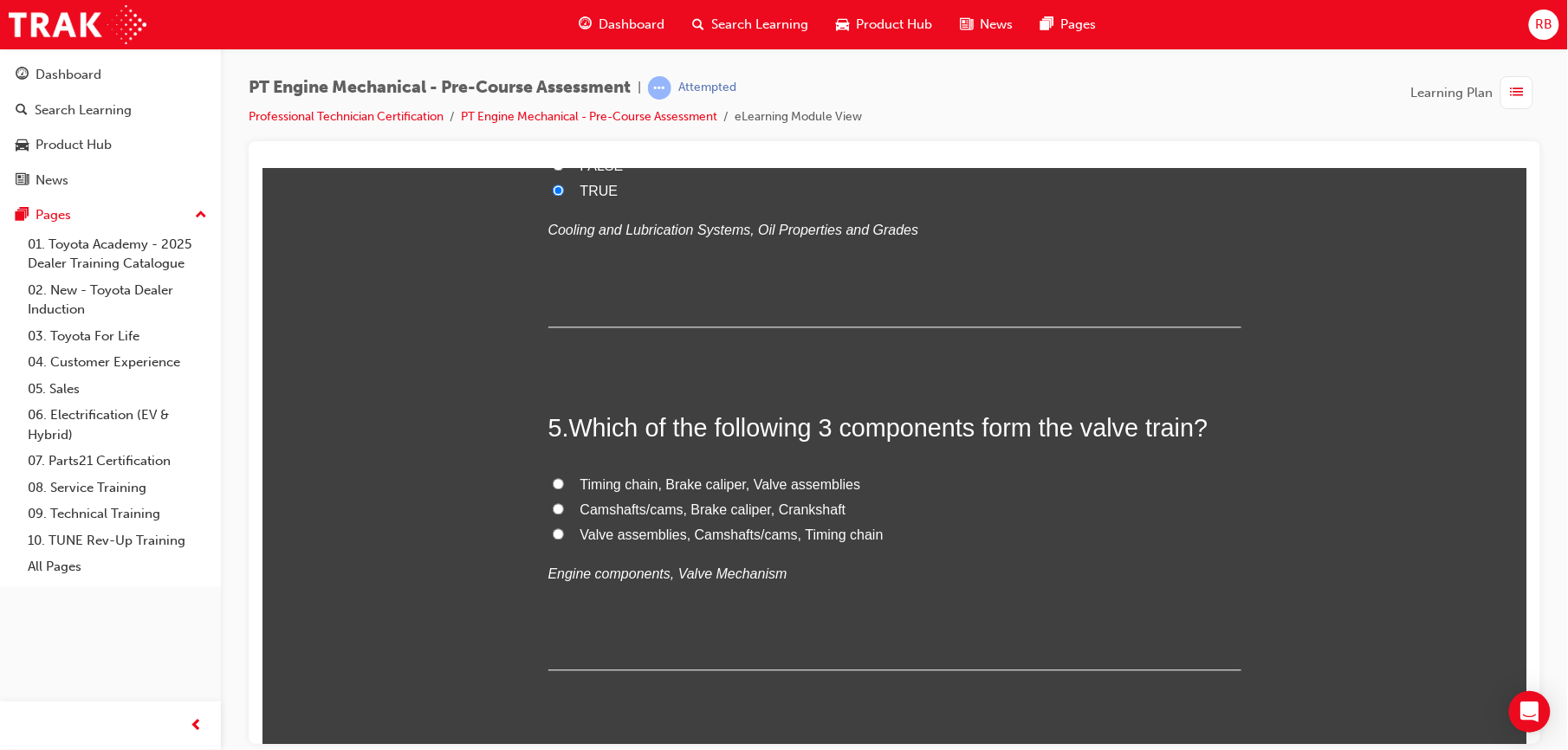
click at [641, 531] on span "Valve assemblies, Camshafts/cams, Timing chain" at bounding box center [731, 535] width 304 height 15
click at [564, 531] on input "Valve assemblies, Camshafts/cams, Timing chain" at bounding box center [557, 534] width 11 height 11
radio input "true"
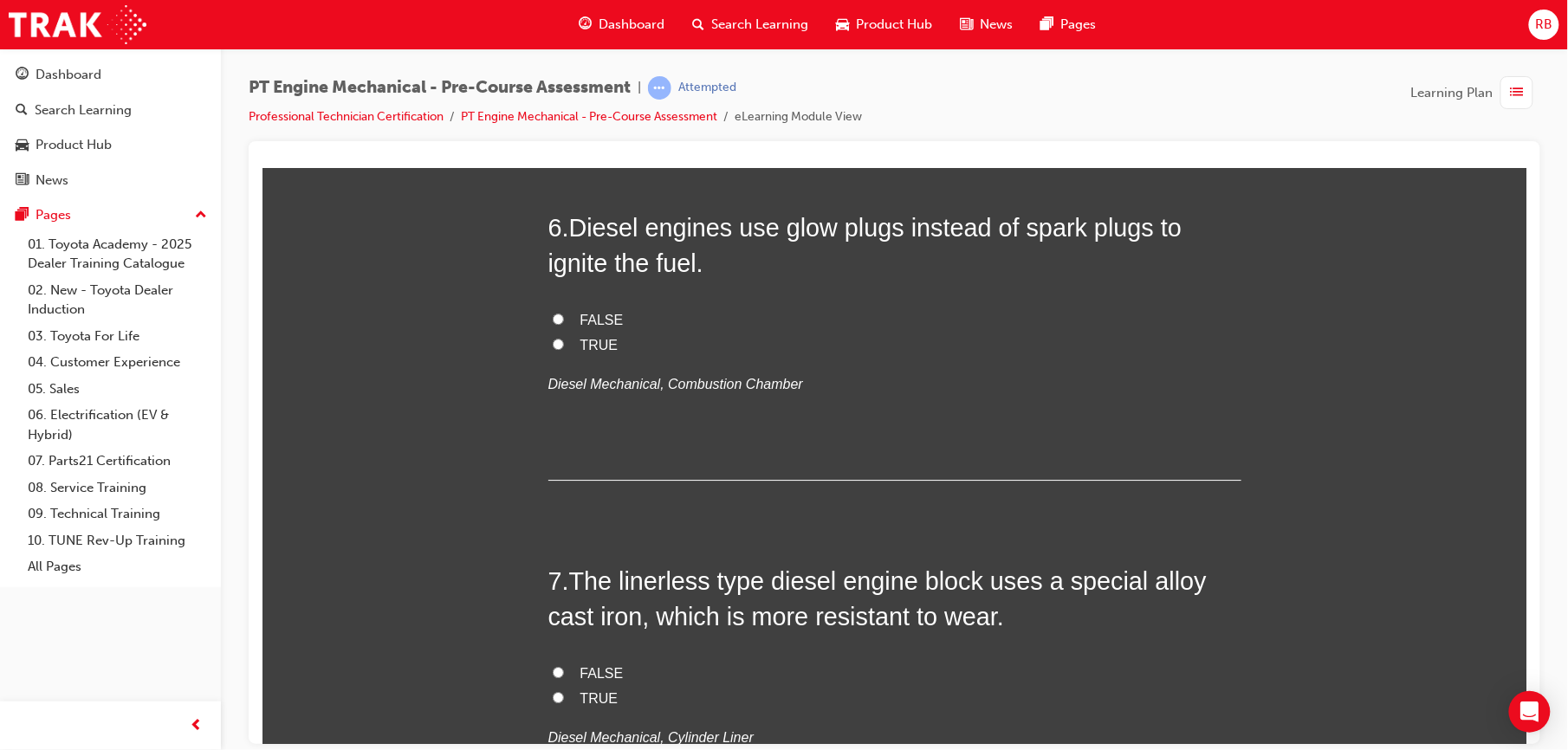
scroll to position [1809, 0]
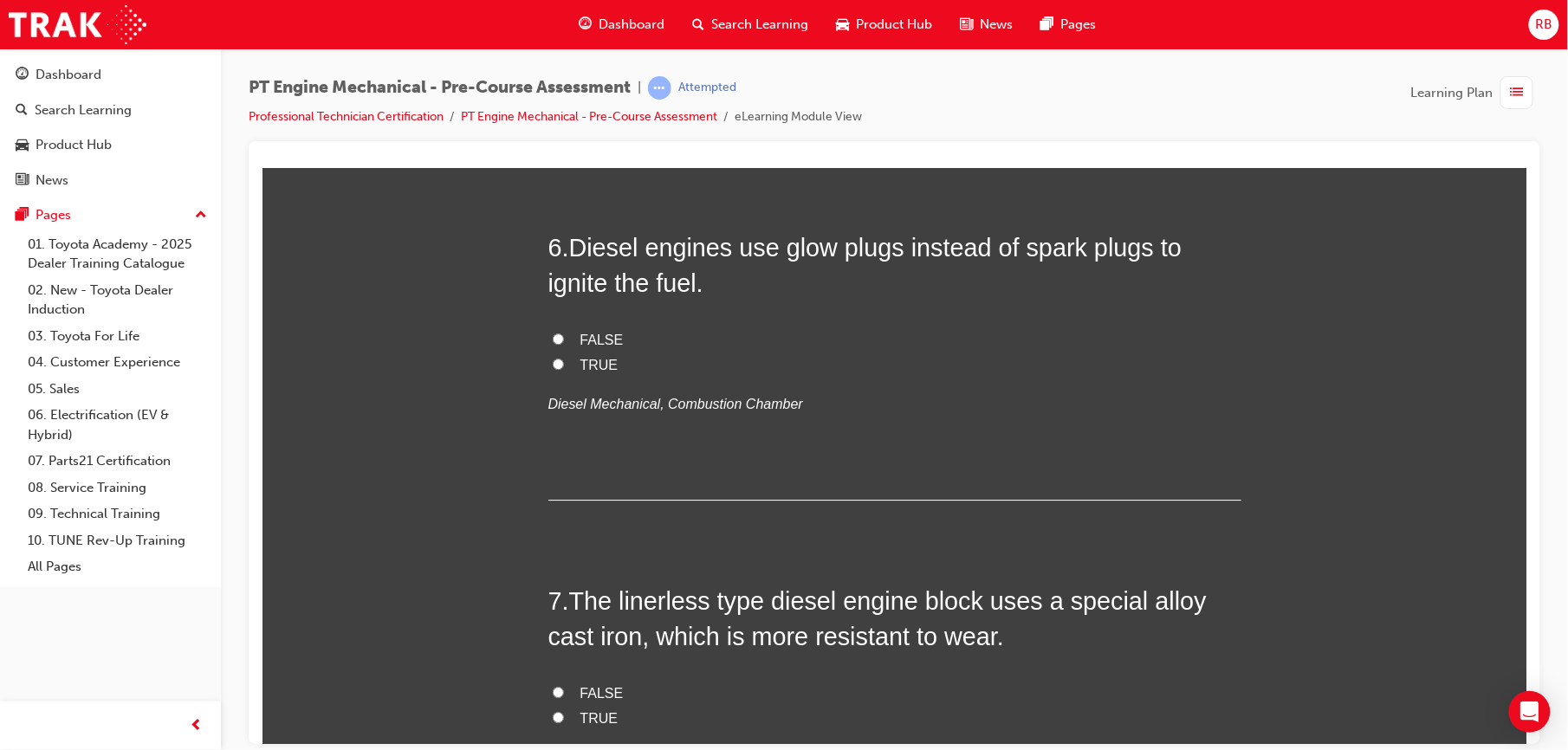
click at [551, 360] on input "TRUE" at bounding box center [557, 363] width 11 height 11
radio input "true"
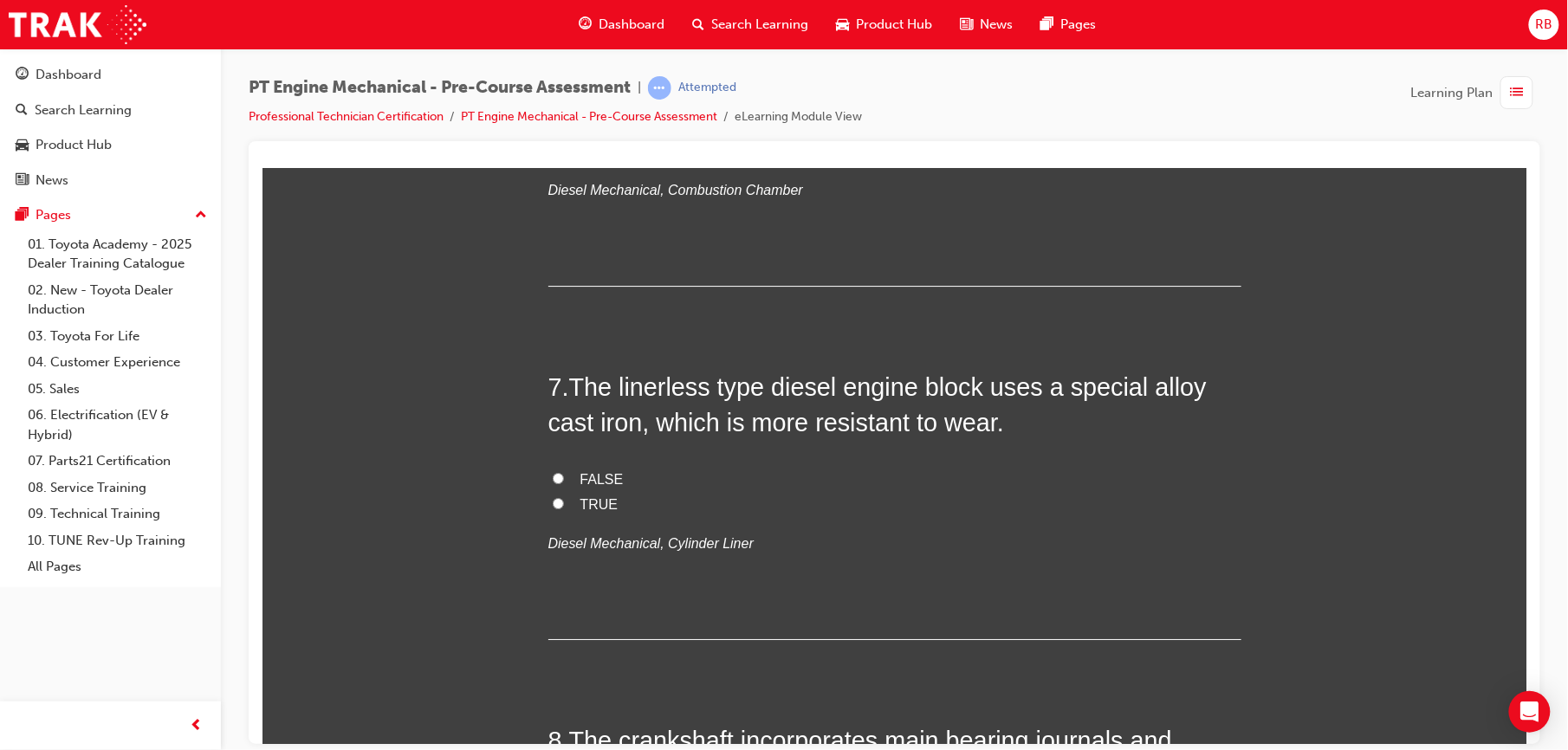
scroll to position [2032, 0]
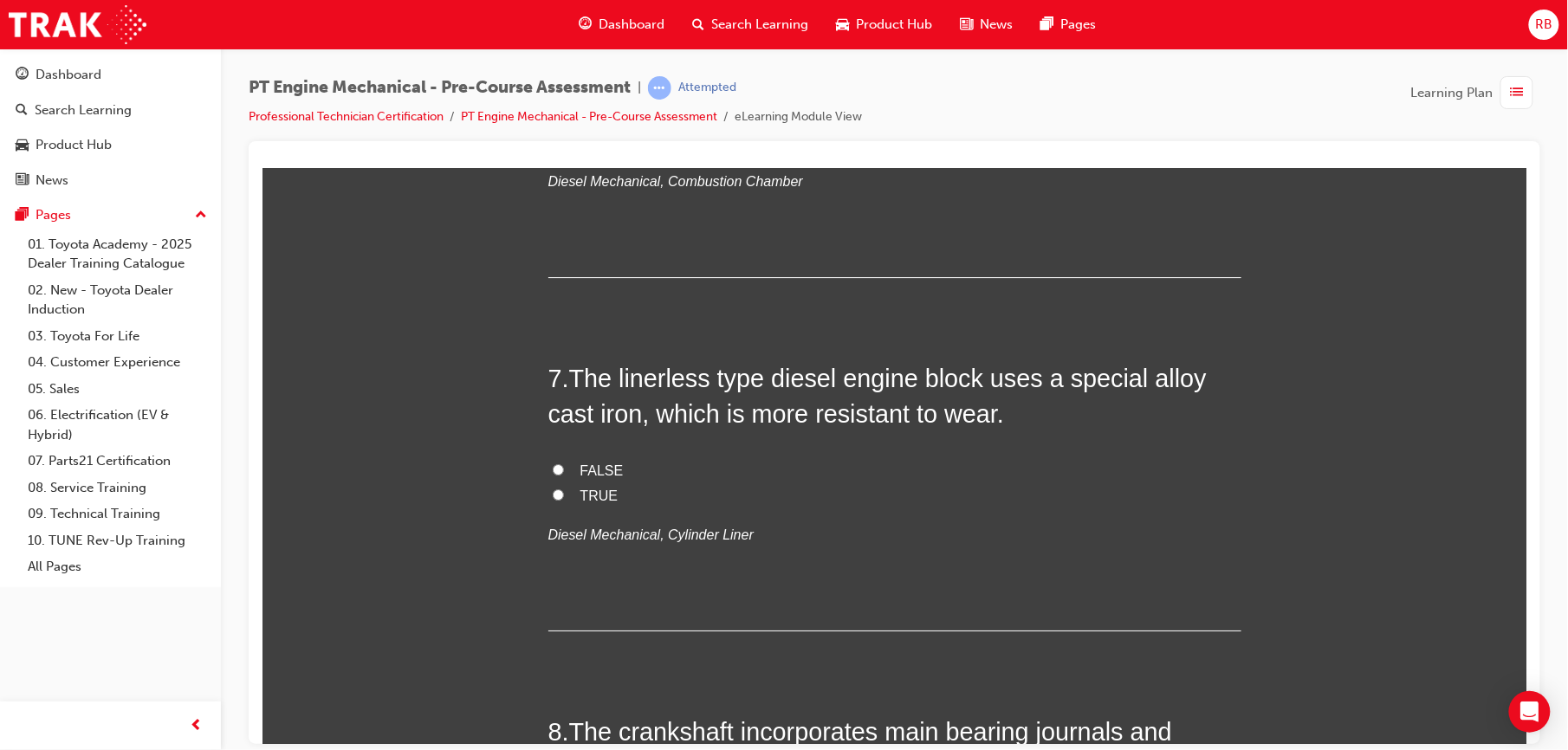
click at [567, 472] on label "FALSE" at bounding box center [894, 471] width 693 height 25
click at [564, 472] on input "FALSE" at bounding box center [557, 469] width 11 height 11
radio input "true"
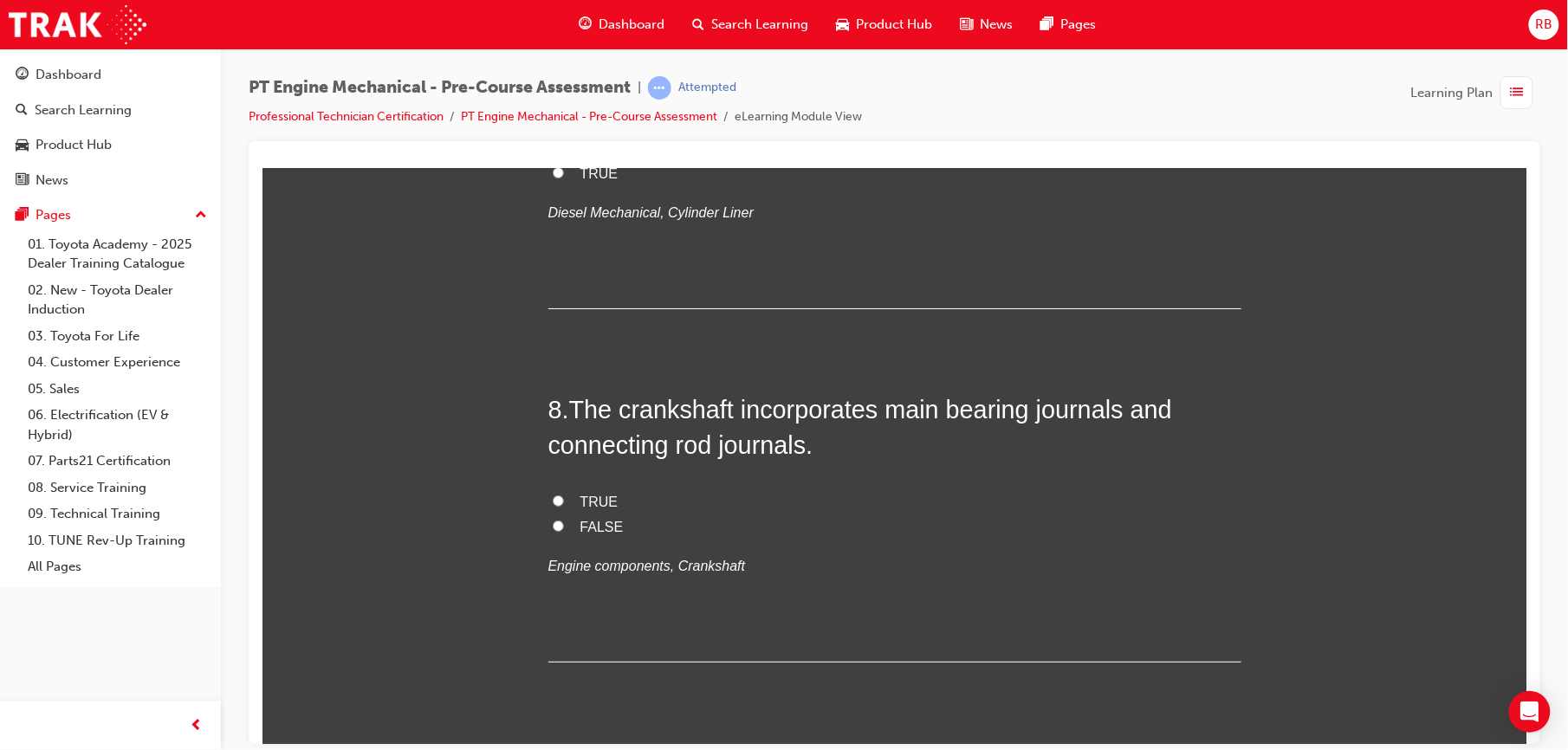
scroll to position [2356, 0]
click at [551, 501] on input "TRUE" at bounding box center [557, 498] width 11 height 11
radio input "true"
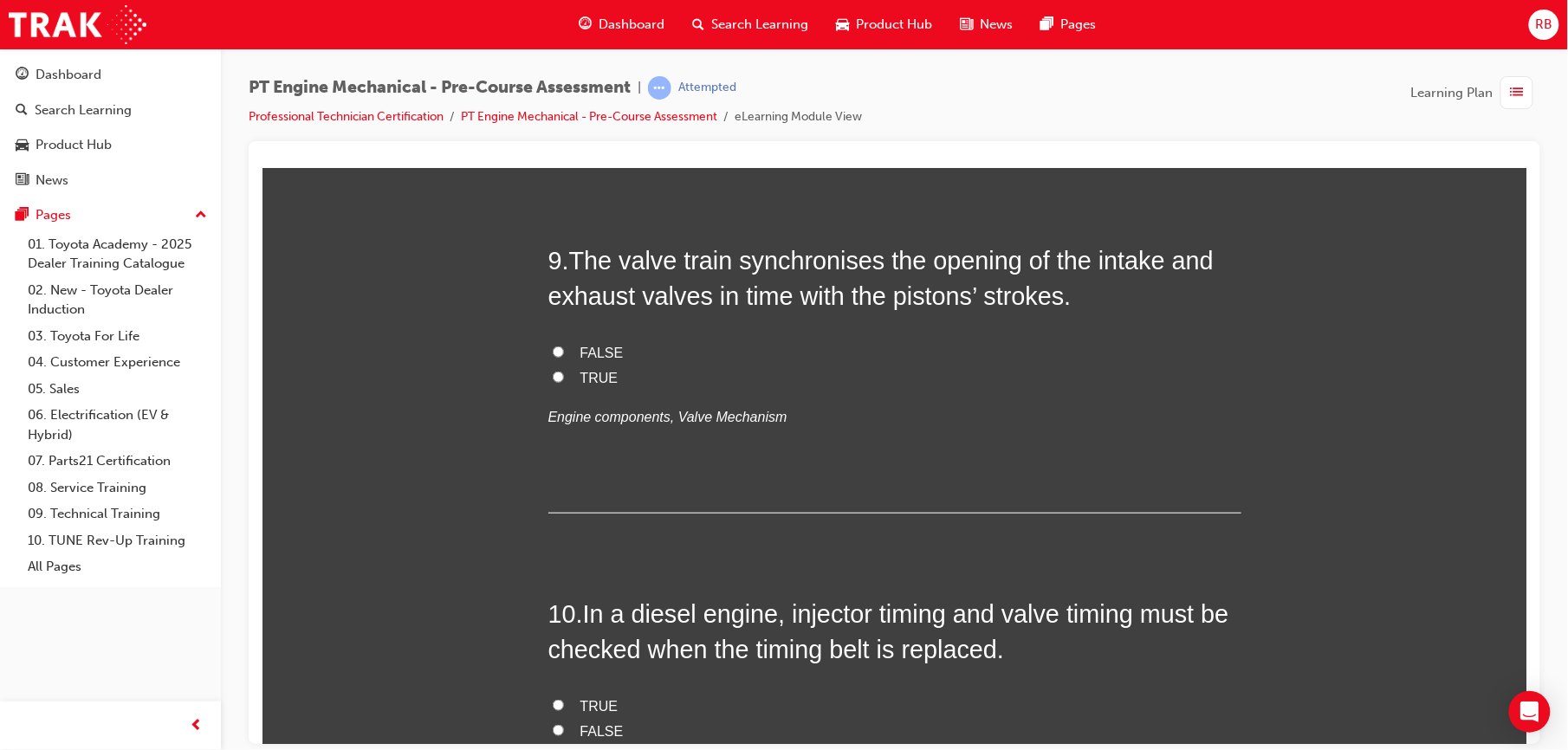
scroll to position [2855, 0]
click at [568, 374] on label "TRUE" at bounding box center [894, 379] width 693 height 25
click at [564, 374] on input "TRUE" at bounding box center [557, 377] width 11 height 11
radio input "true"
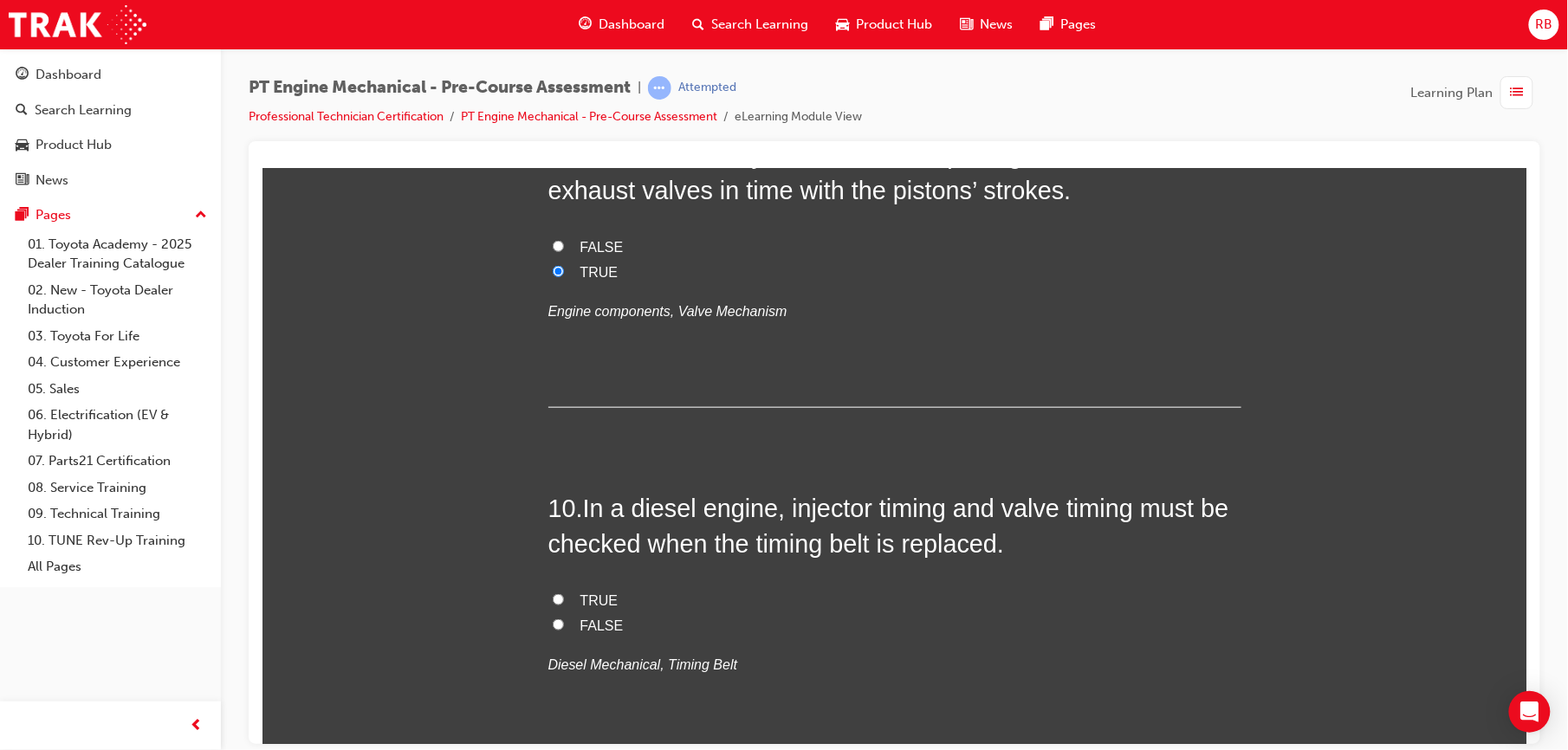
scroll to position [3112, 0]
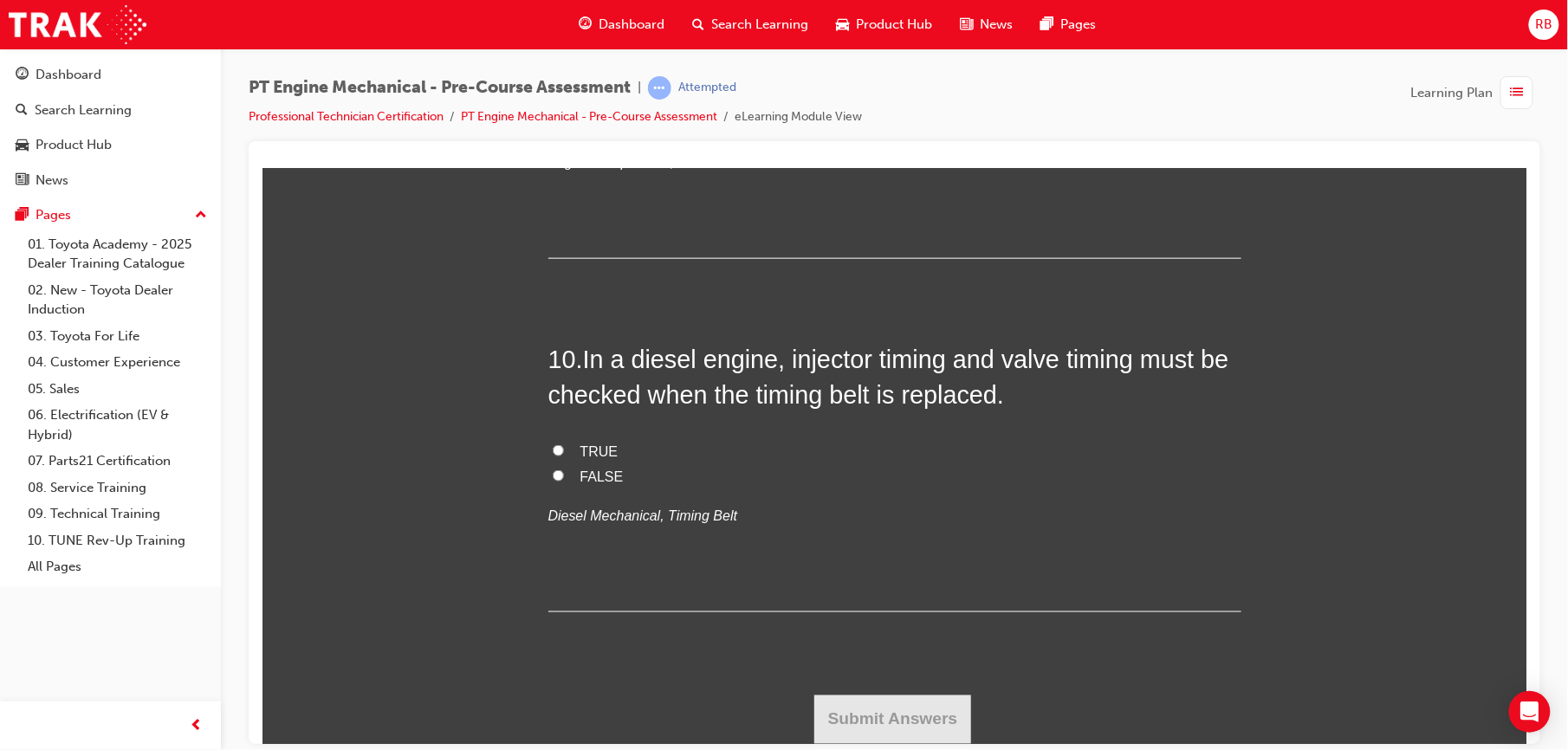
click at [551, 450] on input "TRUE" at bounding box center [557, 450] width 11 height 11
radio input "true"
click at [901, 709] on button "Submit Answers" at bounding box center [892, 718] width 158 height 48
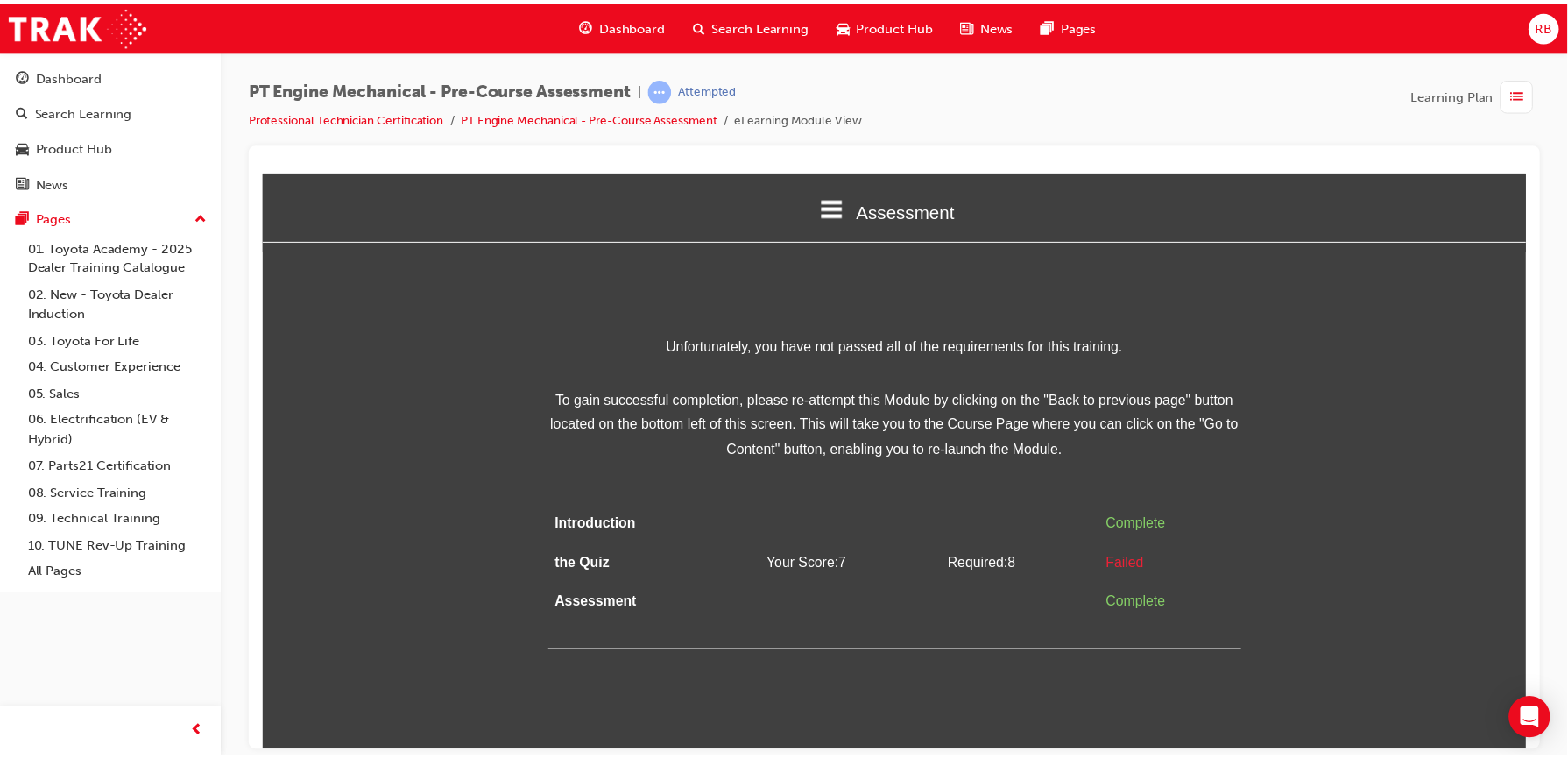
scroll to position [0, 0]
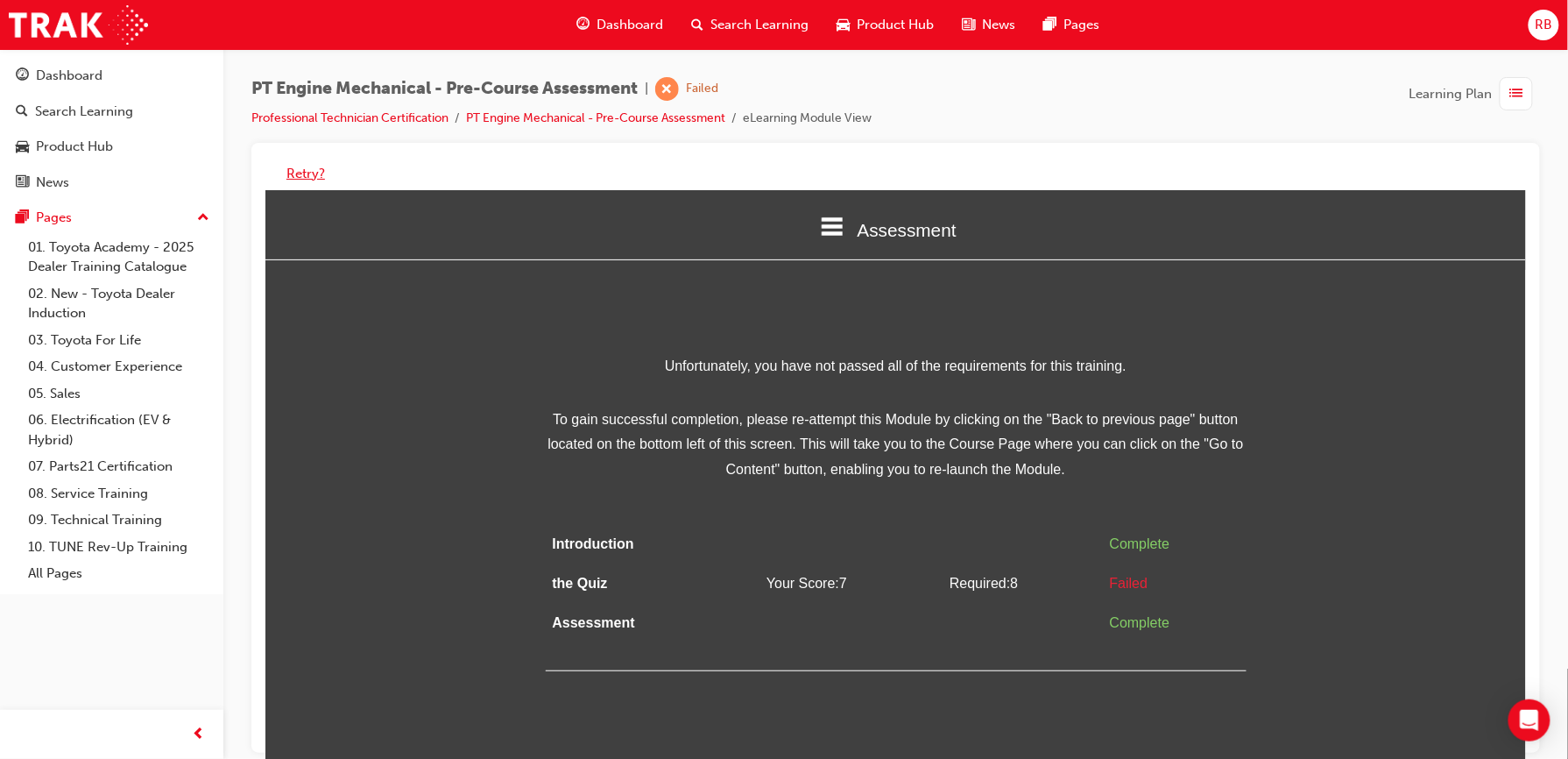
click at [305, 172] on button "Retry?" at bounding box center [305, 173] width 38 height 20
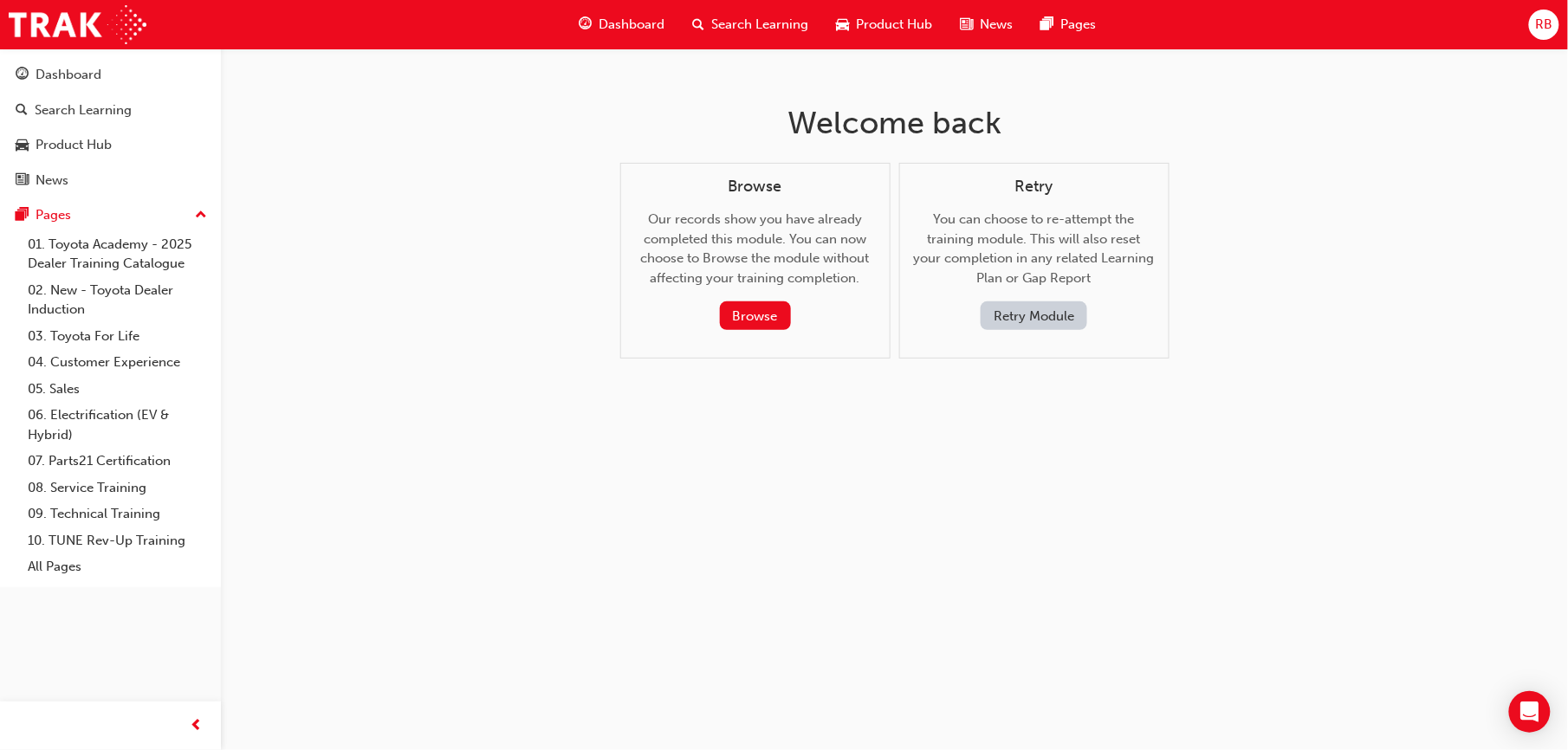
click at [1046, 306] on button "Retry Module" at bounding box center [1033, 316] width 107 height 29
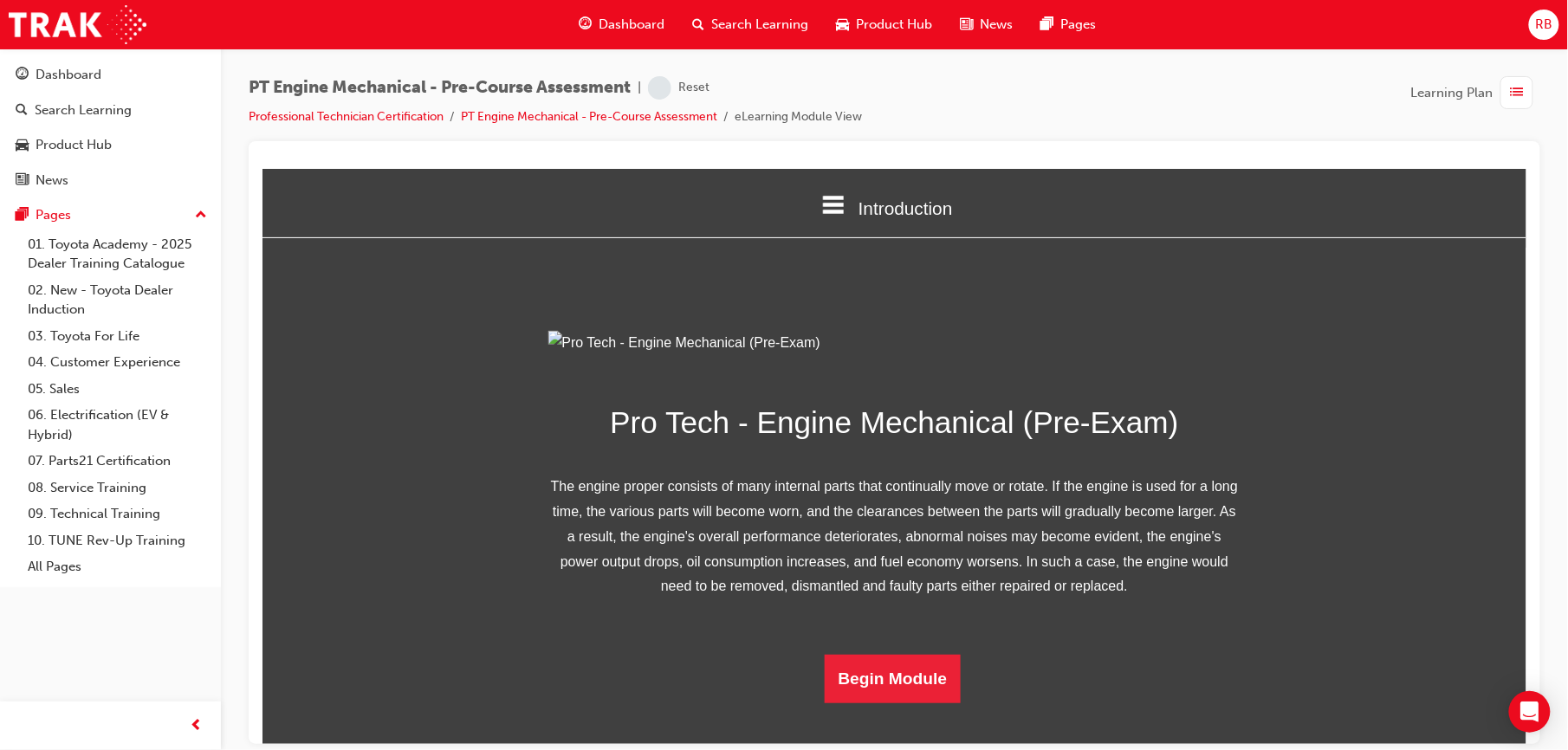
scroll to position [149, 0]
click at [870, 703] on button "Begin Module" at bounding box center [891, 678] width 136 height 48
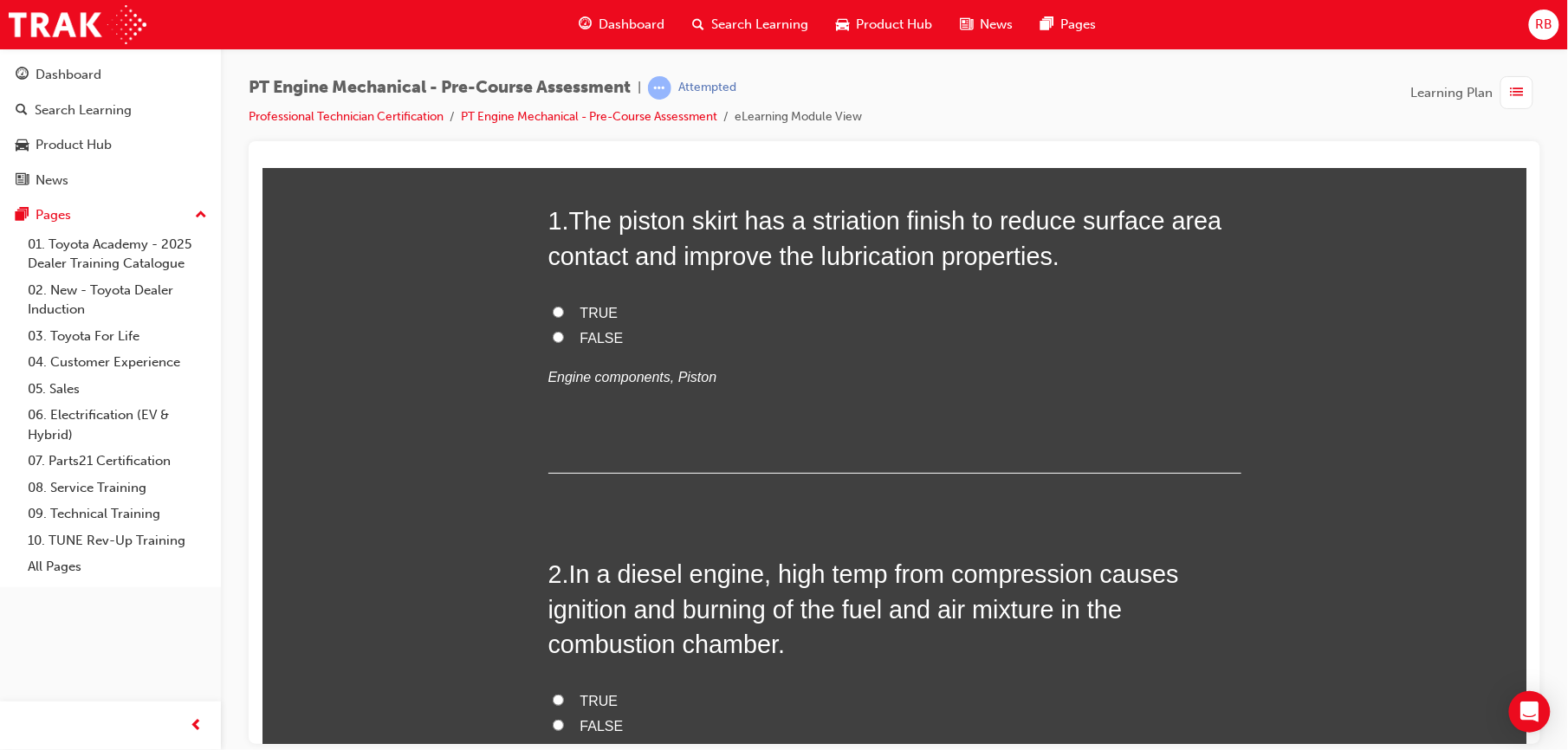
scroll to position [0, 0]
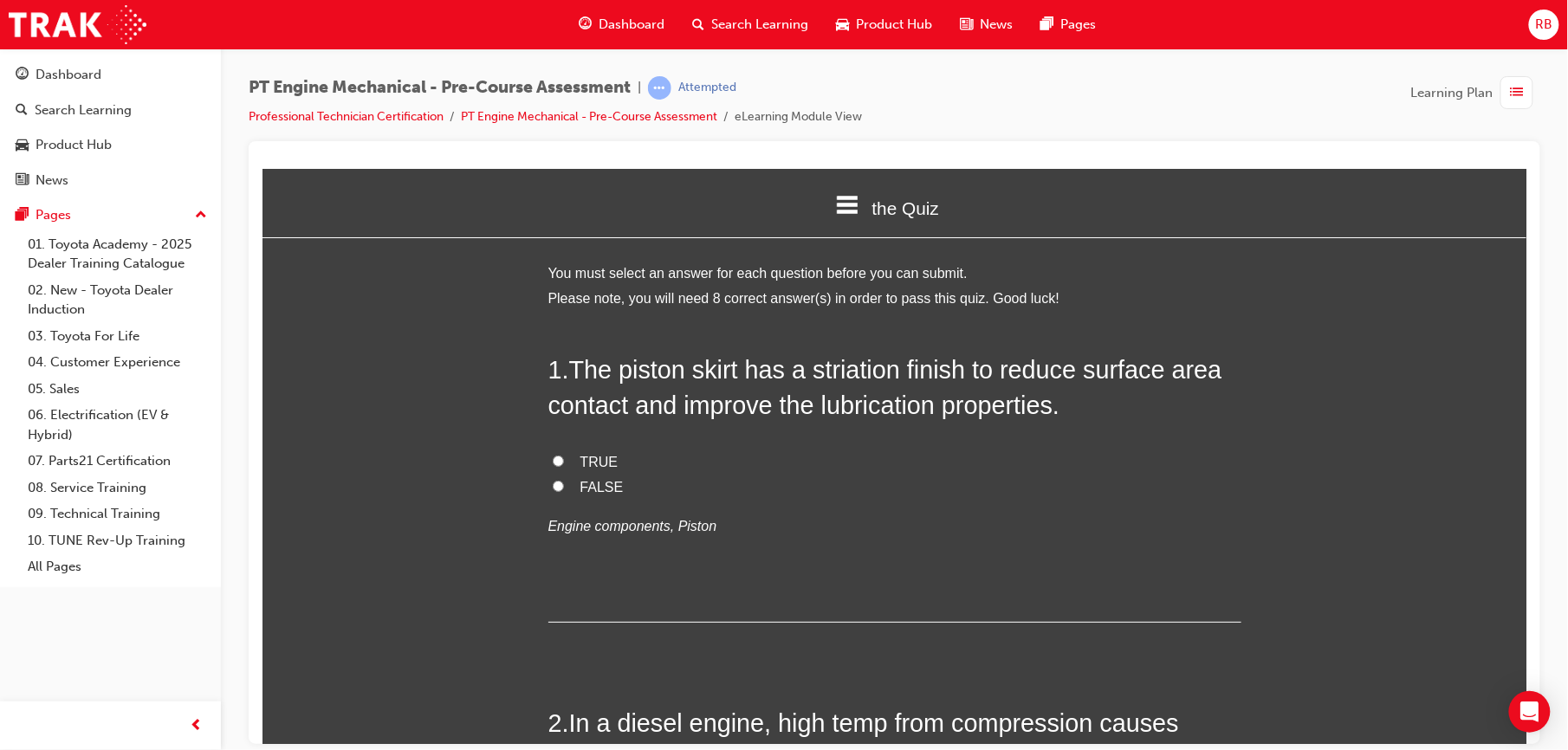
click at [551, 465] on input "TRUE" at bounding box center [557, 460] width 11 height 11
radio input "true"
click at [551, 485] on input "FALSE" at bounding box center [557, 485] width 11 height 11
radio input "true"
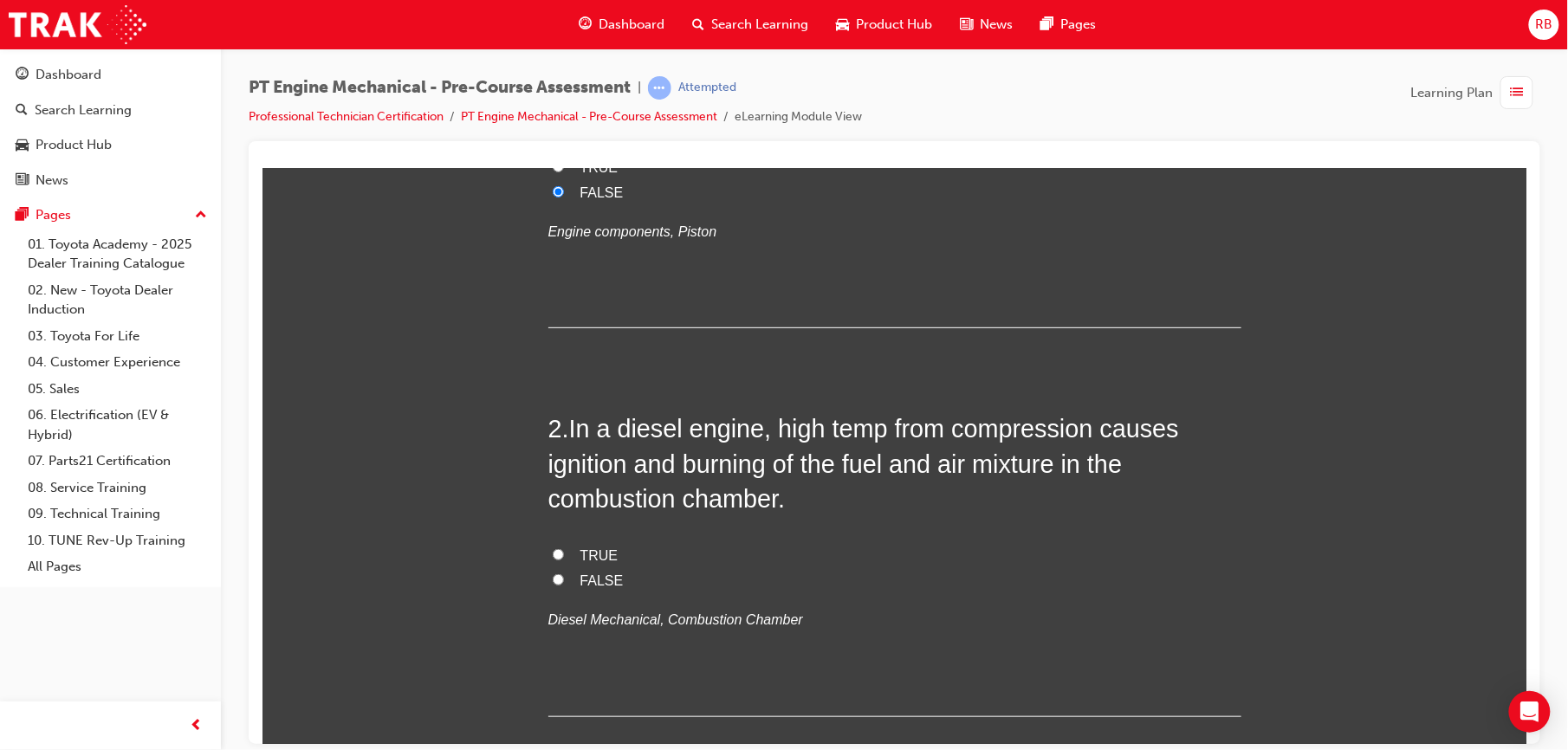
scroll to position [308, 0]
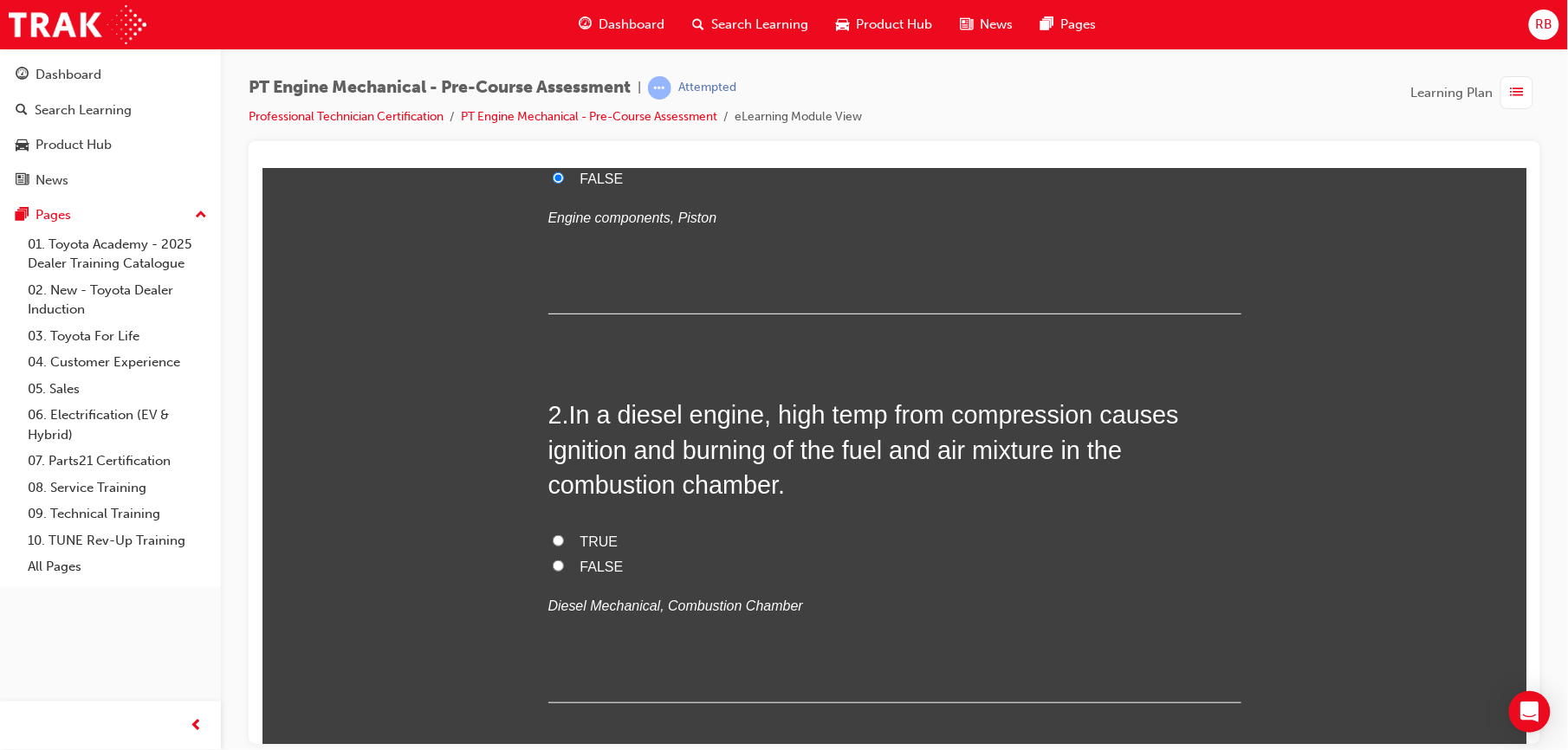
click at [551, 541] on input "TRUE" at bounding box center [557, 540] width 11 height 11
radio input "true"
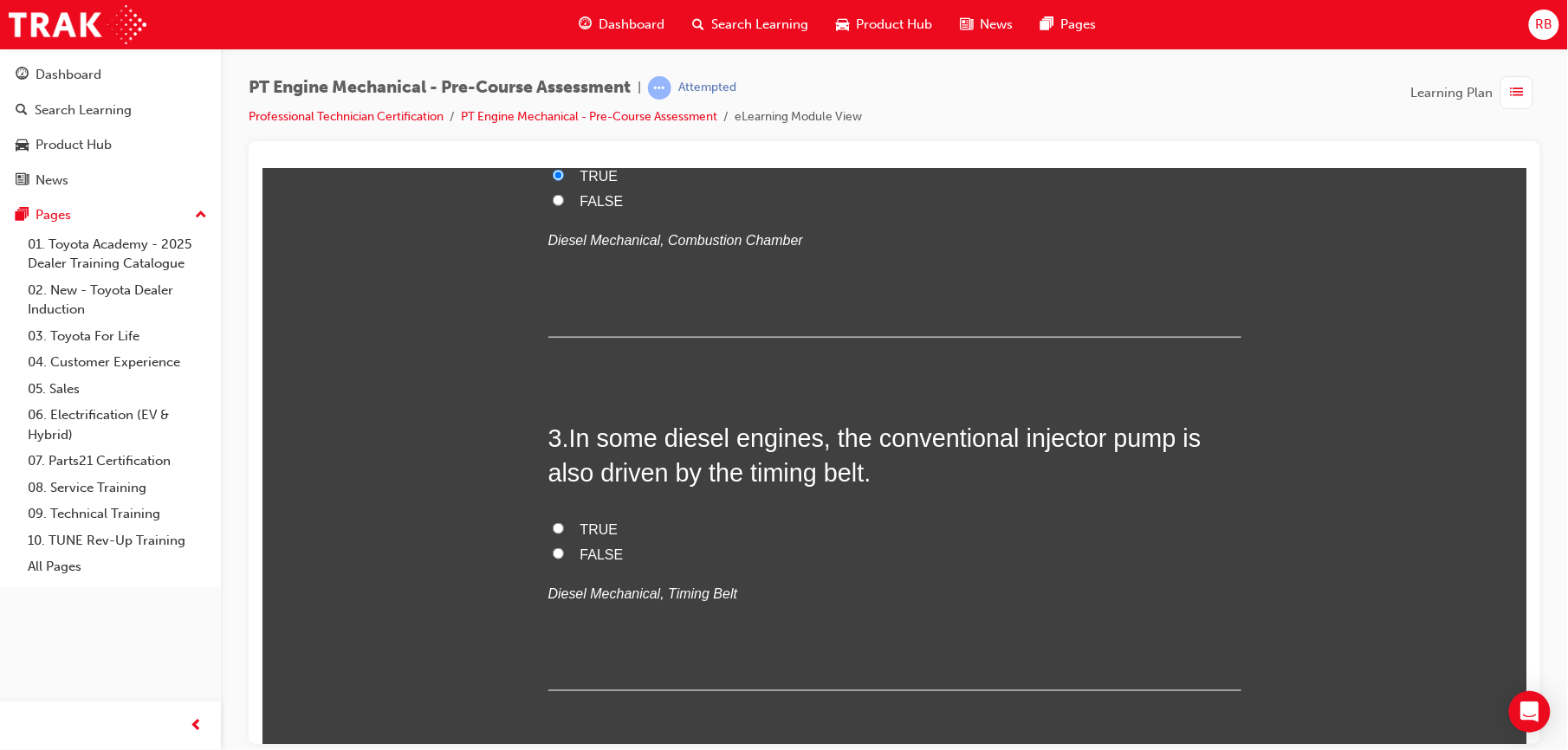
scroll to position [684, 0]
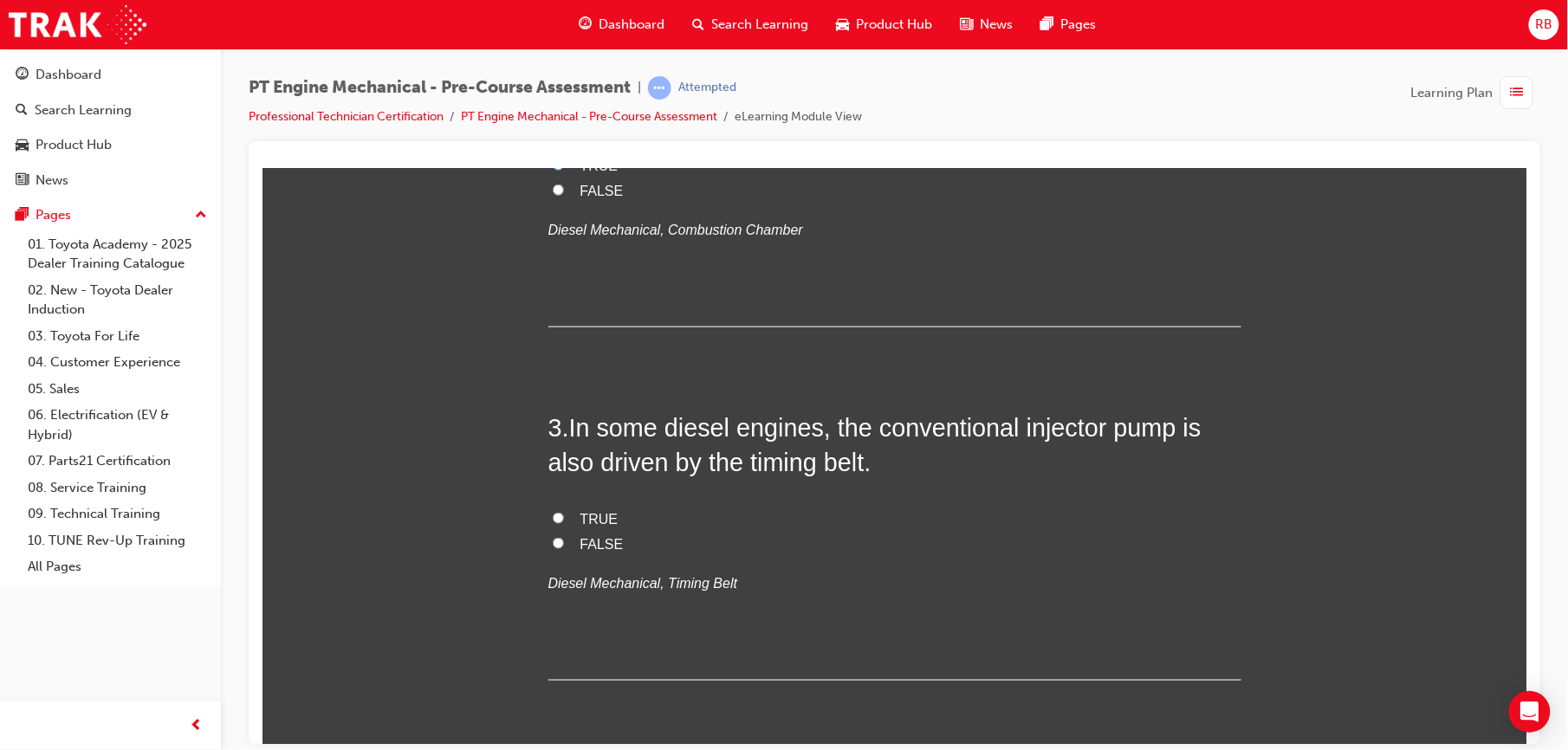
click at [557, 513] on label "TRUE" at bounding box center [894, 519] width 693 height 25
click at [557, 513] on input "TRUE" at bounding box center [557, 517] width 11 height 11
radio input "true"
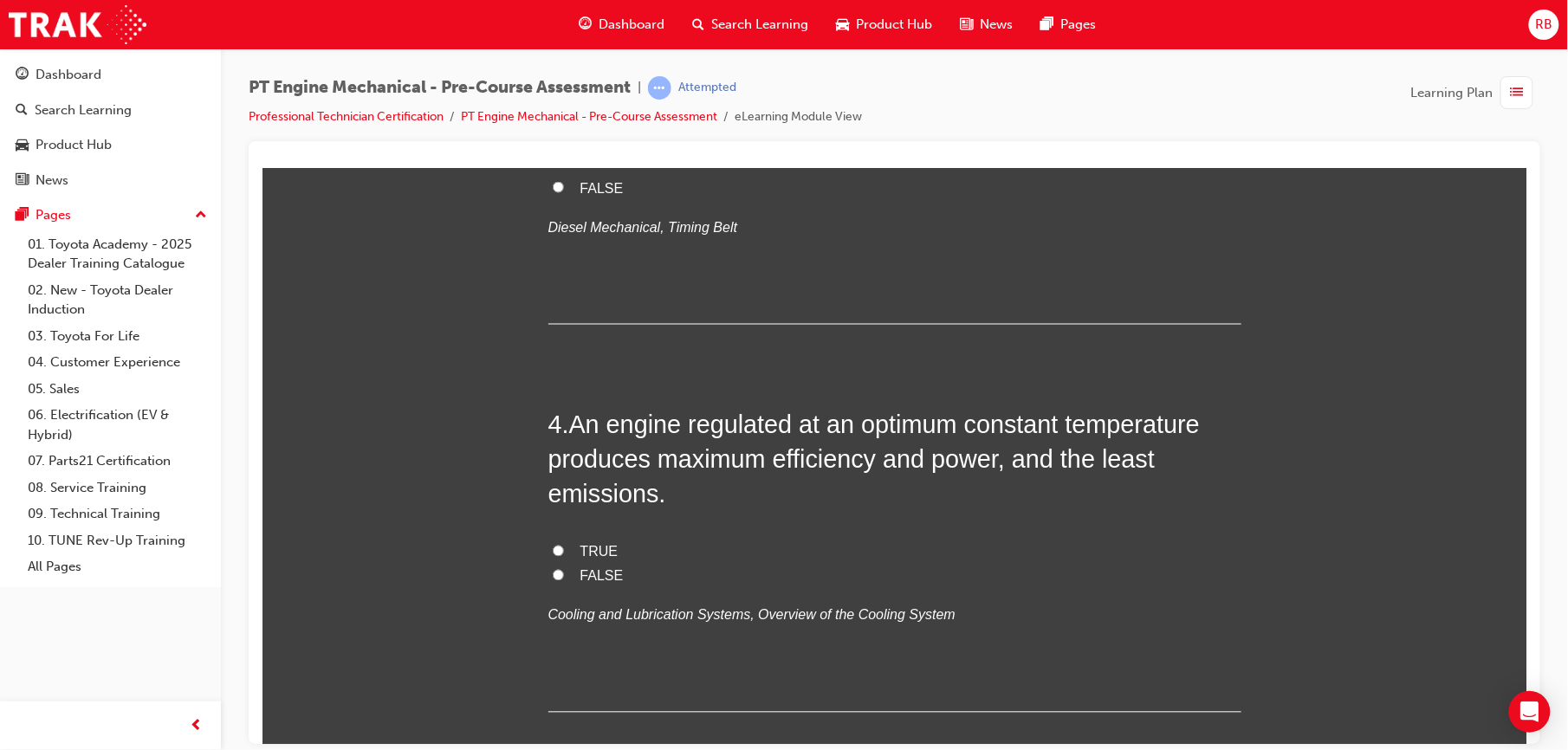
scroll to position [1062, 0]
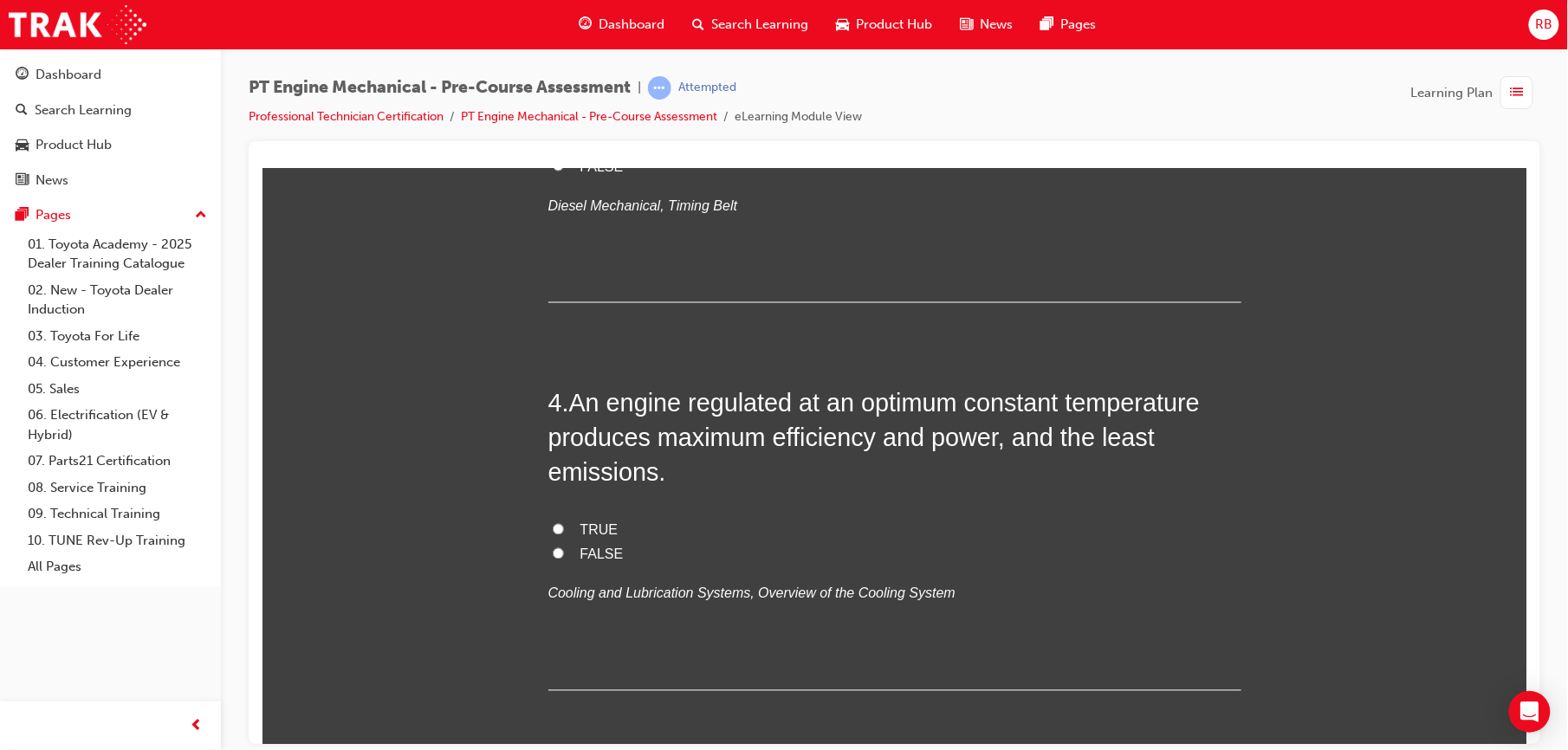
click at [561, 524] on label "TRUE" at bounding box center [894, 530] width 693 height 25
click at [561, 524] on input "TRUE" at bounding box center [557, 529] width 11 height 11
radio input "true"
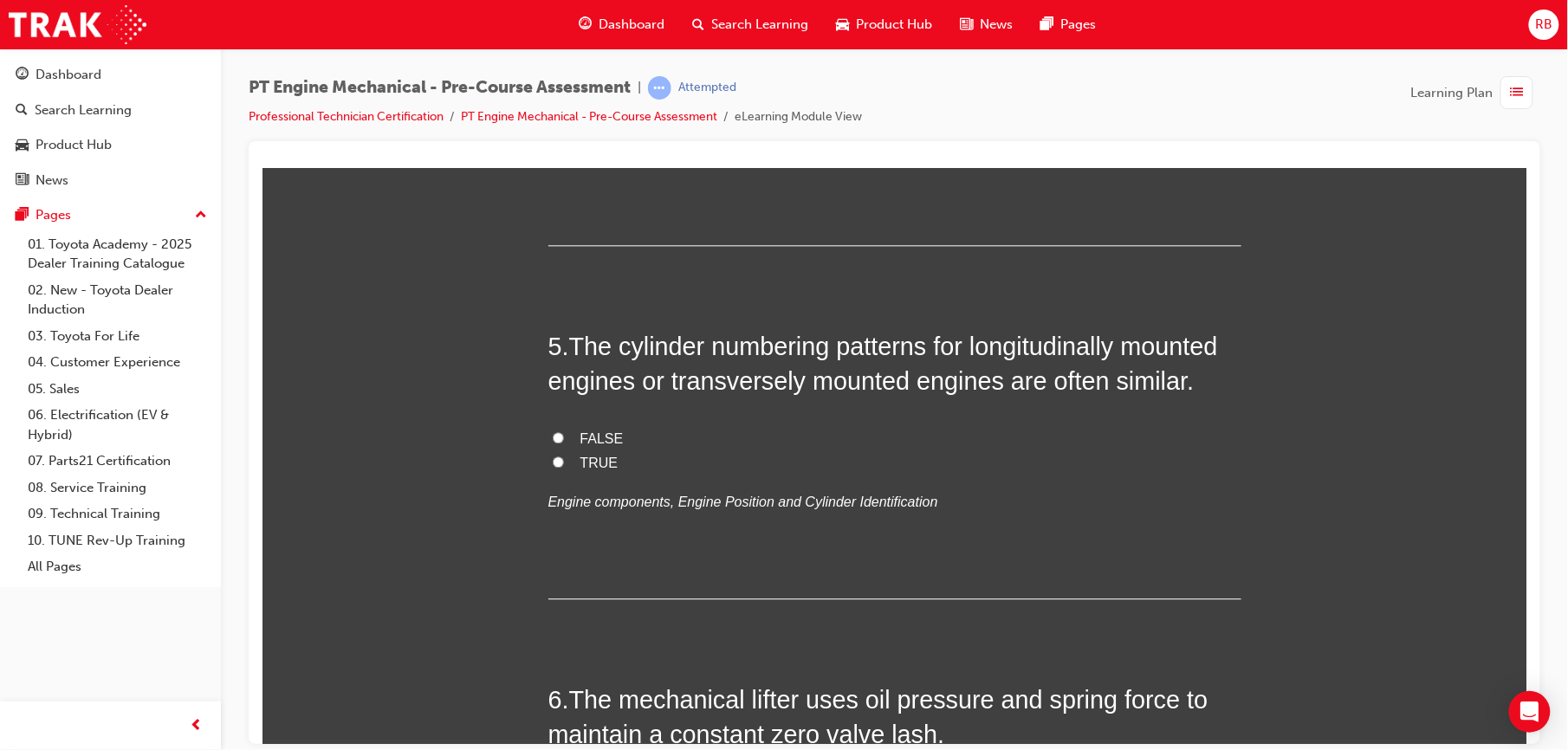
scroll to position [1508, 0]
drag, startPoint x: 553, startPoint y: 439, endPoint x: 530, endPoint y: 447, distance: 24.4
drag, startPoint x: 530, startPoint y: 447, endPoint x: 491, endPoint y: 446, distance: 39.0
click at [491, 446] on div "You must select an answer for each question before you can submit. Please note,…" at bounding box center [893, 606] width 1263 height 3709
click at [565, 431] on label "FALSE" at bounding box center [894, 436] width 693 height 25
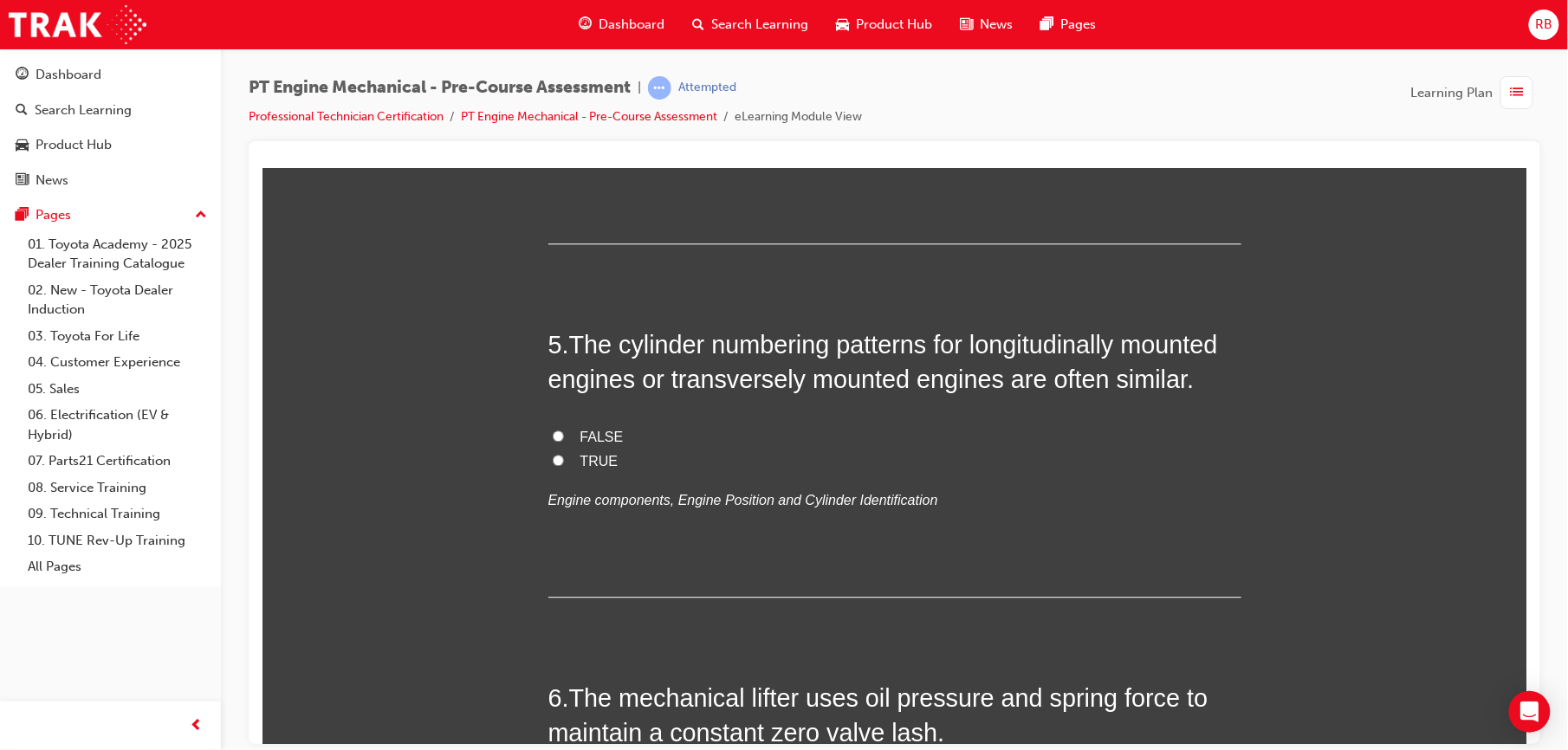
click at [564, 431] on input "FALSE" at bounding box center [557, 435] width 11 height 11
radio input "true"
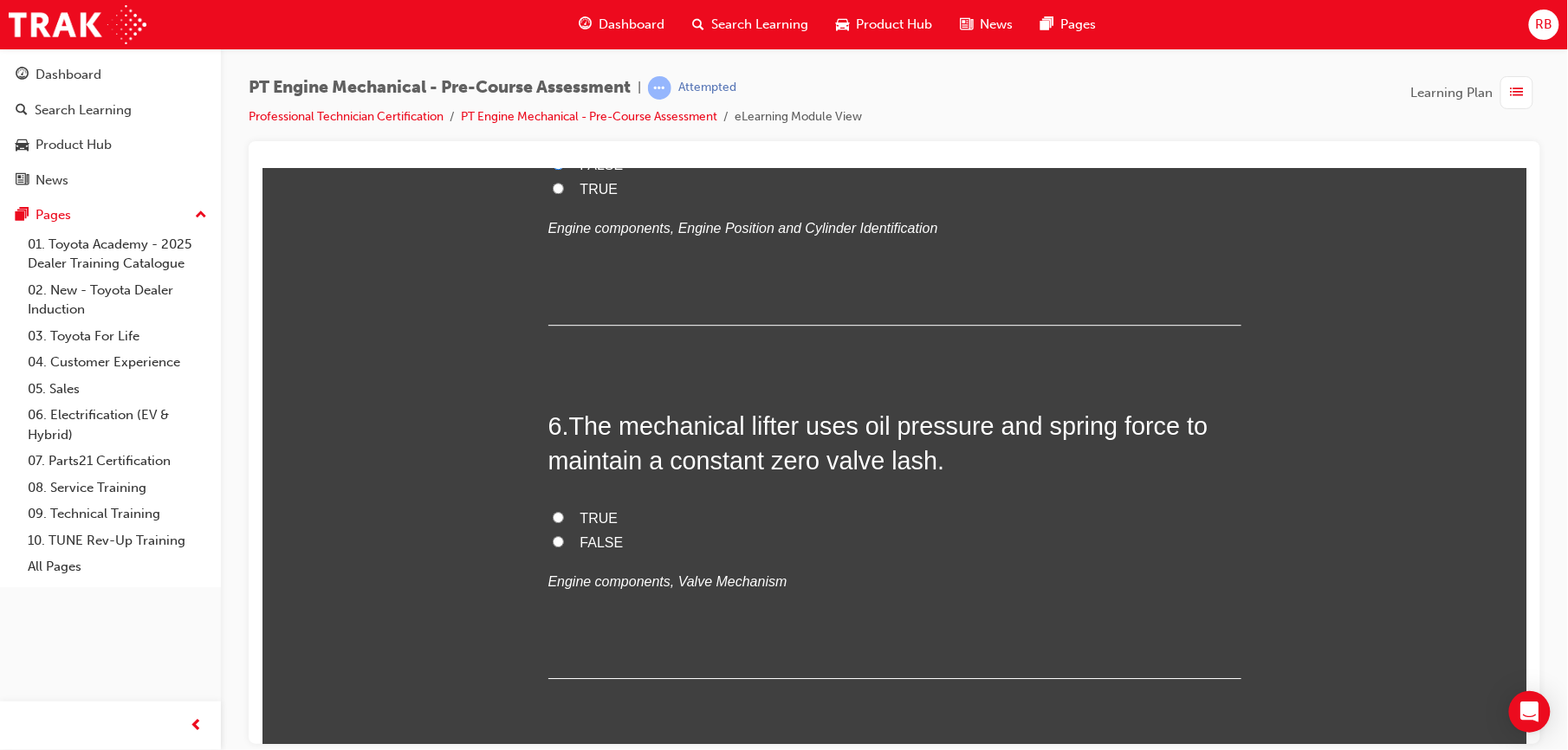
scroll to position [1793, 0]
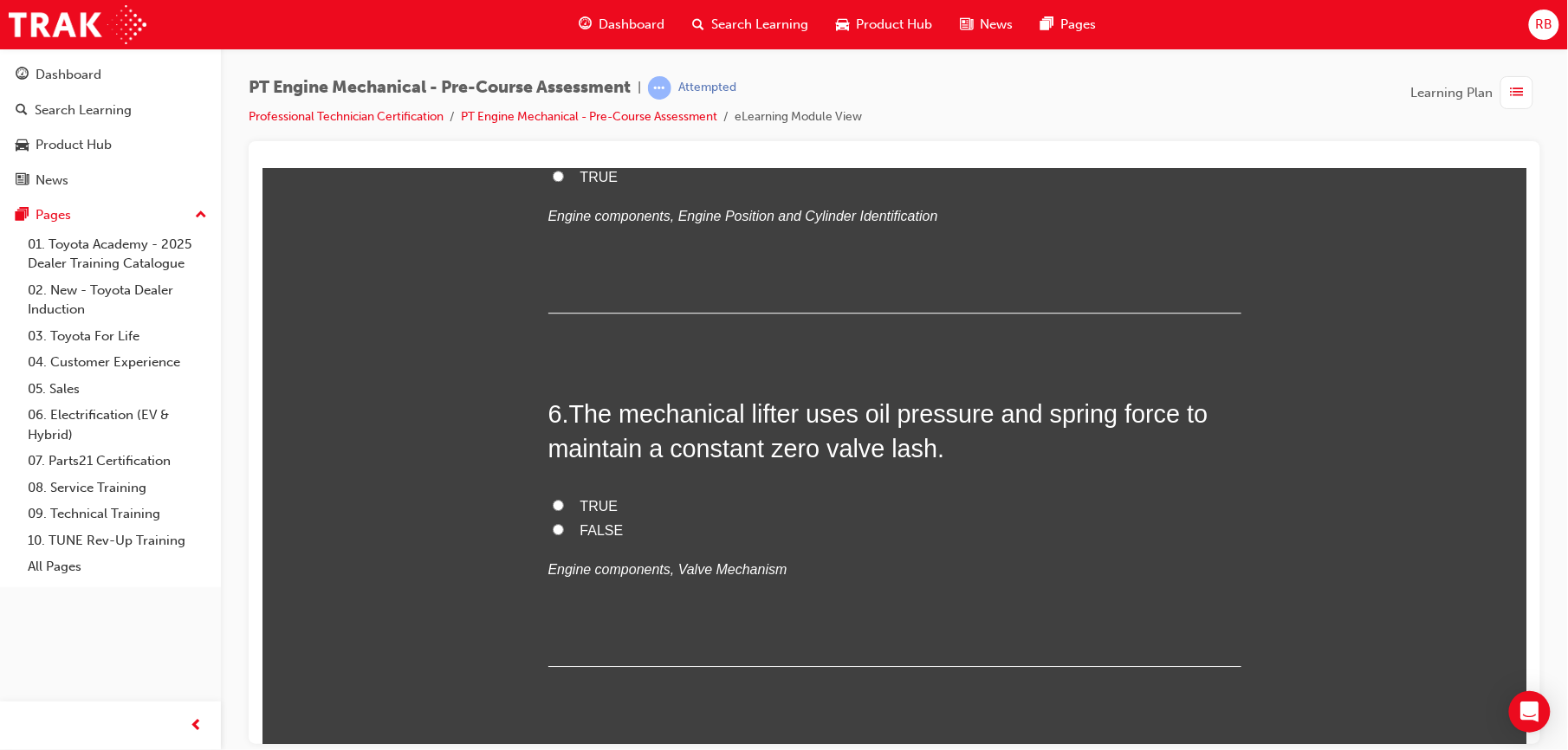
click at [605, 499] on label "TRUE" at bounding box center [894, 506] width 693 height 25
click at [564, 499] on input "TRUE" at bounding box center [557, 504] width 11 height 11
radio input "true"
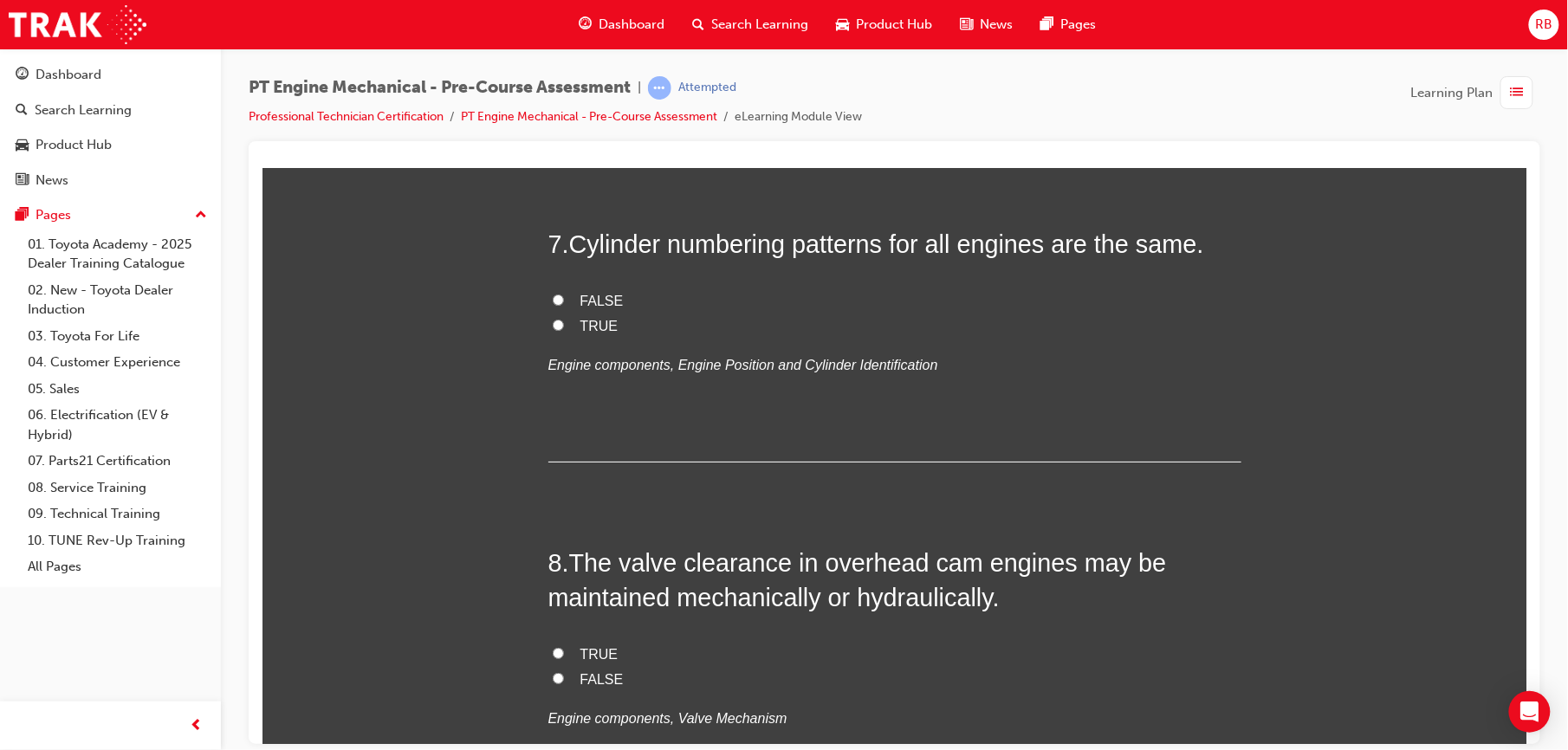
scroll to position [2318, 0]
click at [589, 302] on span "FALSE" at bounding box center [601, 299] width 44 height 15
click at [564, 302] on input "FALSE" at bounding box center [557, 297] width 11 height 11
radio input "true"
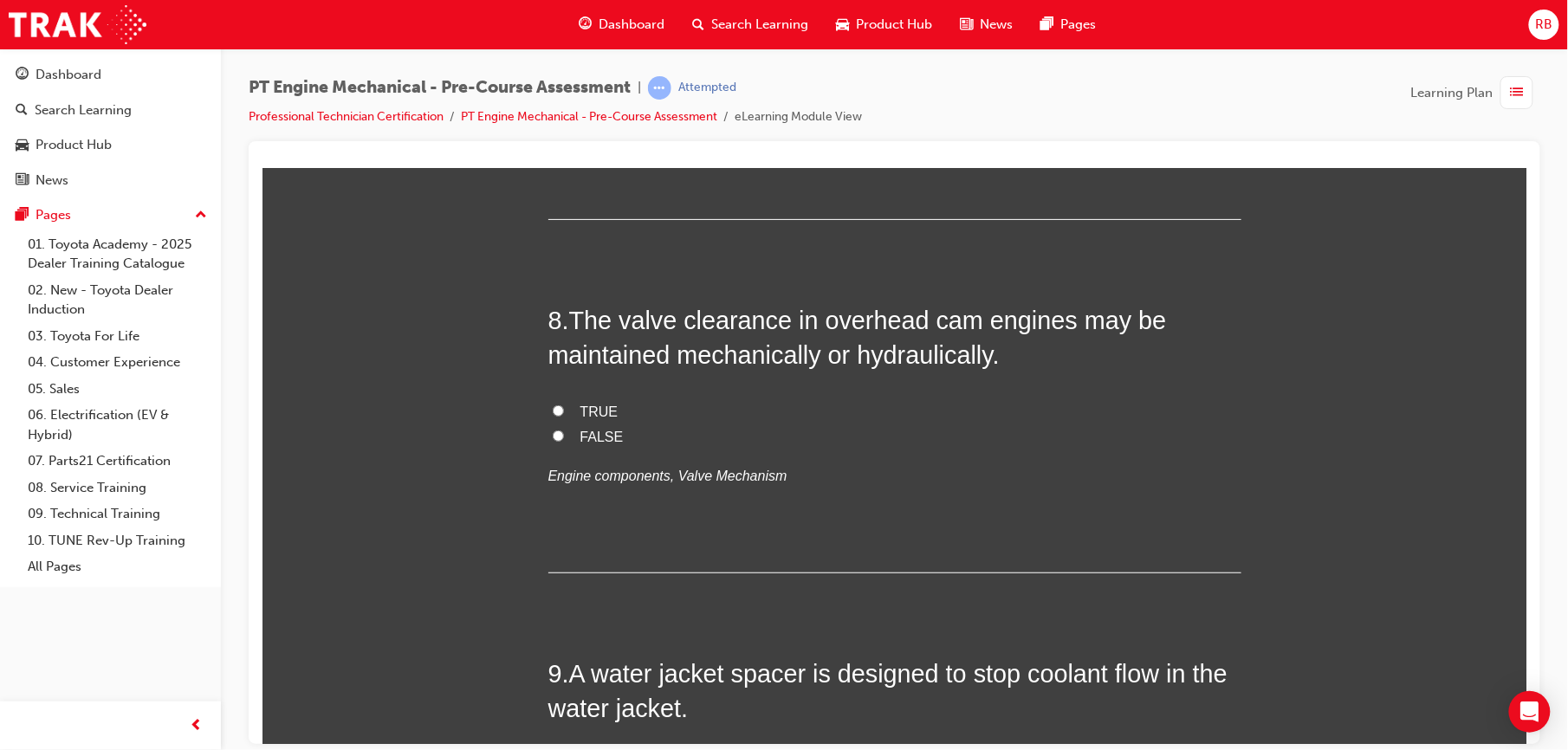
scroll to position [2564, 0]
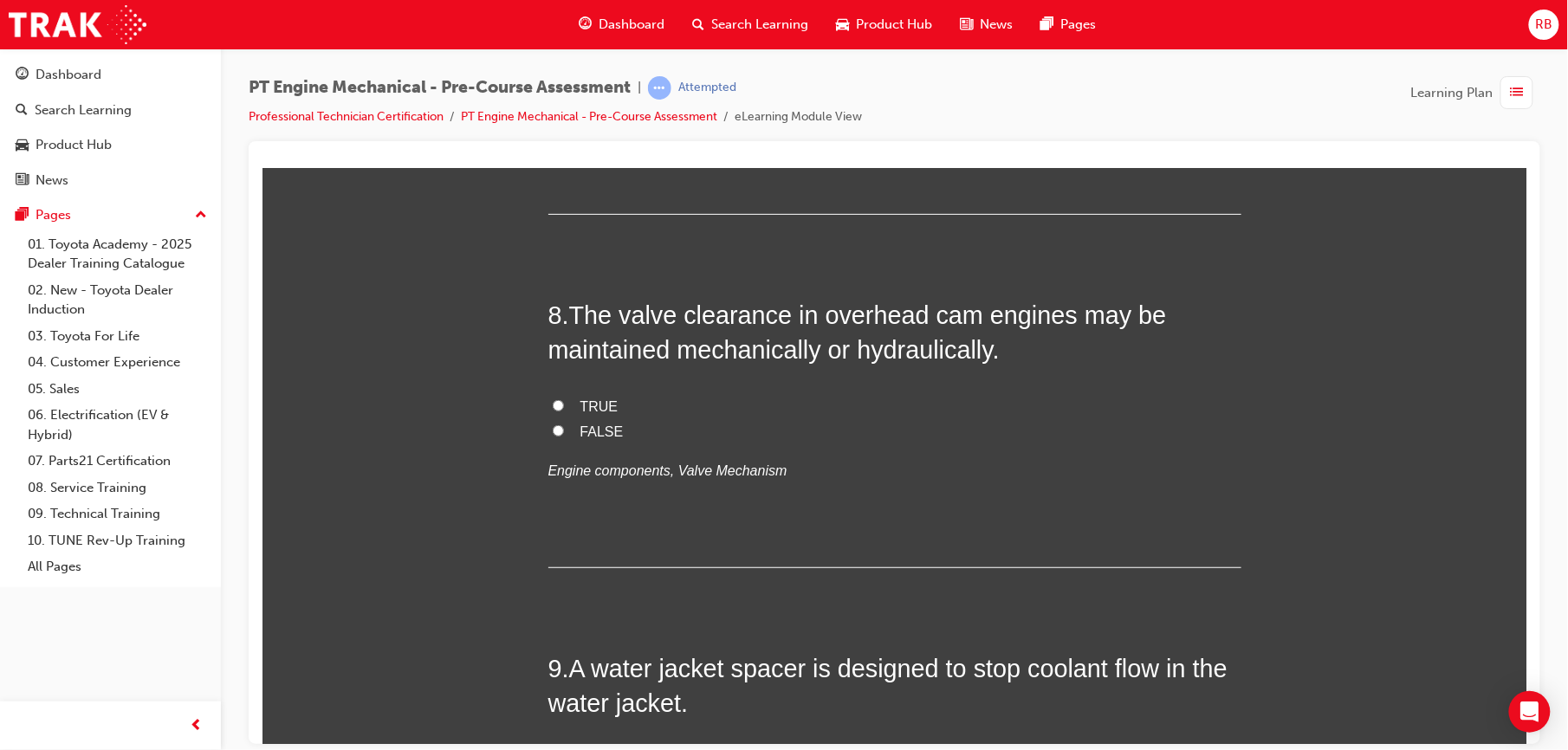
click at [549, 413] on label "TRUE" at bounding box center [894, 407] width 693 height 25
click at [551, 410] on input "TRUE" at bounding box center [557, 405] width 11 height 11
radio input "true"
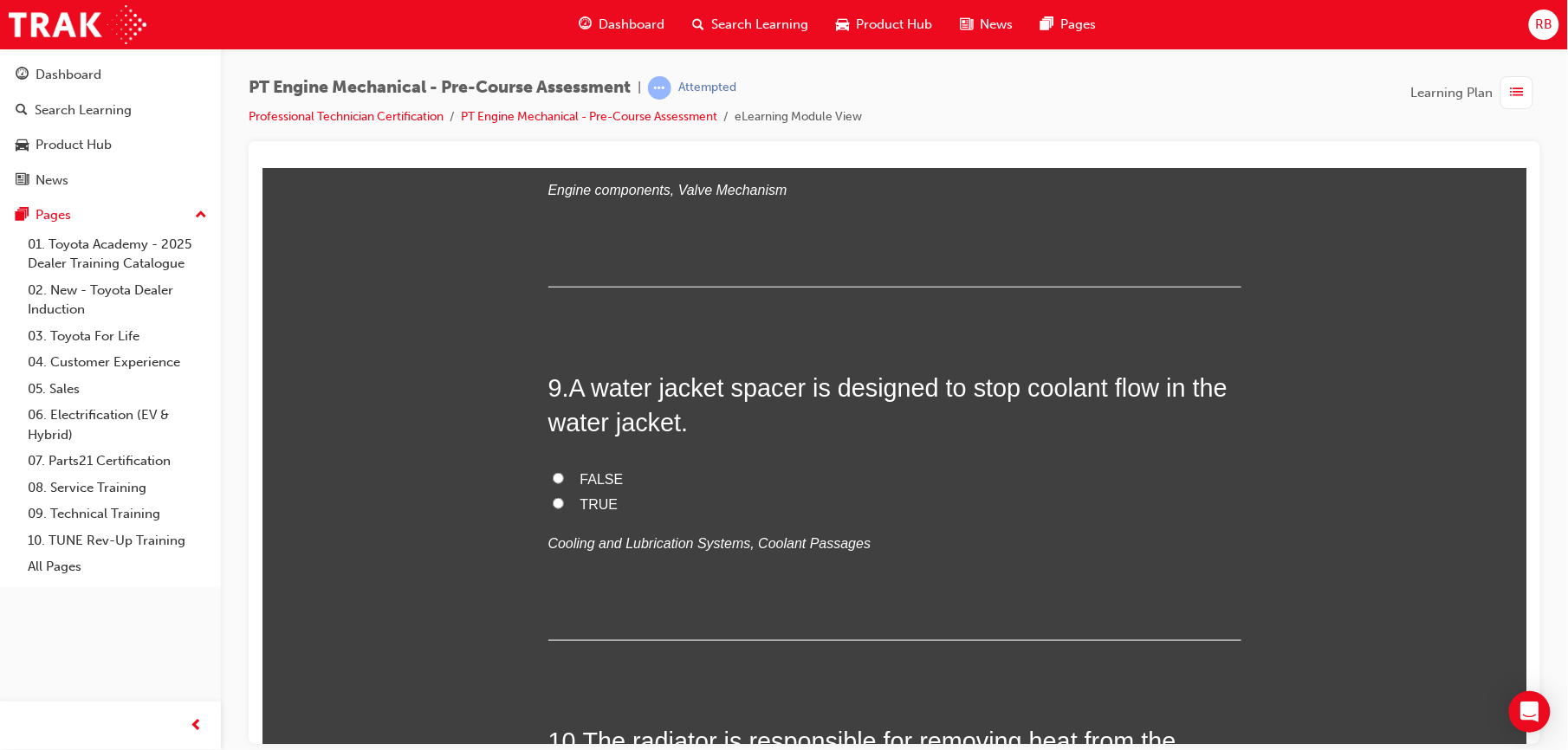
scroll to position [2872, 0]
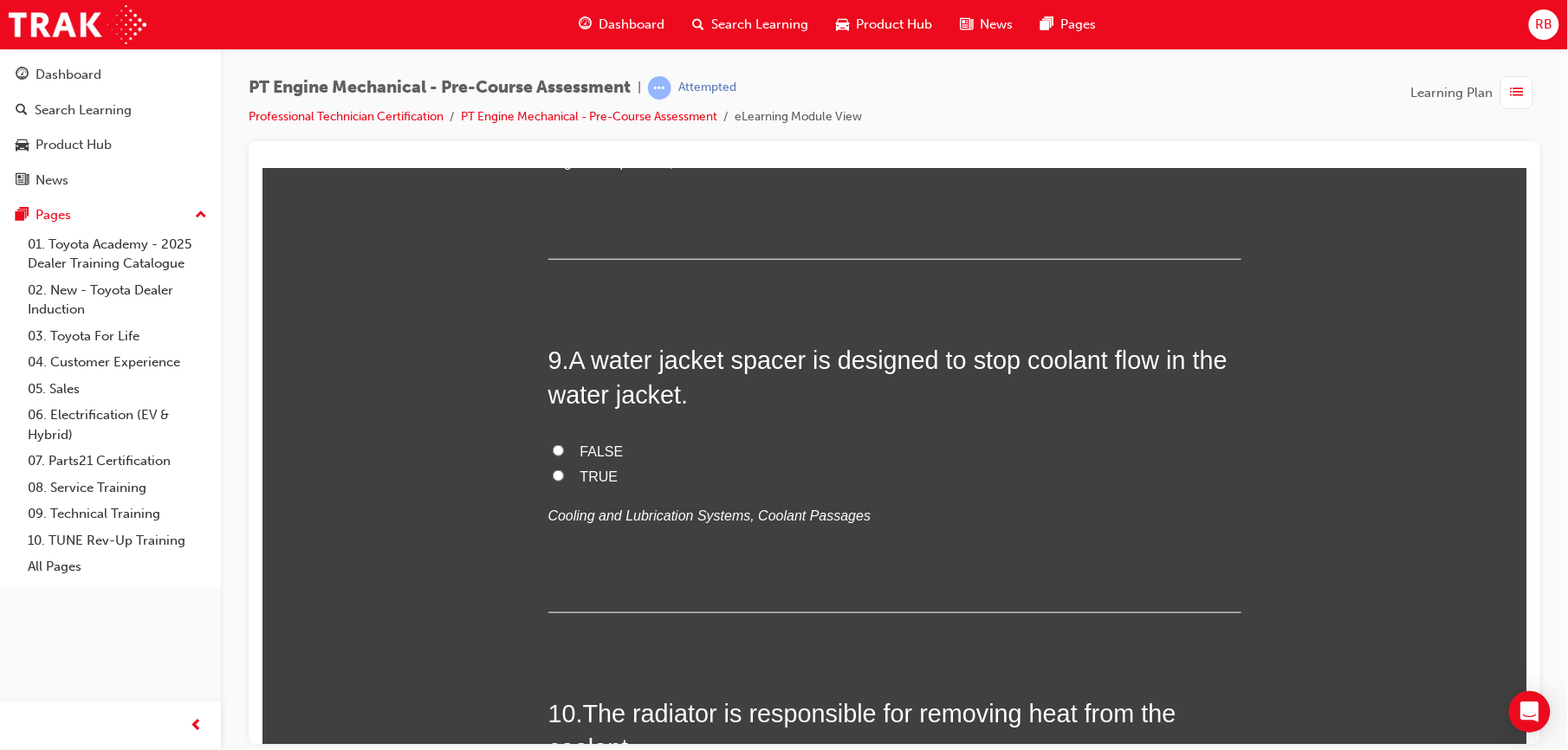
click at [553, 473] on input "TRUE" at bounding box center [557, 475] width 11 height 11
radio input "true"
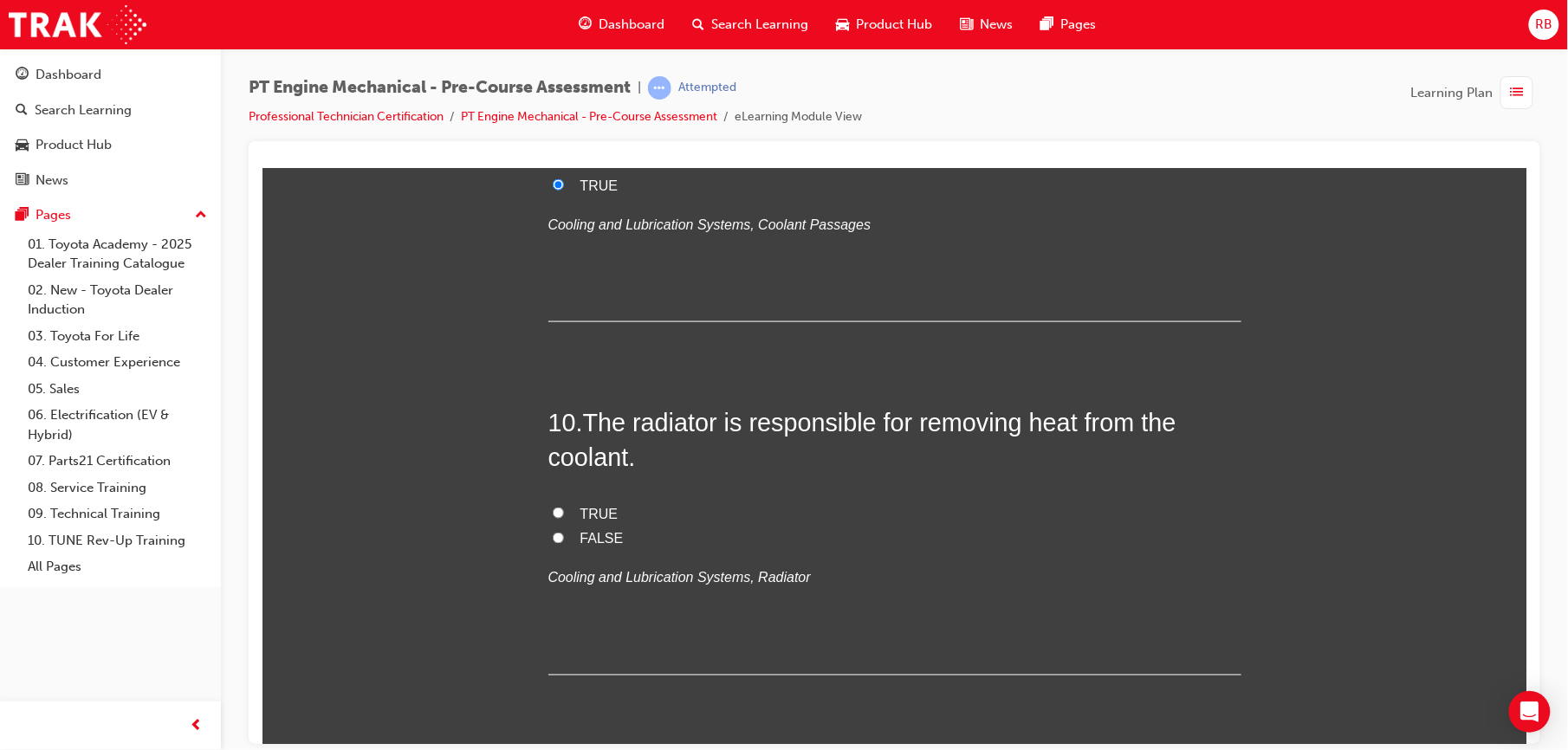
scroll to position [3164, 0]
click at [551, 517] on input "TRUE" at bounding box center [557, 511] width 11 height 11
radio input "true"
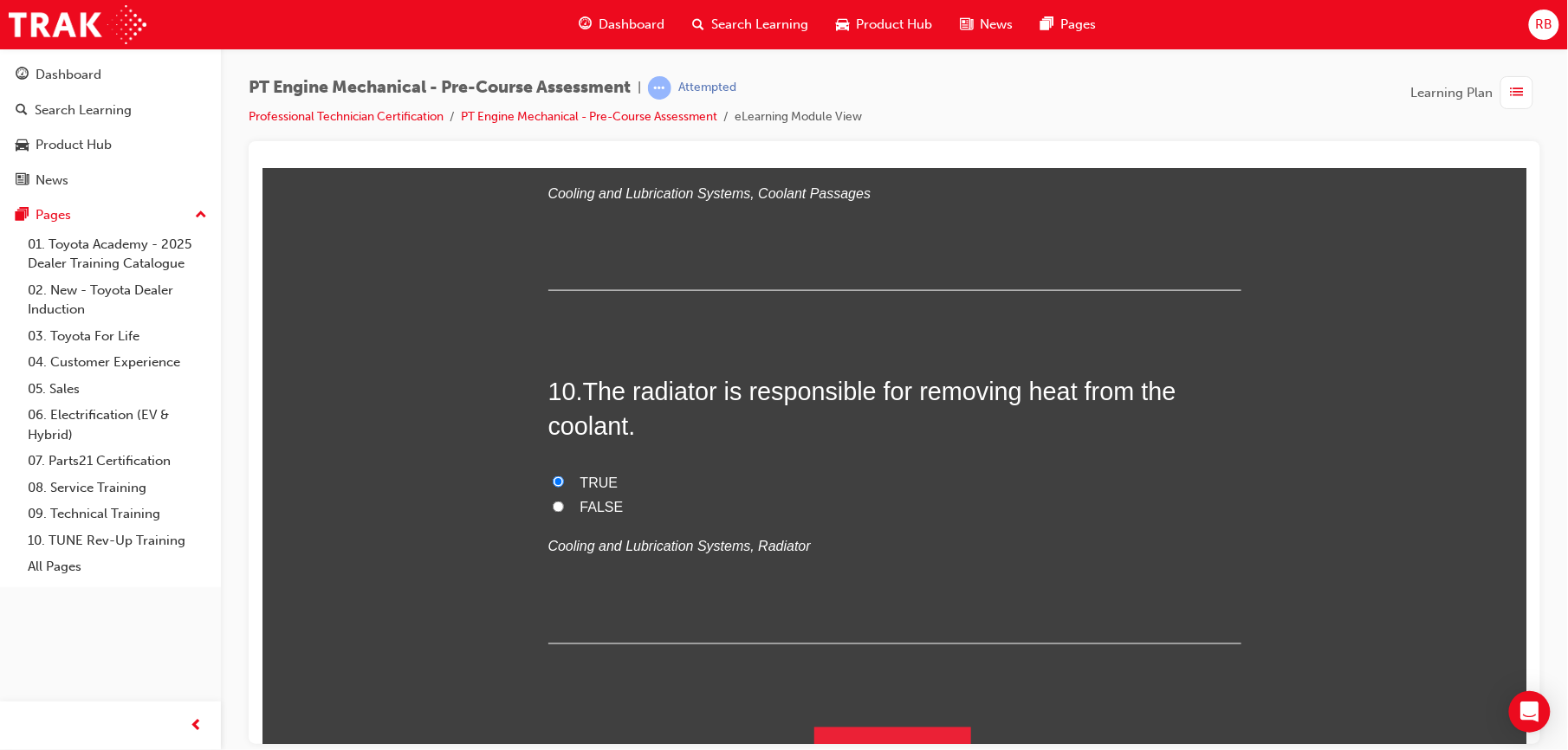
scroll to position [3226, 0]
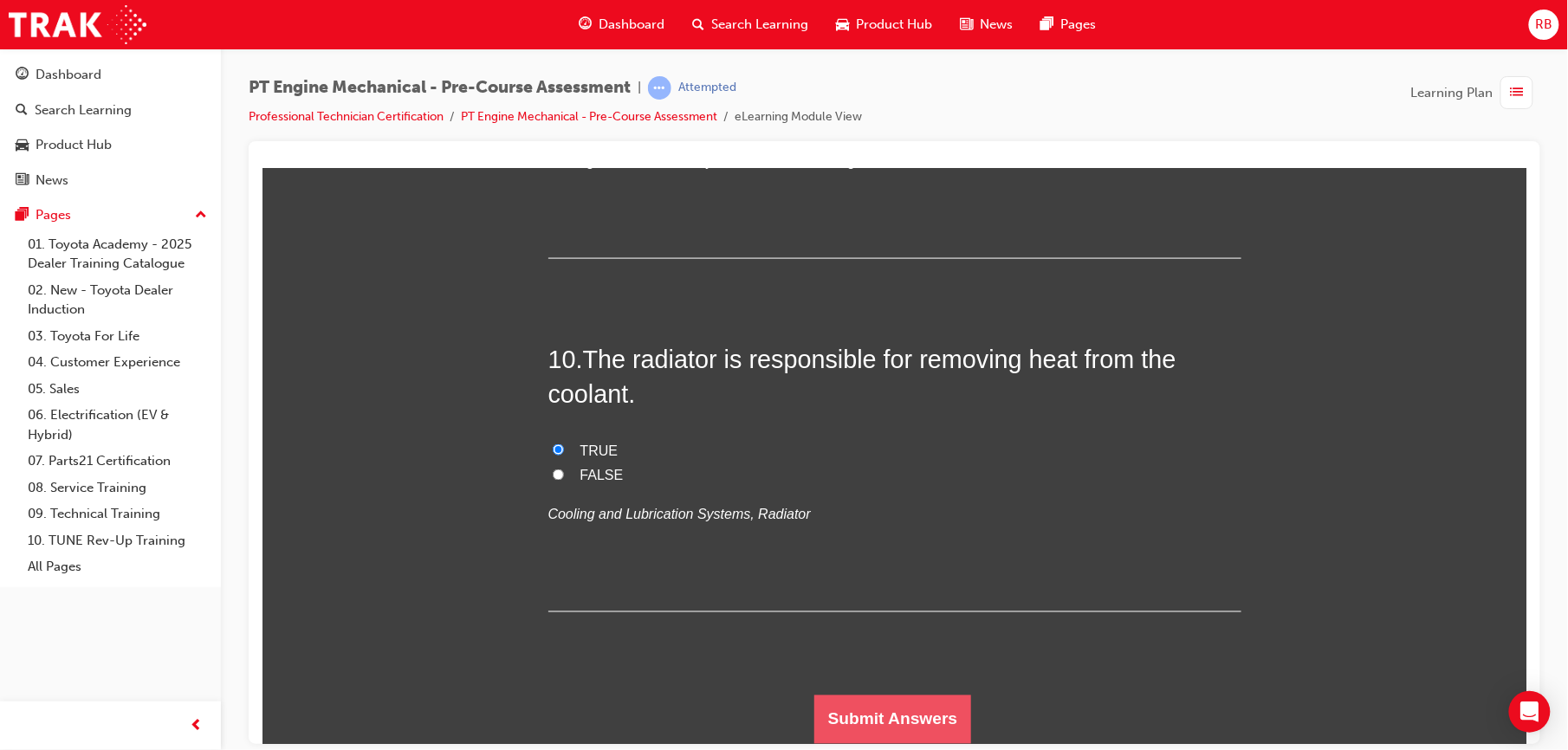
click at [831, 705] on button "Submit Answers" at bounding box center [892, 718] width 158 height 48
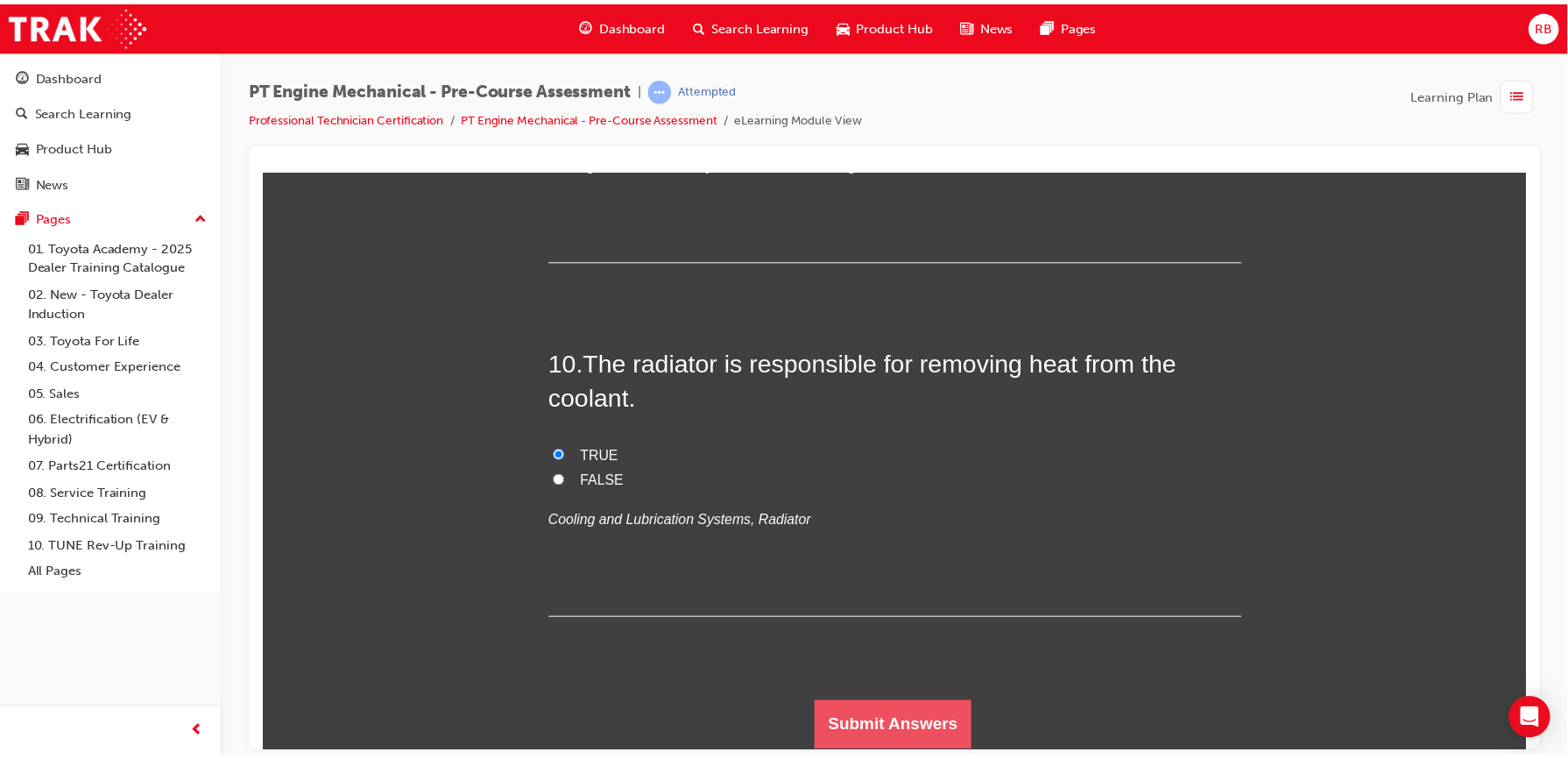
scroll to position [0, 0]
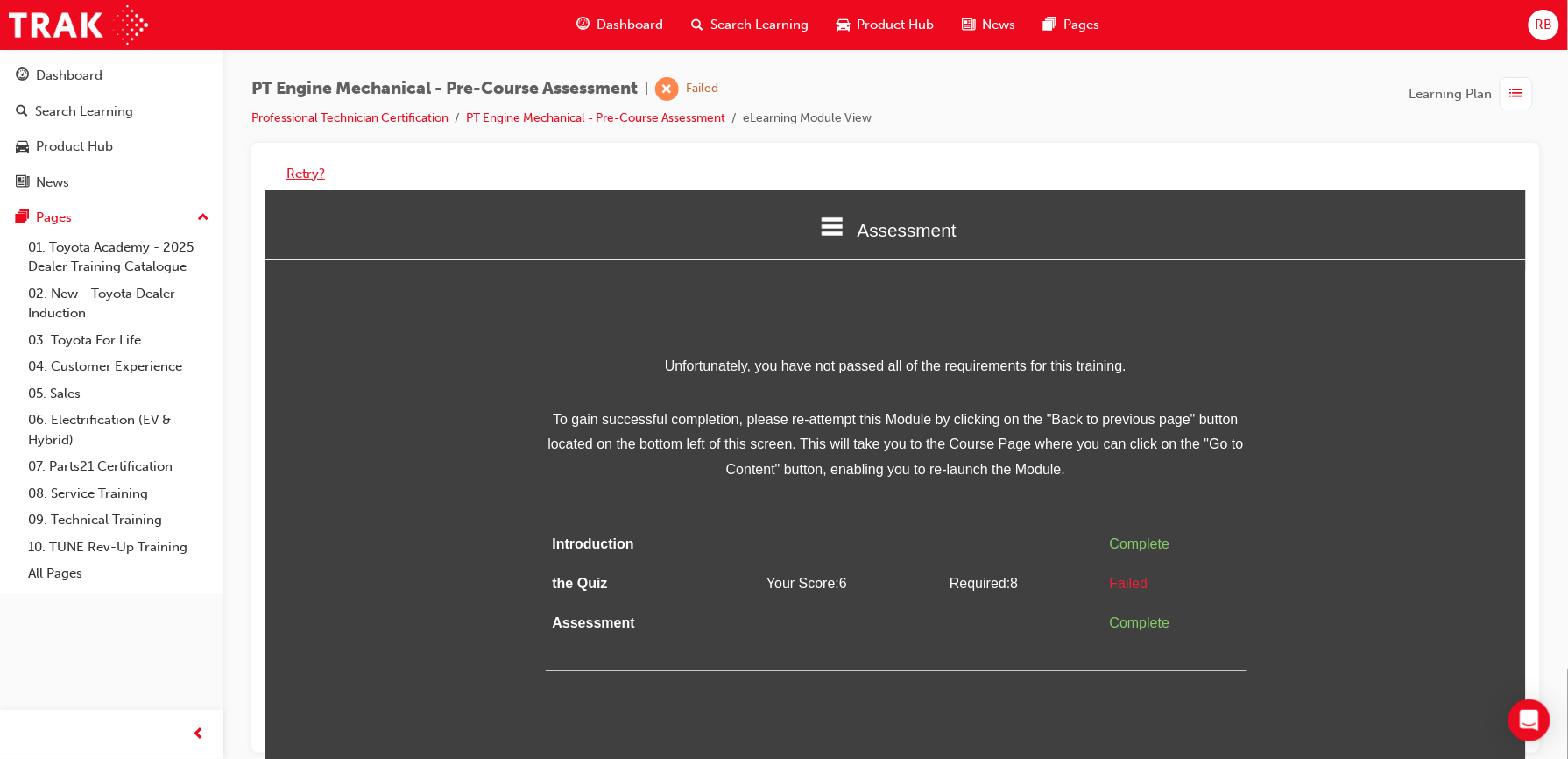
click at [300, 170] on button "Retry?" at bounding box center [305, 173] width 38 height 20
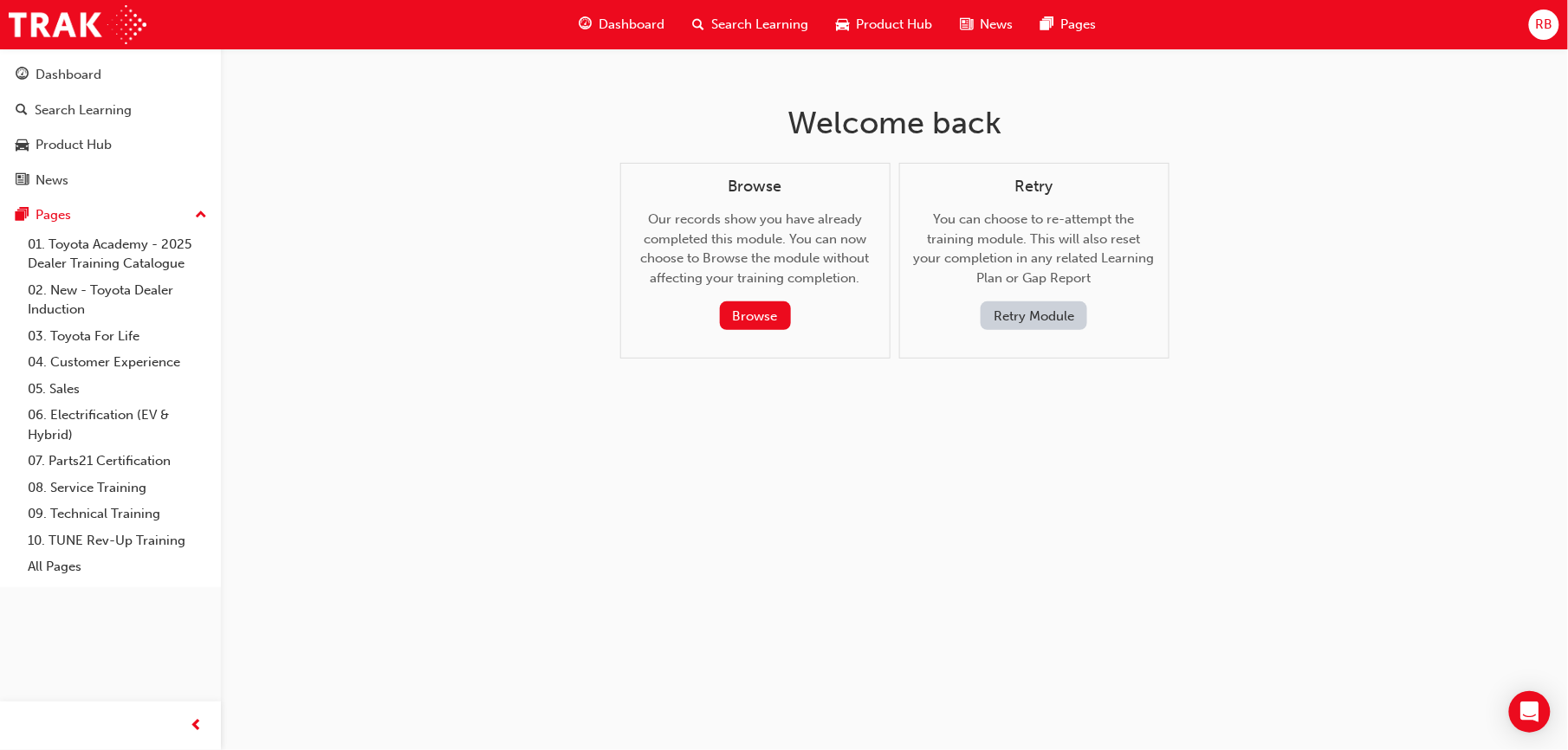
click at [1060, 327] on button "Retry Module" at bounding box center [1033, 316] width 107 height 29
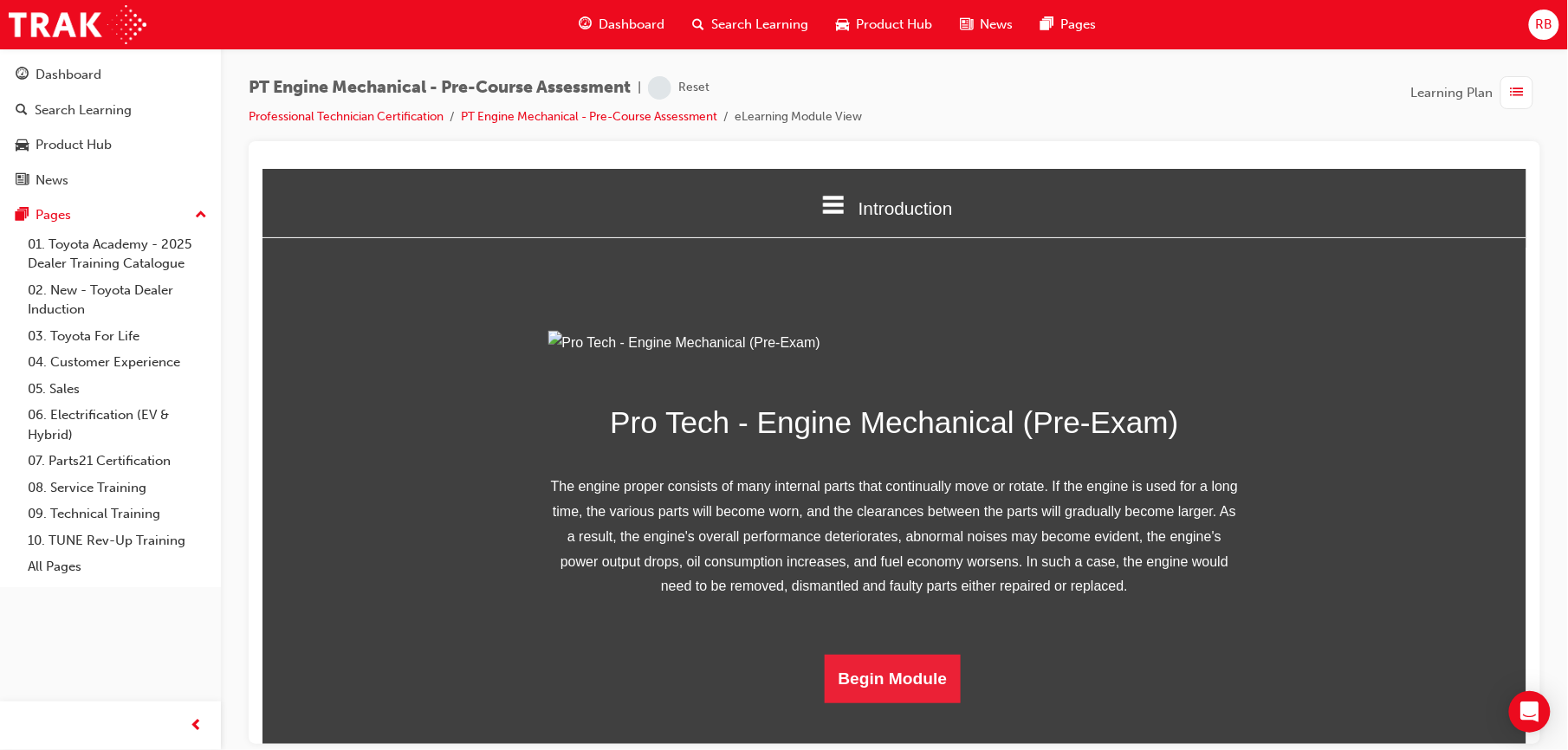
scroll to position [149, 0]
click at [885, 703] on button "Begin Module" at bounding box center [891, 678] width 136 height 48
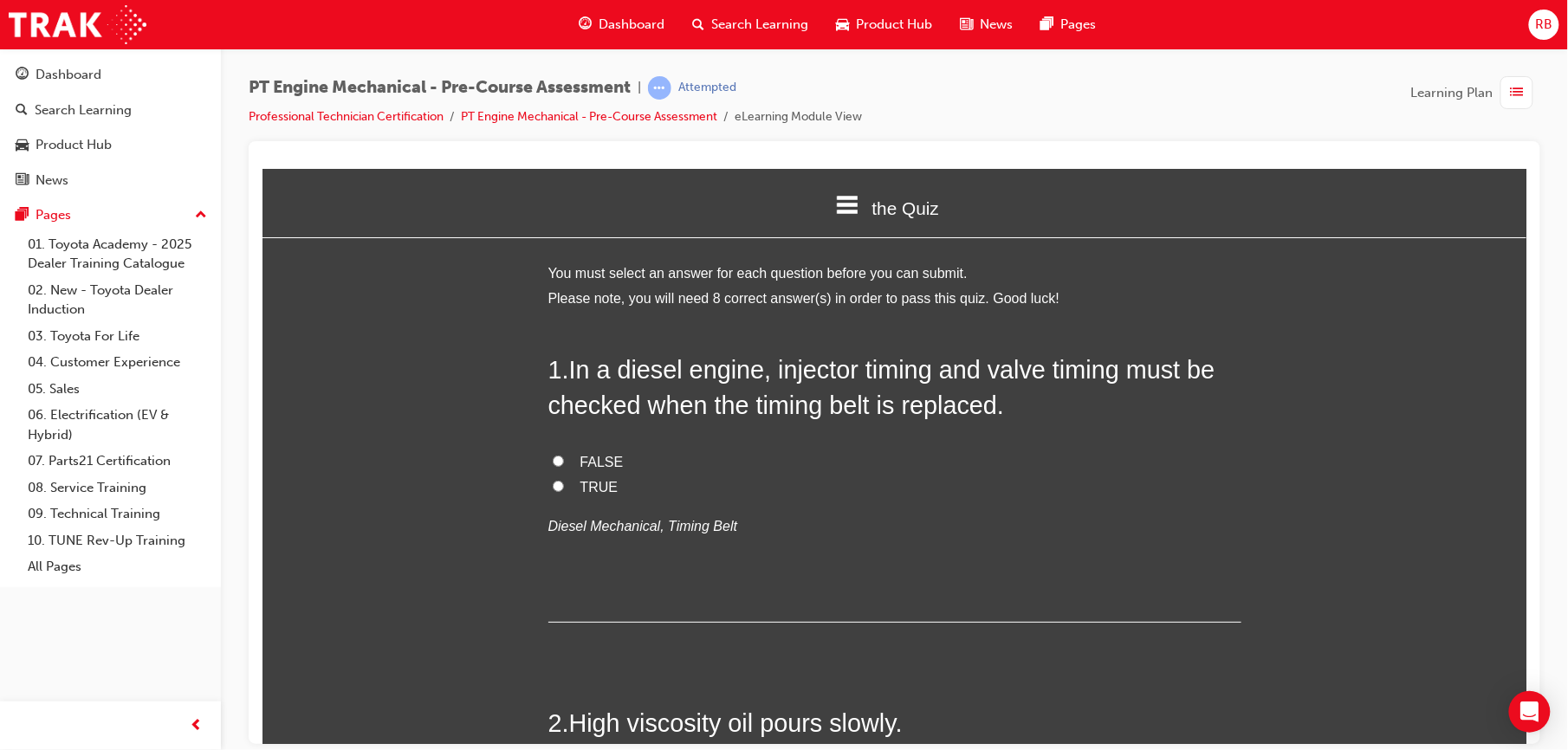
click at [551, 459] on input "FALSE" at bounding box center [557, 460] width 11 height 11
radio input "true"
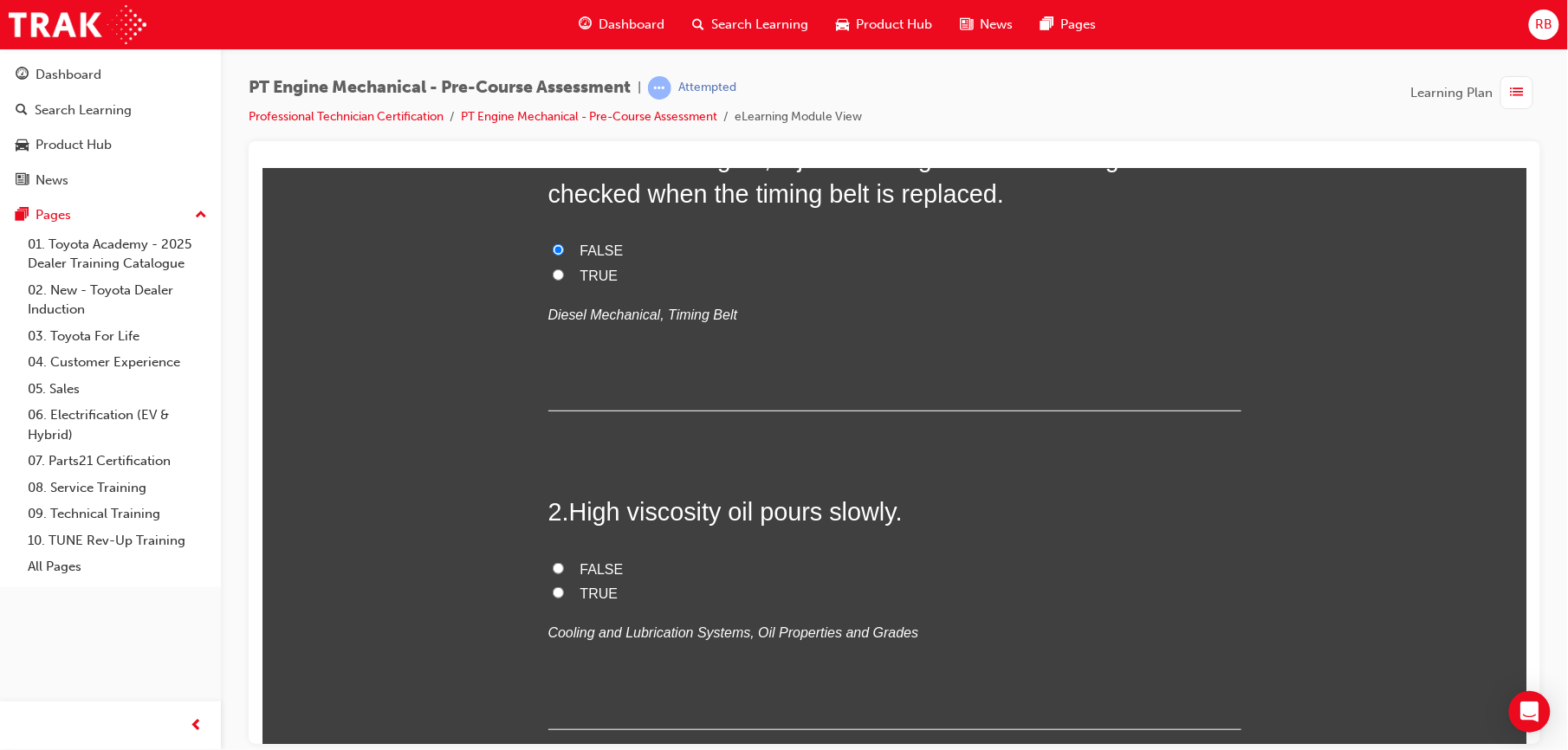
scroll to position [223, 0]
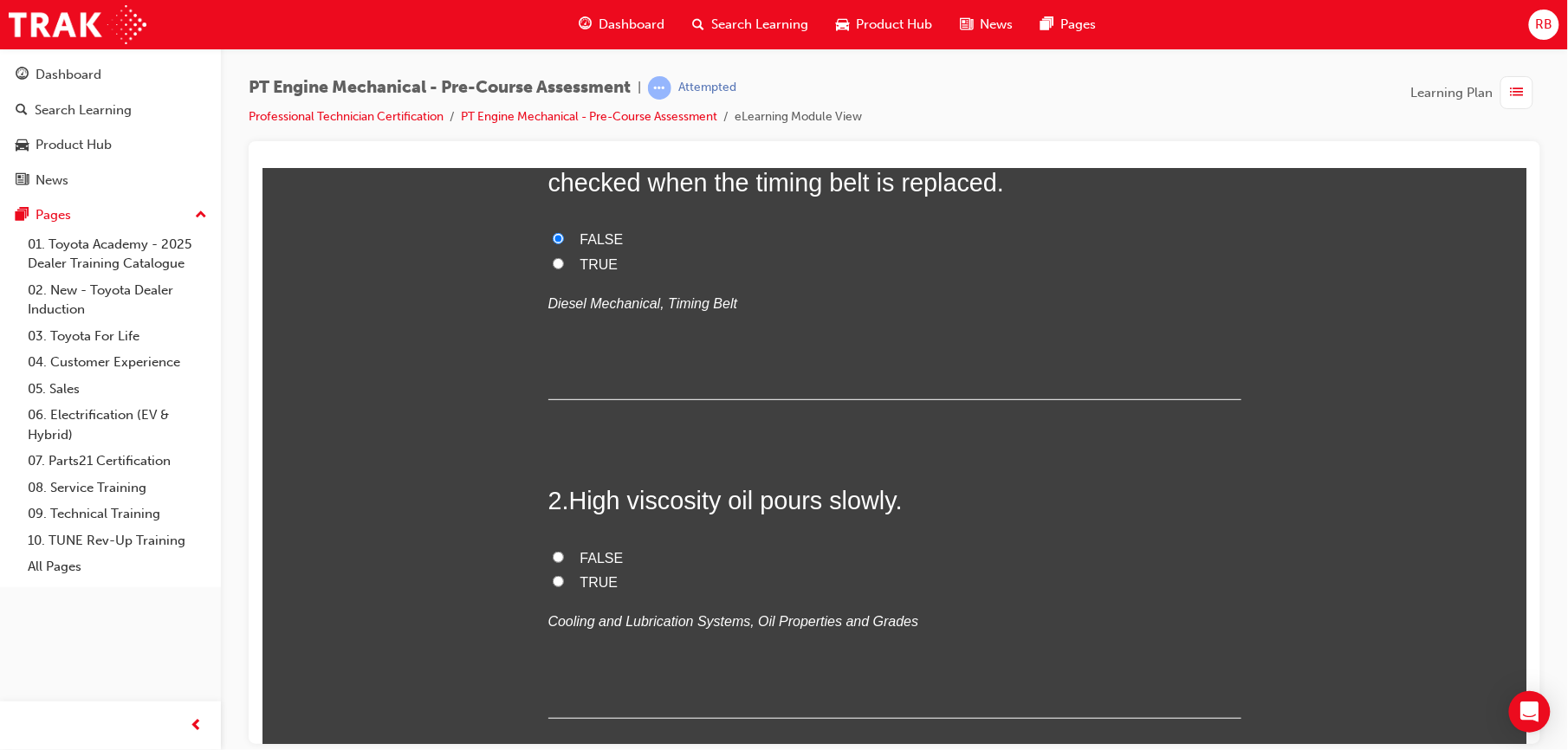
click at [565, 589] on label "TRUE" at bounding box center [894, 582] width 693 height 25
click at [564, 587] on input "TRUE" at bounding box center [557, 581] width 11 height 11
radio input "true"
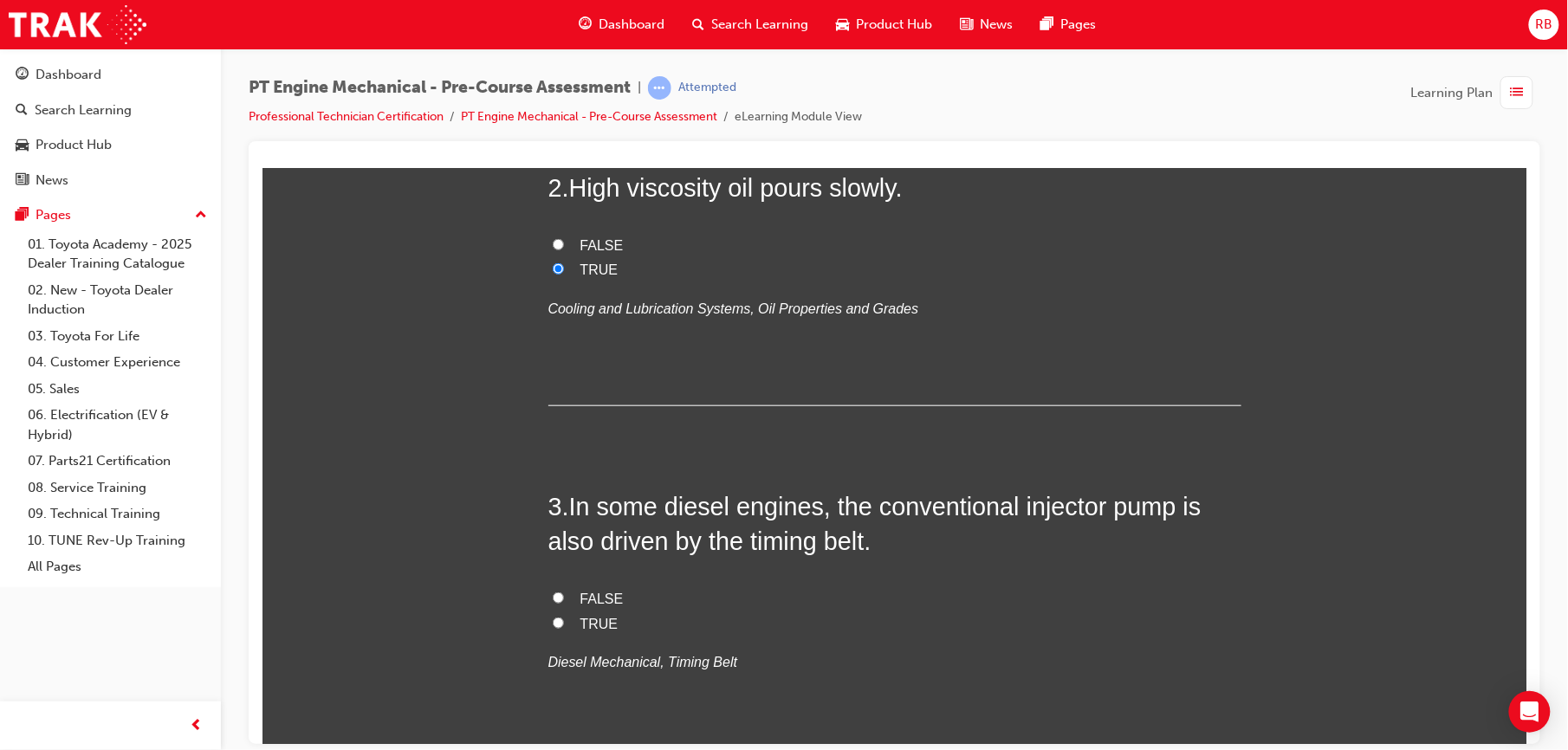
scroll to position [562, 0]
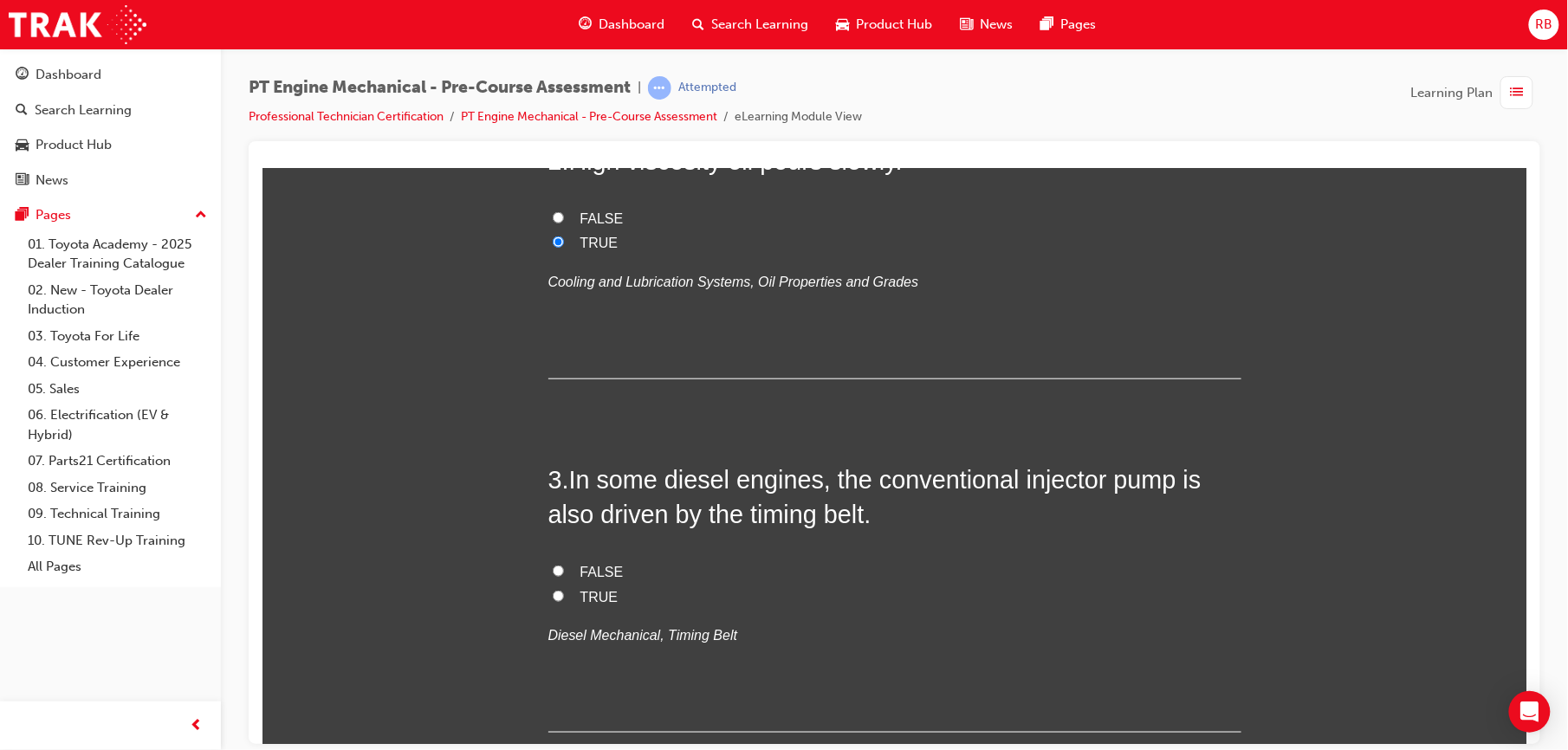
click at [593, 589] on span "TRUE" at bounding box center [598, 597] width 38 height 15
click at [564, 589] on input "TRUE" at bounding box center [557, 595] width 11 height 11
radio input "true"
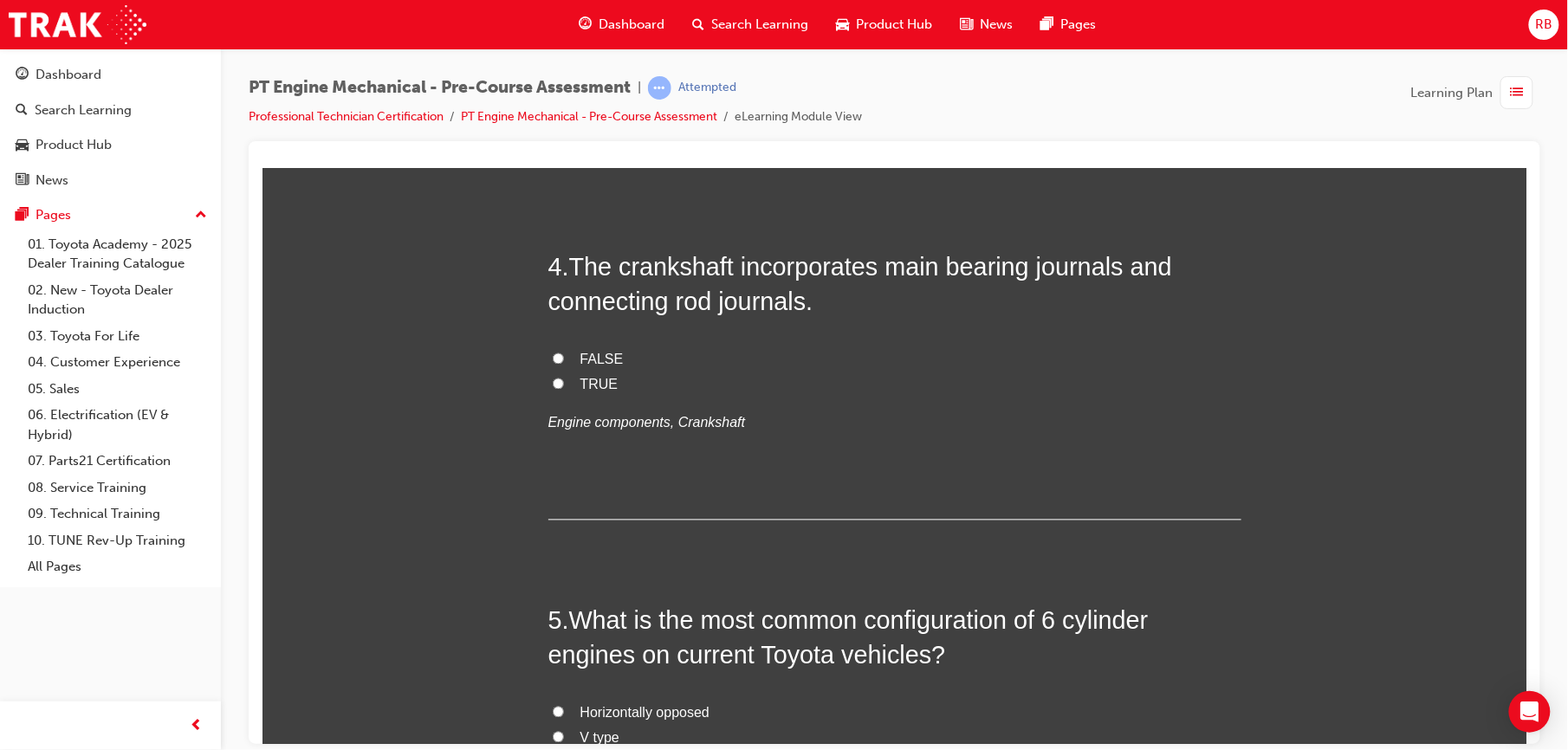
scroll to position [1131, 0]
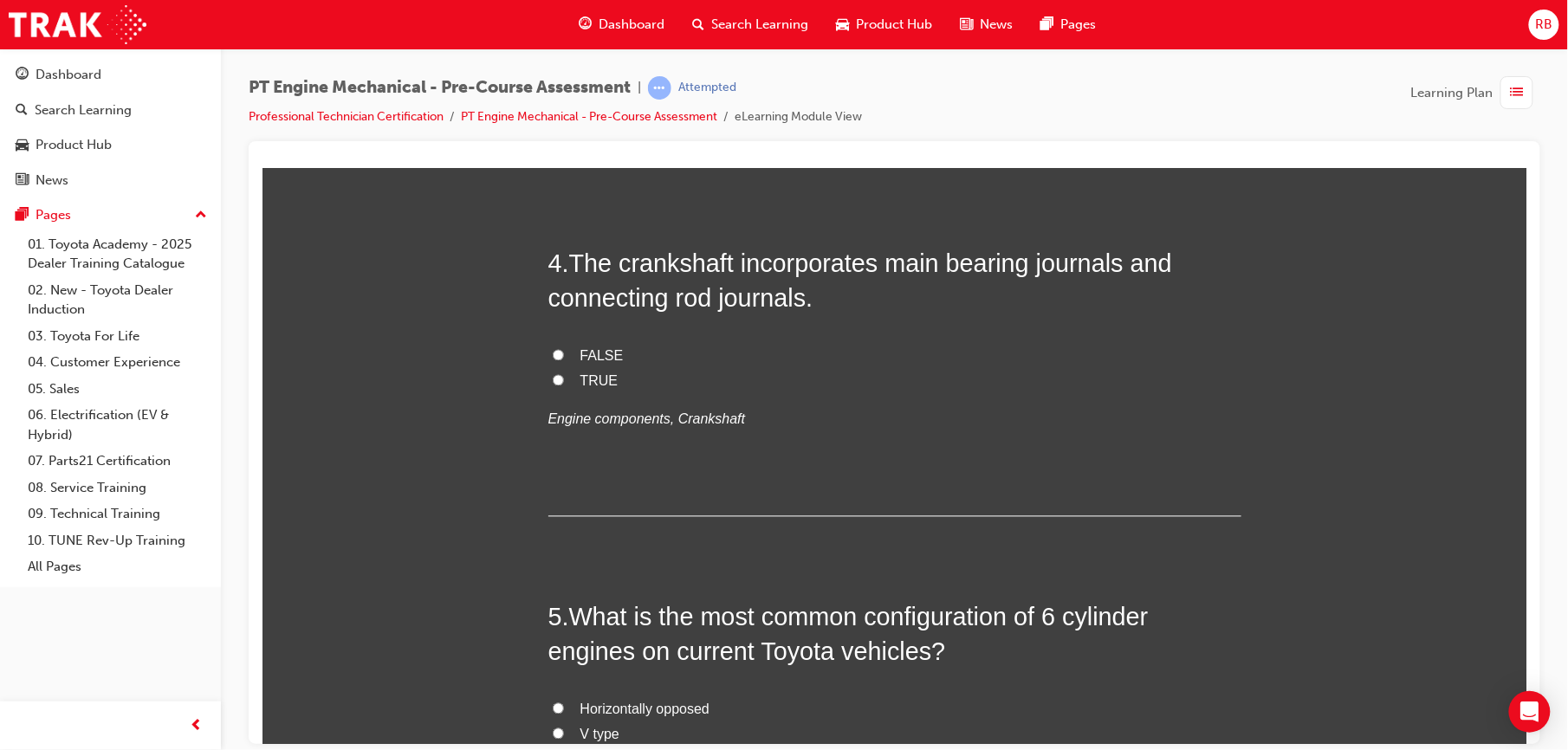
click at [565, 374] on label "TRUE" at bounding box center [894, 381] width 693 height 25
click at [564, 374] on input "TRUE" at bounding box center [557, 380] width 11 height 11
radio input "true"
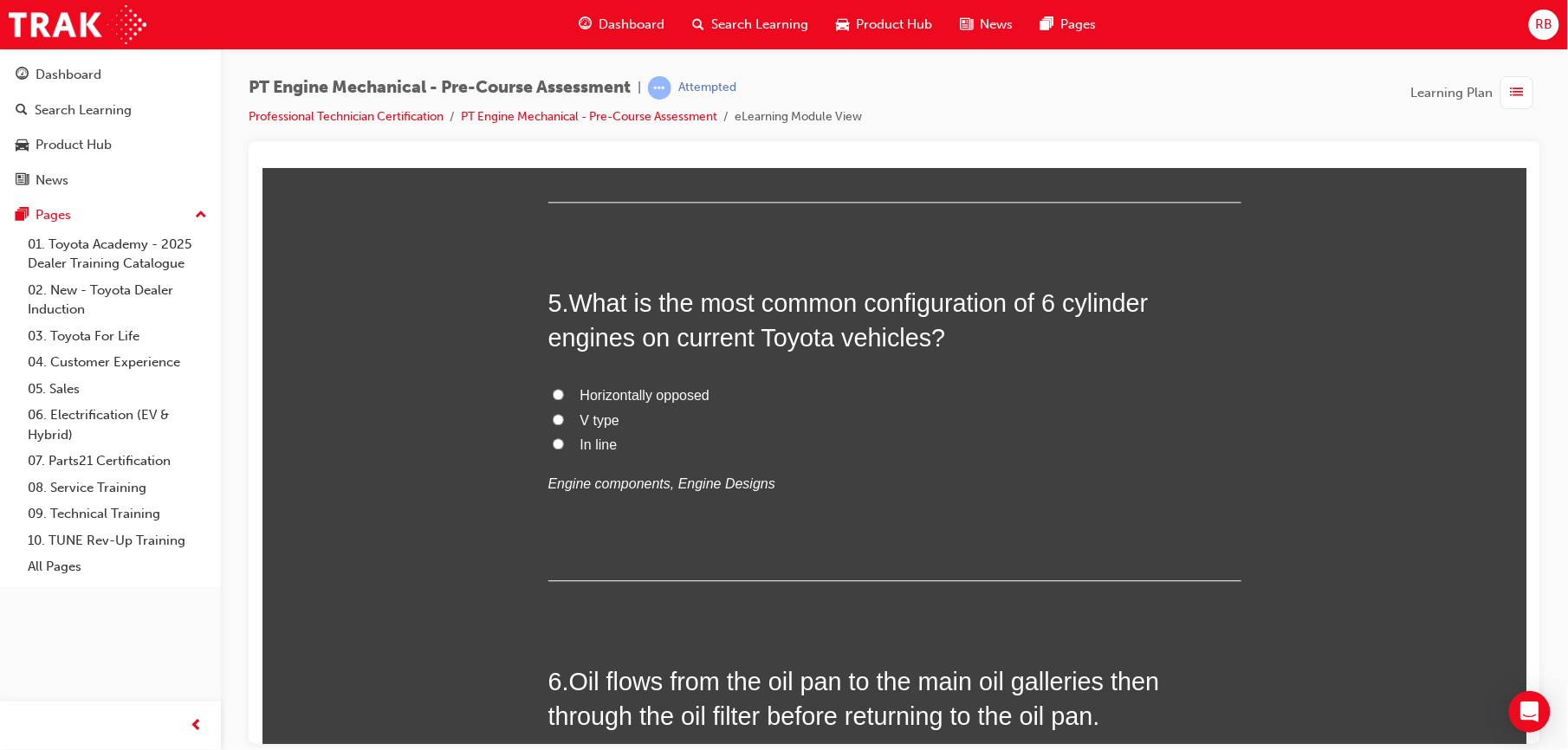
scroll to position [1446, 0]
click at [628, 420] on label "V type" at bounding box center [894, 420] width 693 height 25
click at [564, 420] on input "V type" at bounding box center [557, 418] width 11 height 11
radio input "true"
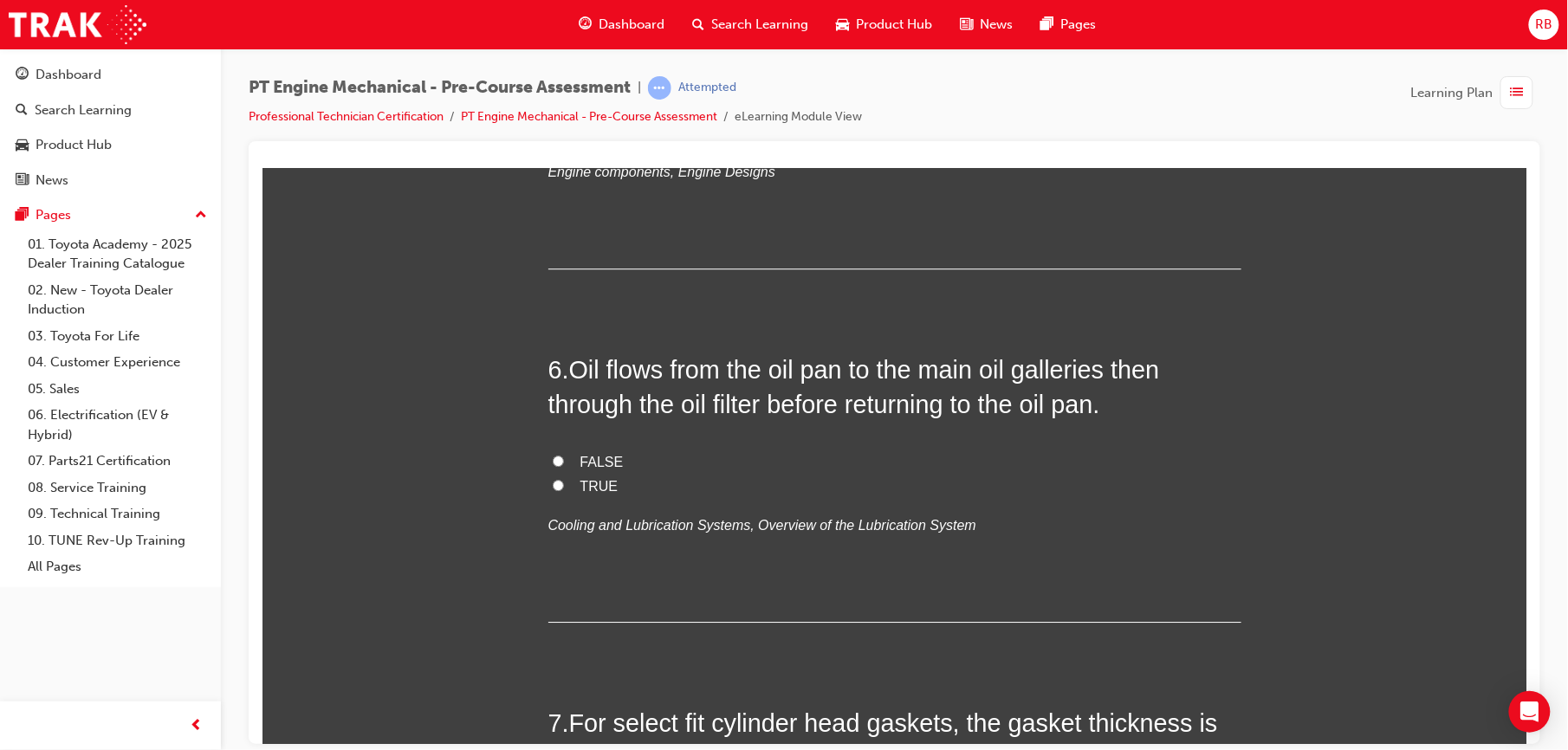
scroll to position [1770, 0]
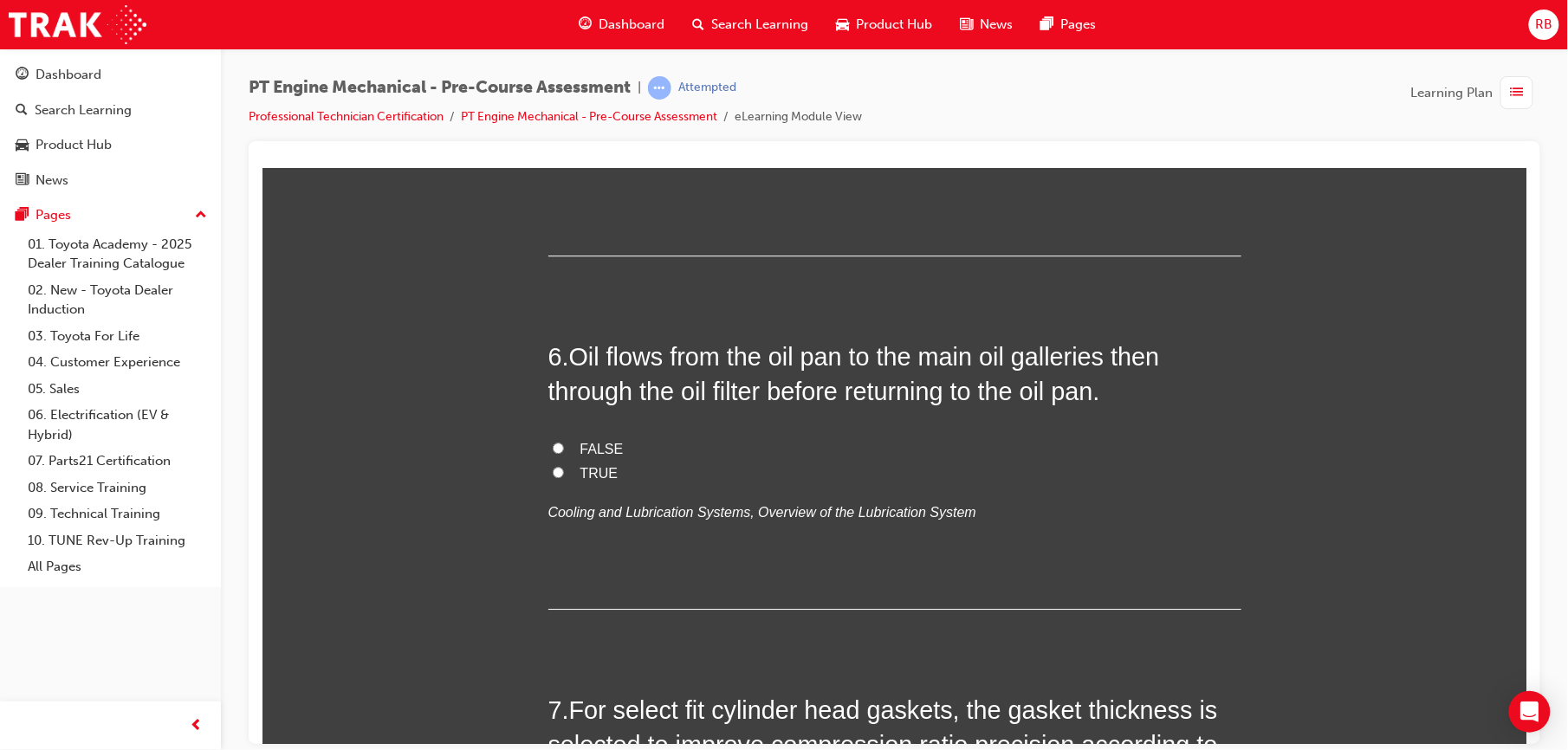
click at [579, 473] on span "TRUE" at bounding box center [598, 472] width 38 height 15
click at [564, 473] on input "TRUE" at bounding box center [557, 472] width 11 height 11
radio input "true"
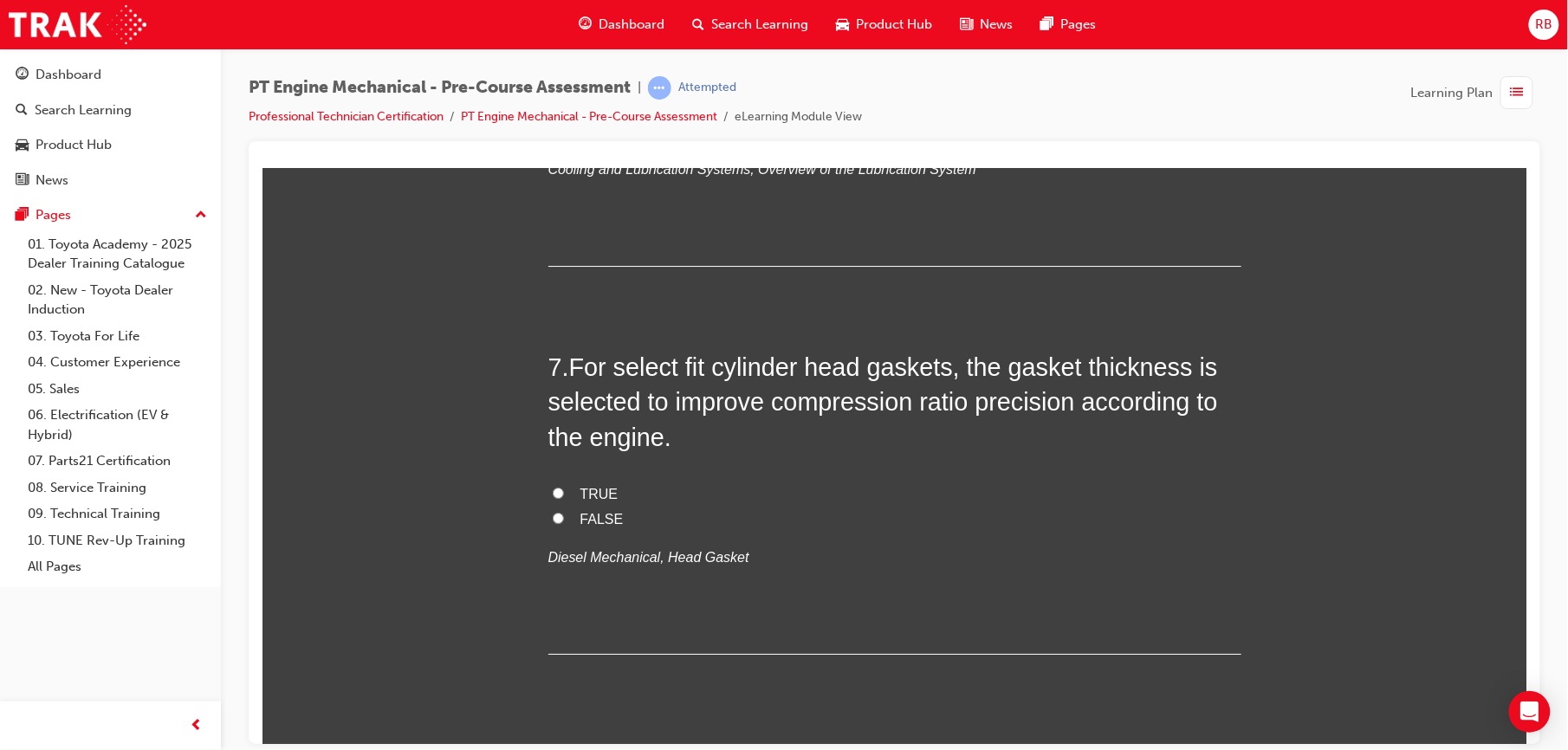
scroll to position [2116, 0]
click at [585, 491] on span "TRUE" at bounding box center [598, 490] width 38 height 15
click at [564, 491] on input "TRUE" at bounding box center [557, 489] width 11 height 11
radio input "true"
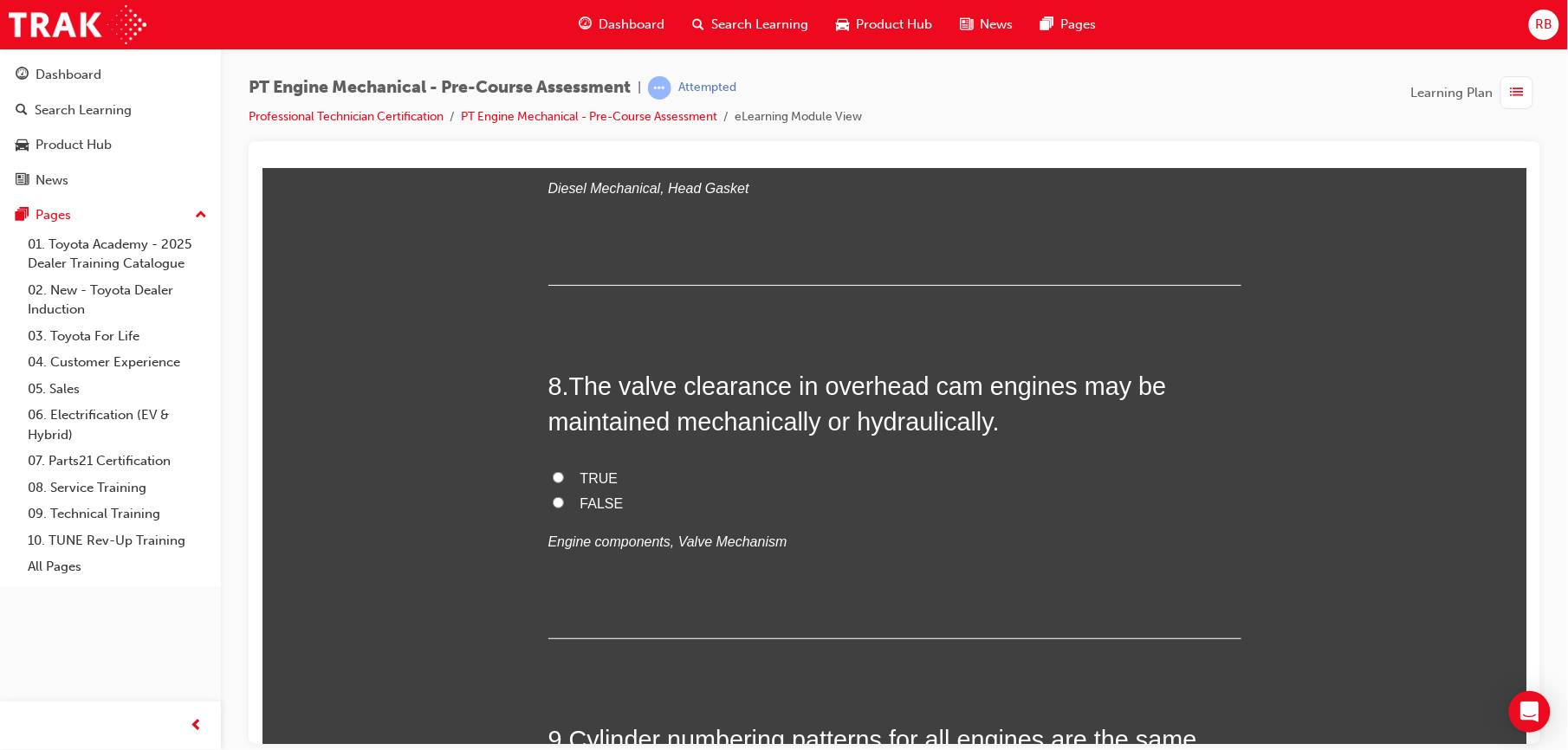
scroll to position [2486, 0]
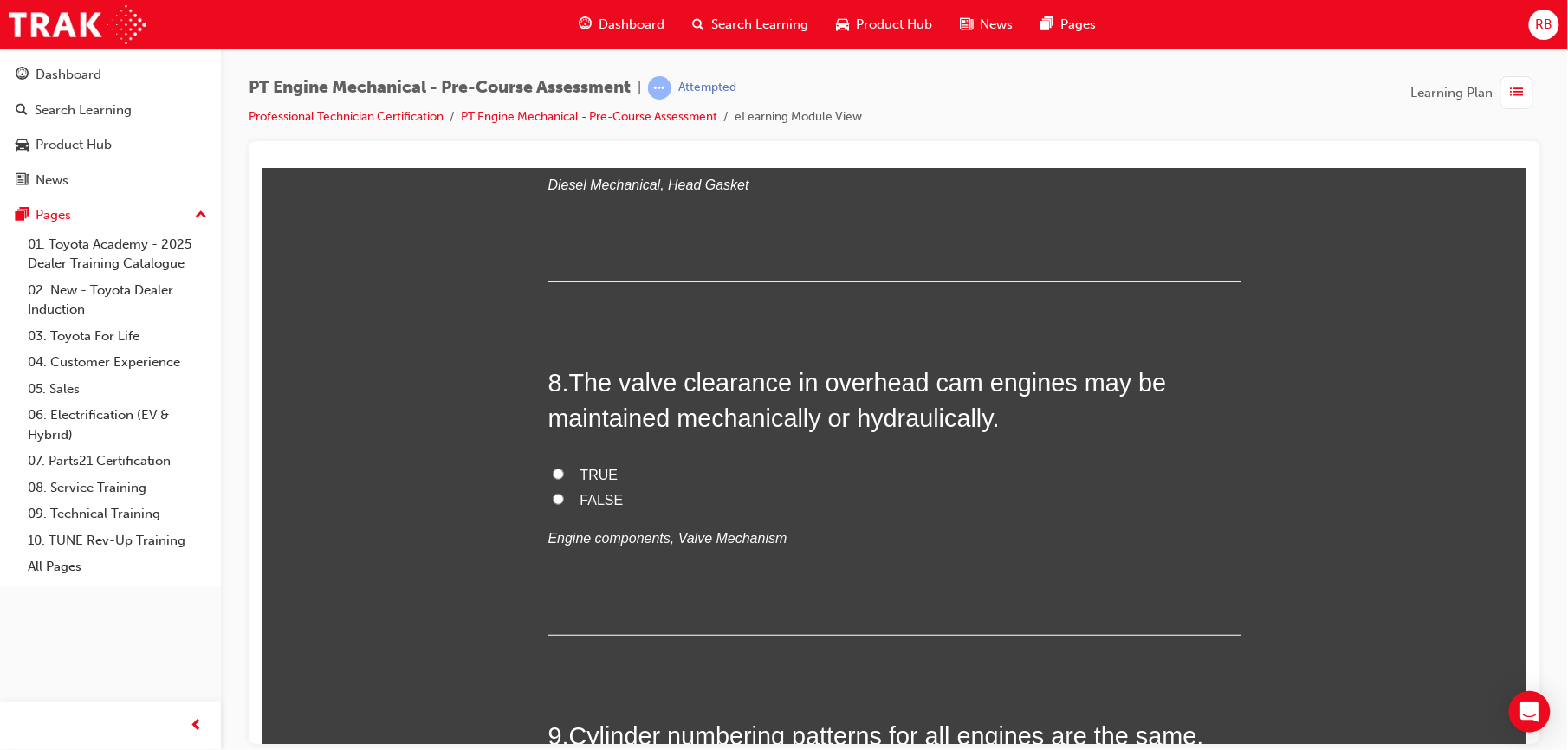
click at [557, 471] on label "TRUE" at bounding box center [894, 474] width 693 height 25
click at [557, 471] on input "TRUE" at bounding box center [557, 473] width 11 height 11
radio input "true"
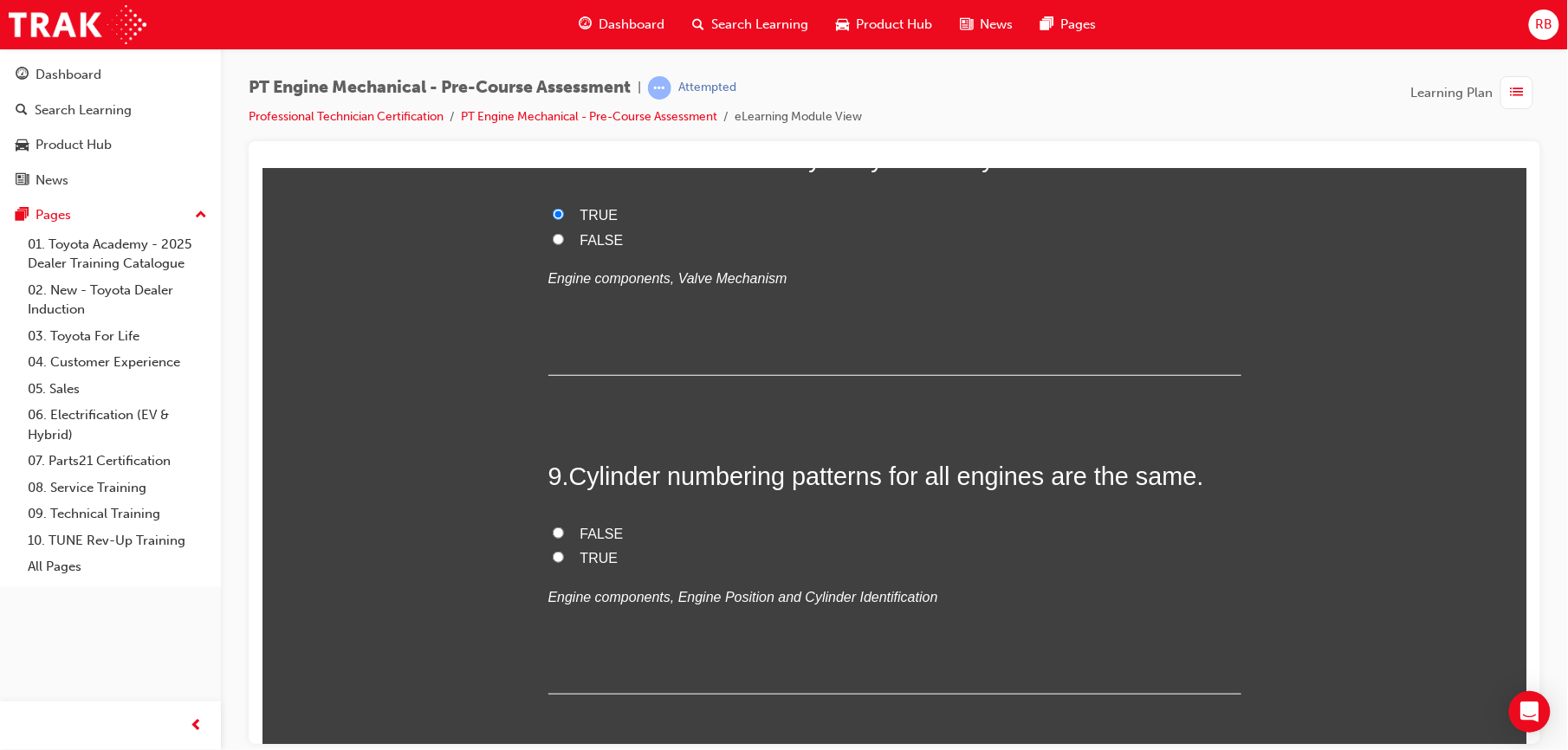
scroll to position [2748, 0]
click at [555, 530] on label "FALSE" at bounding box center [894, 531] width 693 height 25
click at [555, 530] on input "FALSE" at bounding box center [557, 530] width 11 height 11
radio input "true"
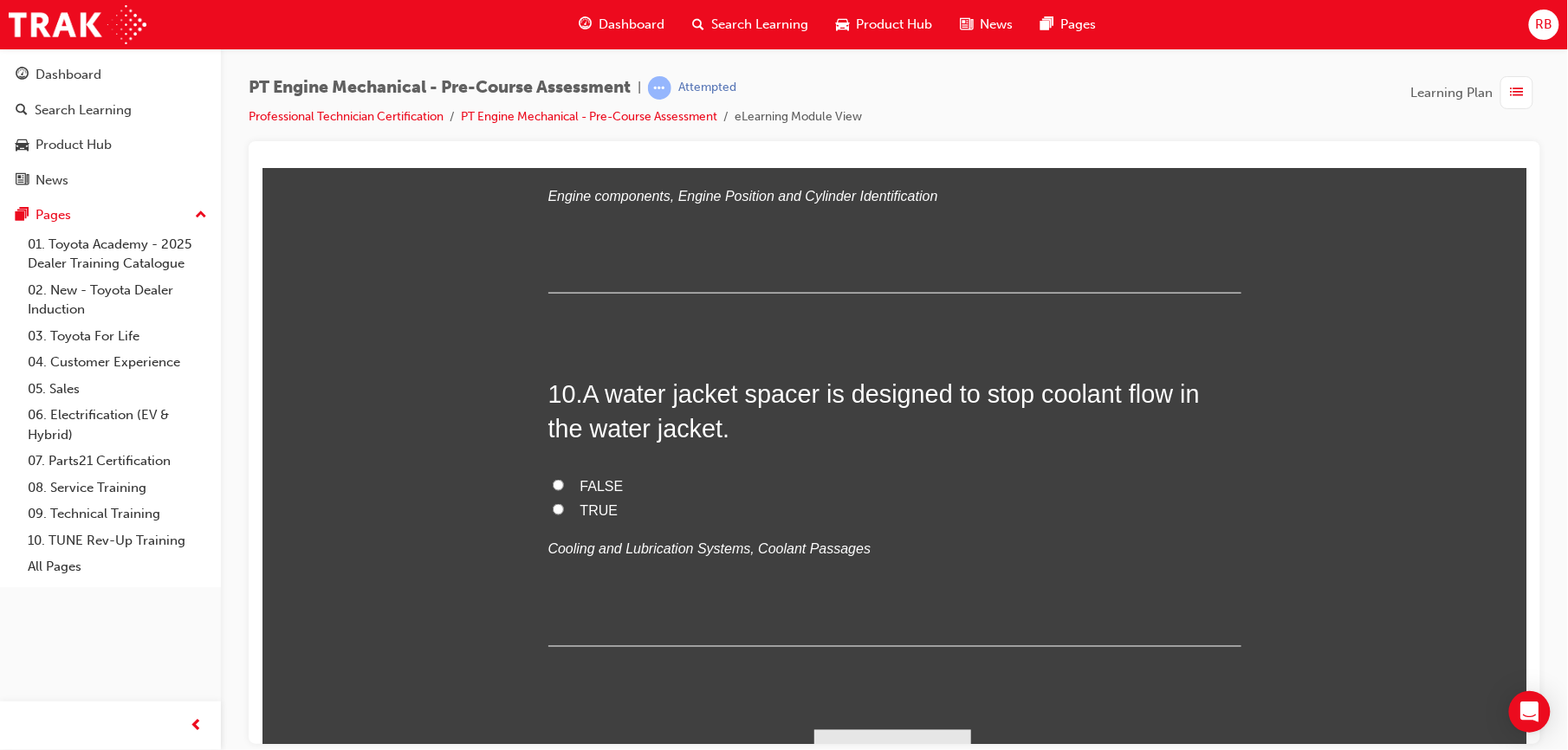
scroll to position [3149, 0]
drag, startPoint x: 549, startPoint y: 485, endPoint x: 562, endPoint y: 511, distance: 29.1
drag, startPoint x: 562, startPoint y: 511, endPoint x: 471, endPoint y: 472, distance: 99.0
click at [571, 474] on label "FALSE" at bounding box center [894, 484] width 693 height 25
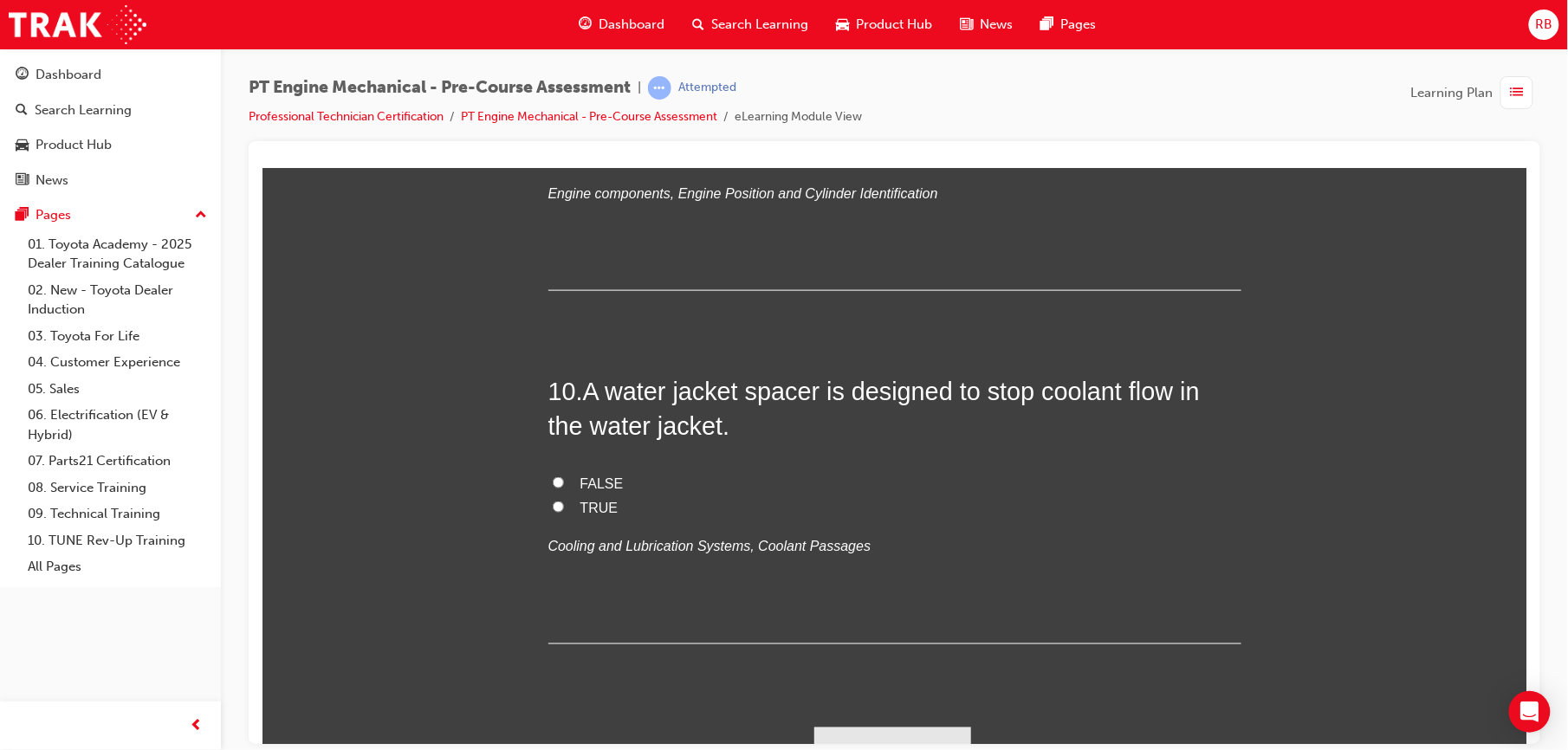
click at [564, 476] on input "FALSE" at bounding box center [557, 482] width 11 height 11
radio input "true"
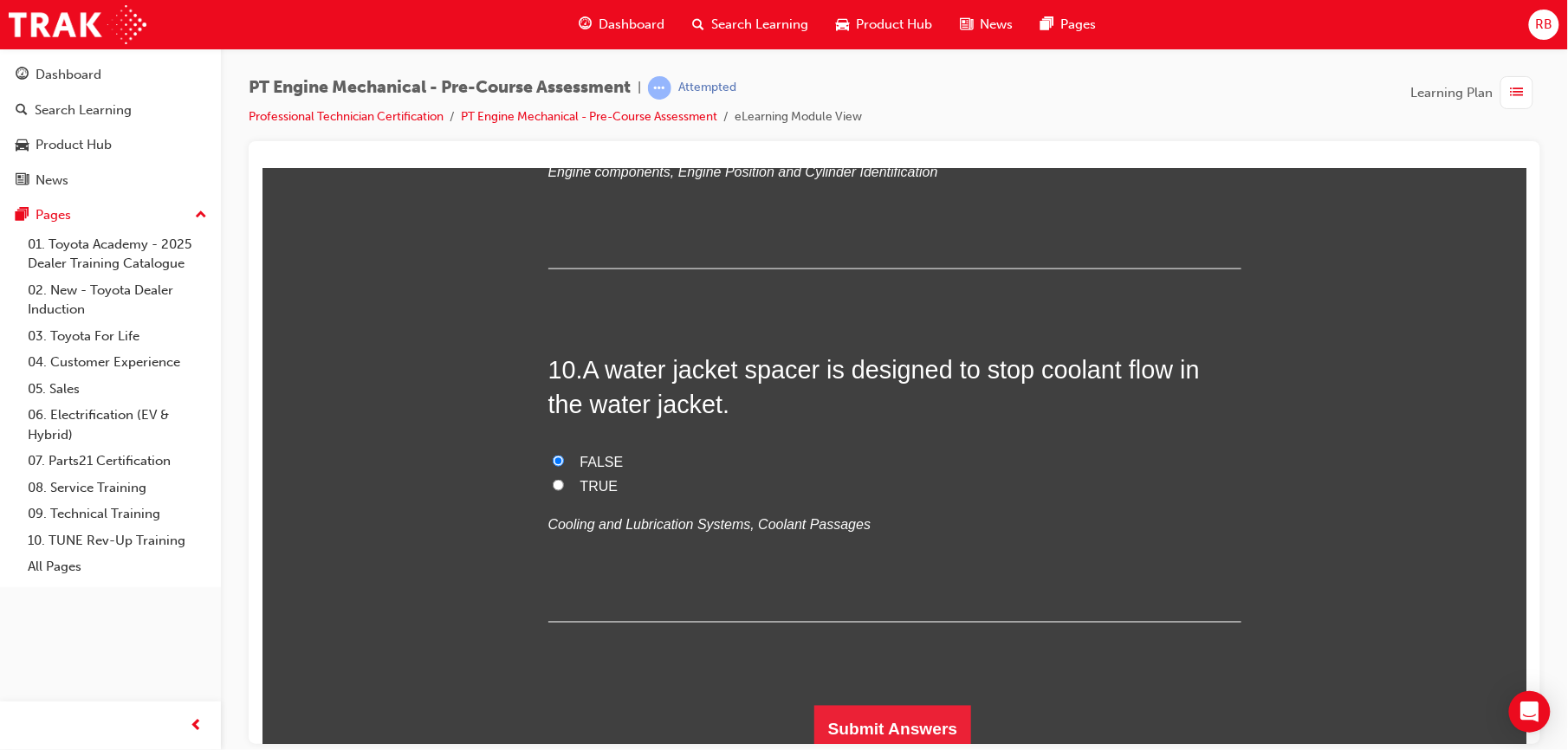
scroll to position [3181, 0]
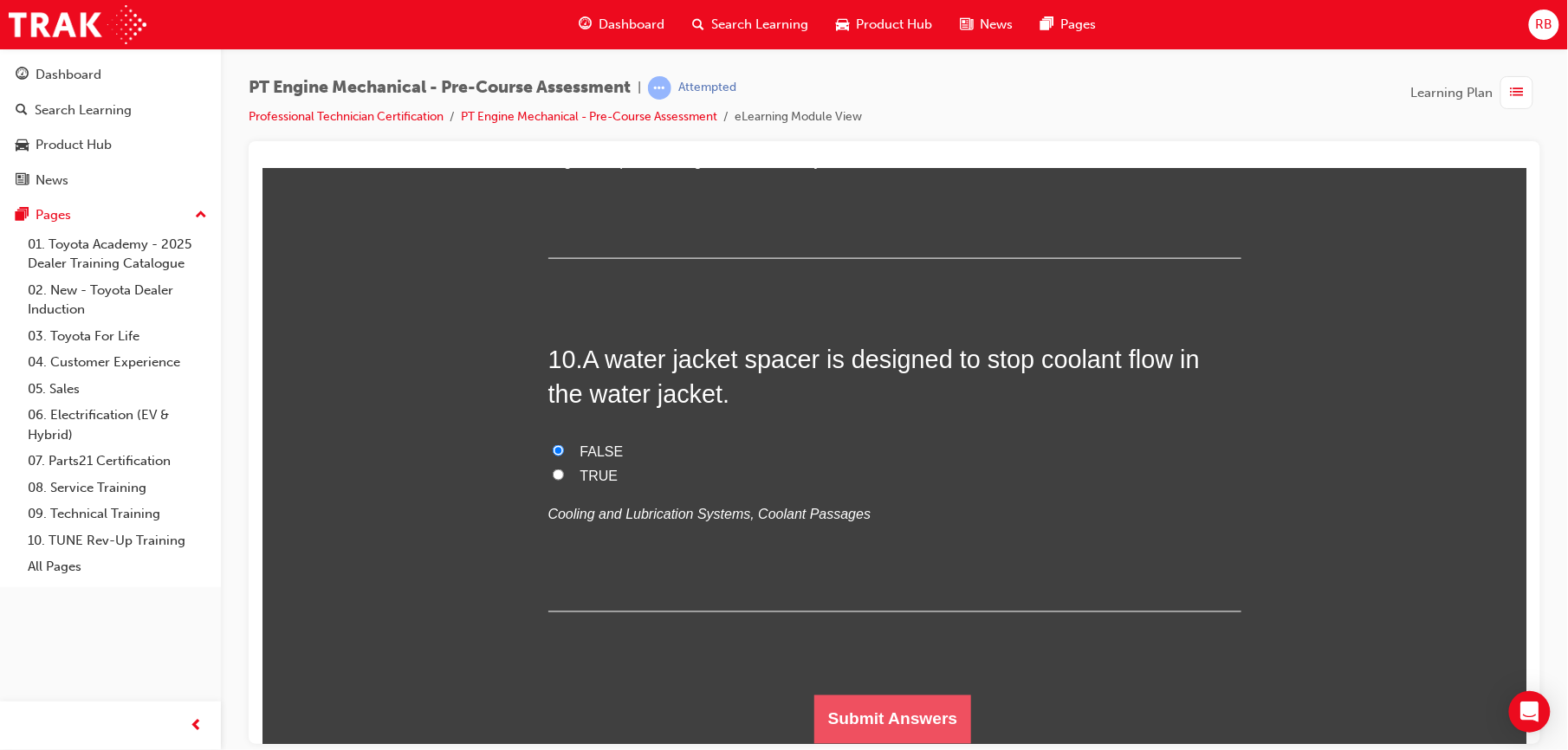
click at [874, 717] on button "Submit Answers" at bounding box center [892, 718] width 158 height 48
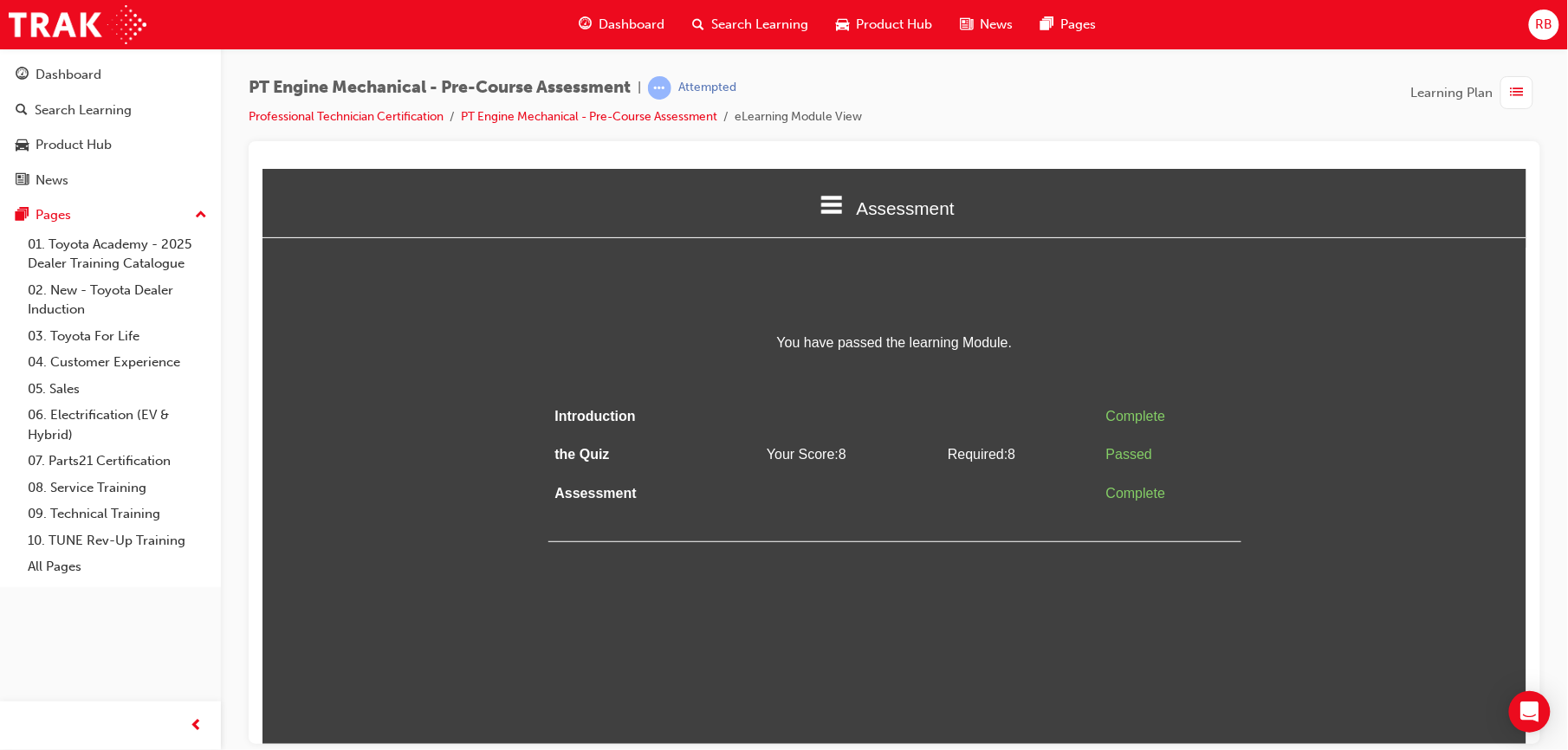
scroll to position [0, 0]
click at [1511, 90] on span "list-icon" at bounding box center [1517, 93] width 13 height 21
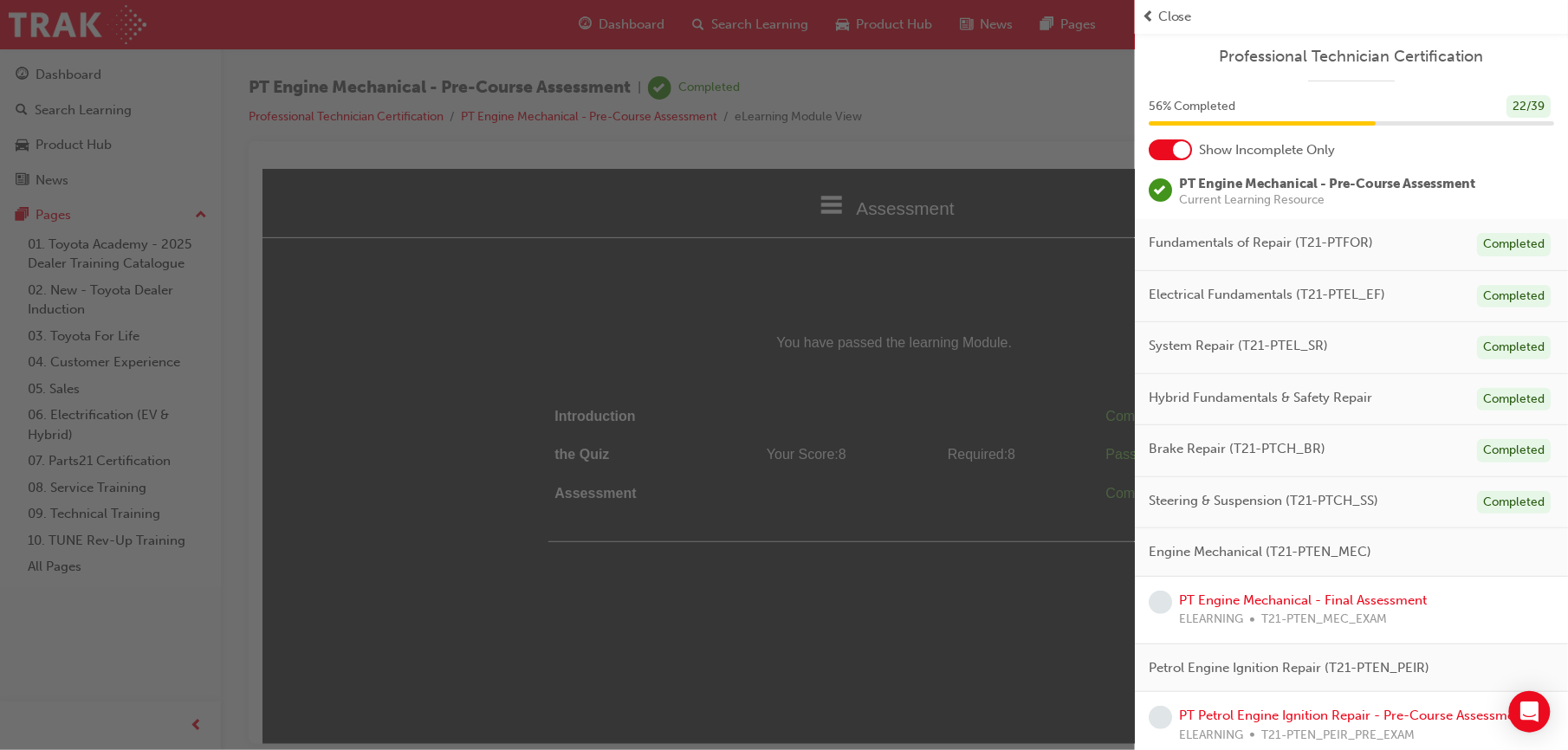
click at [1188, 152] on div at bounding box center [1181, 149] width 18 height 18
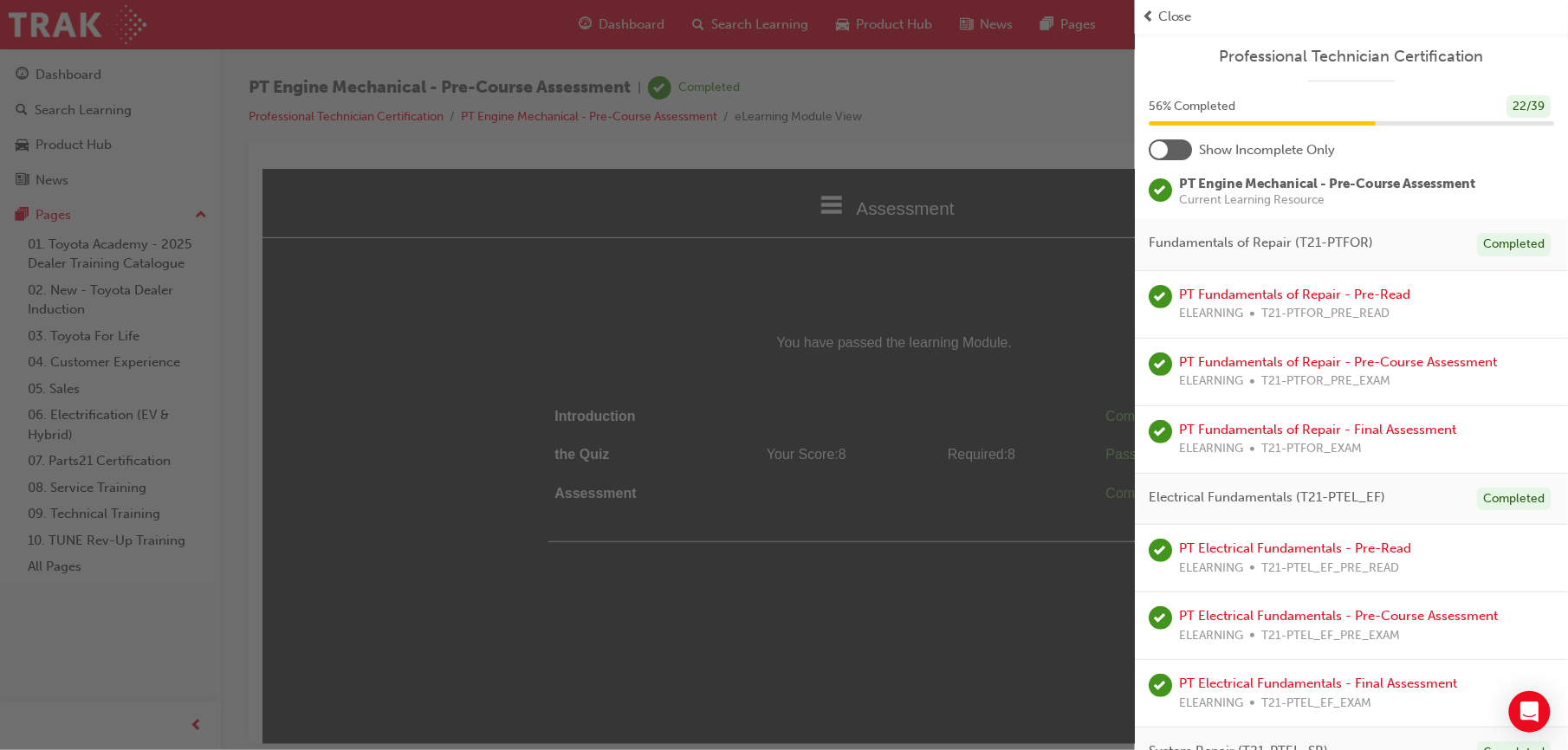
click at [1151, 20] on span "prev-icon" at bounding box center [1148, 16] width 13 height 19
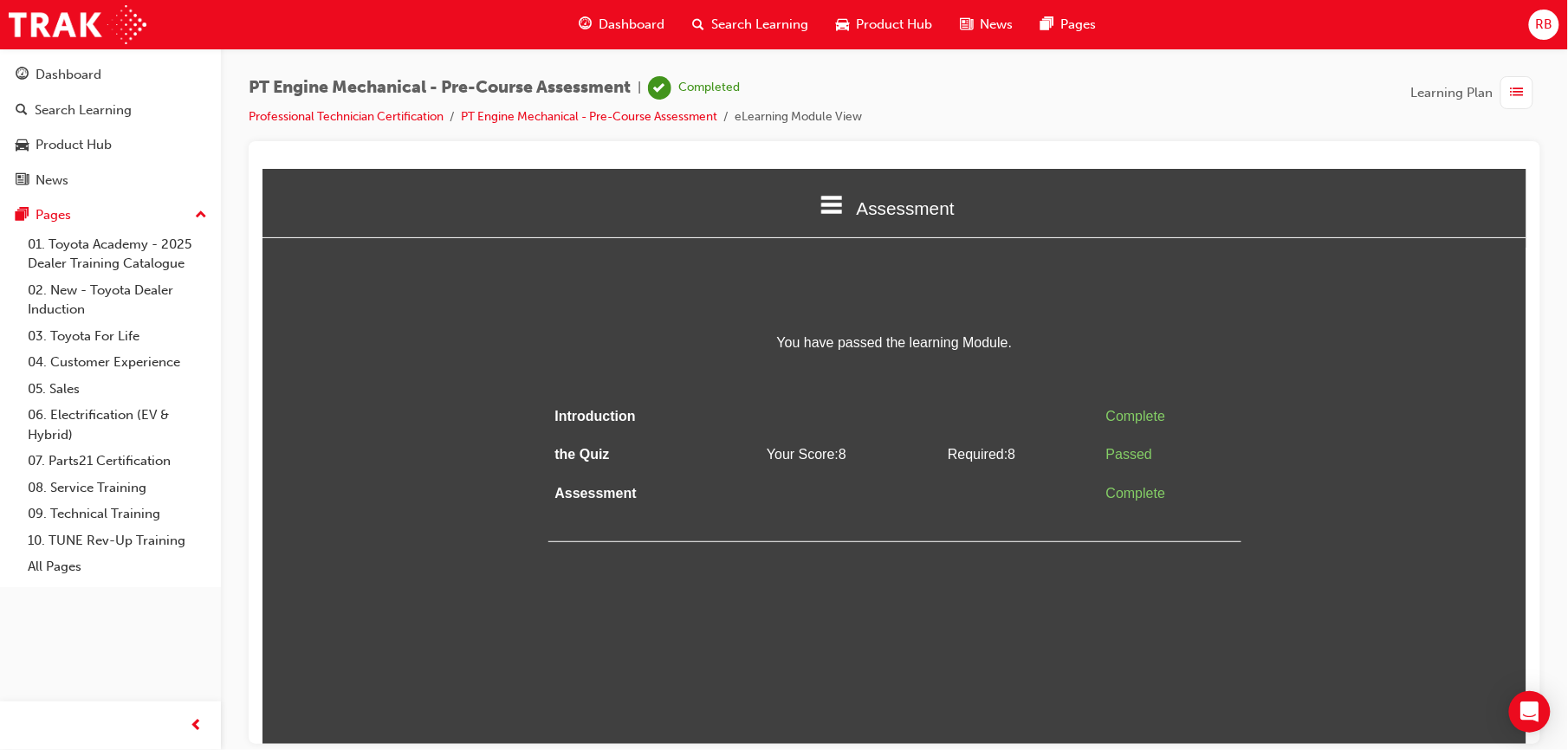
click at [1550, 19] on span "RB" at bounding box center [1543, 24] width 18 height 19
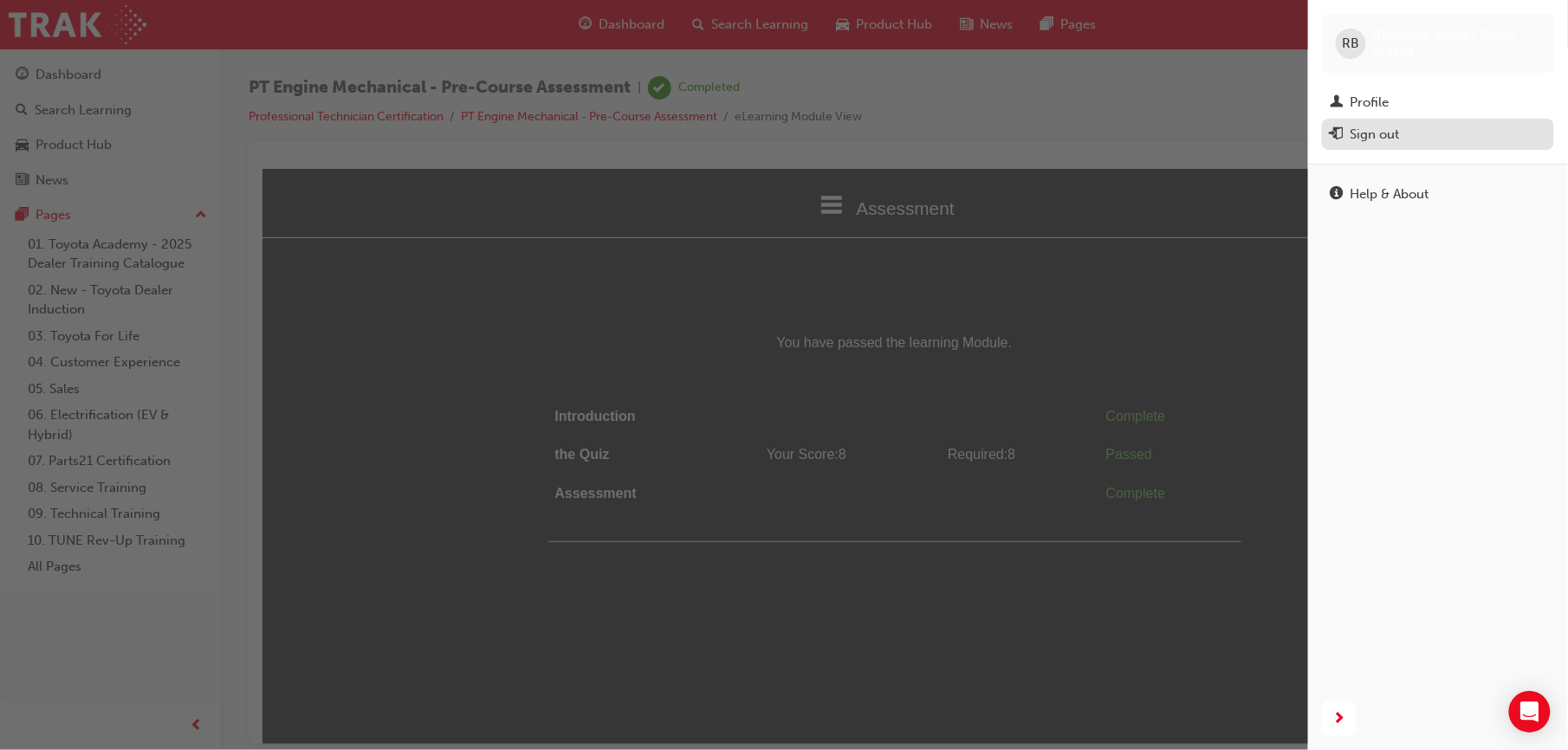
click at [1376, 132] on div "Sign out" at bounding box center [1375, 134] width 49 height 19
